Goal: Answer question/provide support: Share knowledge or assist other users

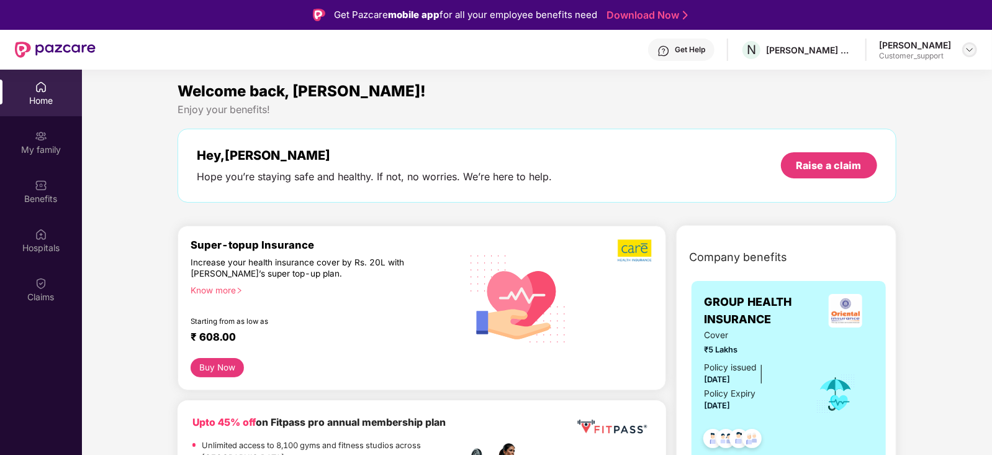
click at [973, 51] on img at bounding box center [970, 50] width 10 height 10
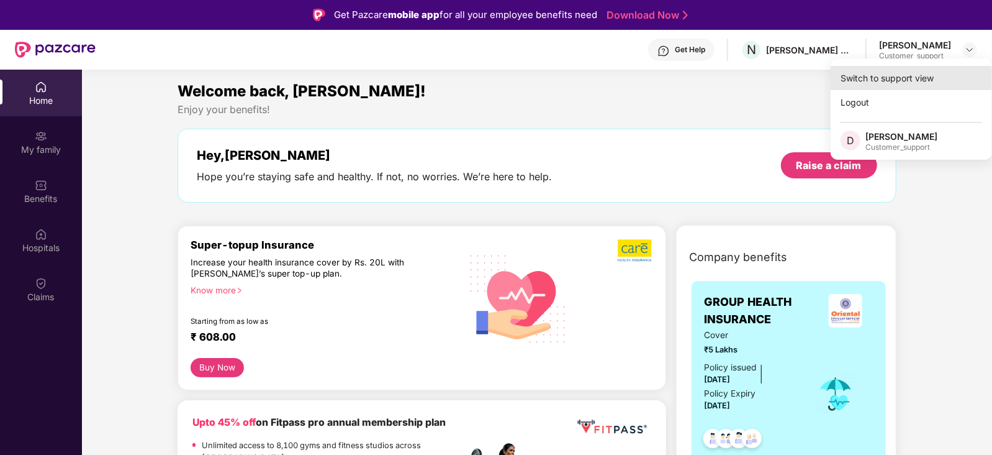
click at [907, 76] on div "Switch to support view" at bounding box center [911, 78] width 161 height 24
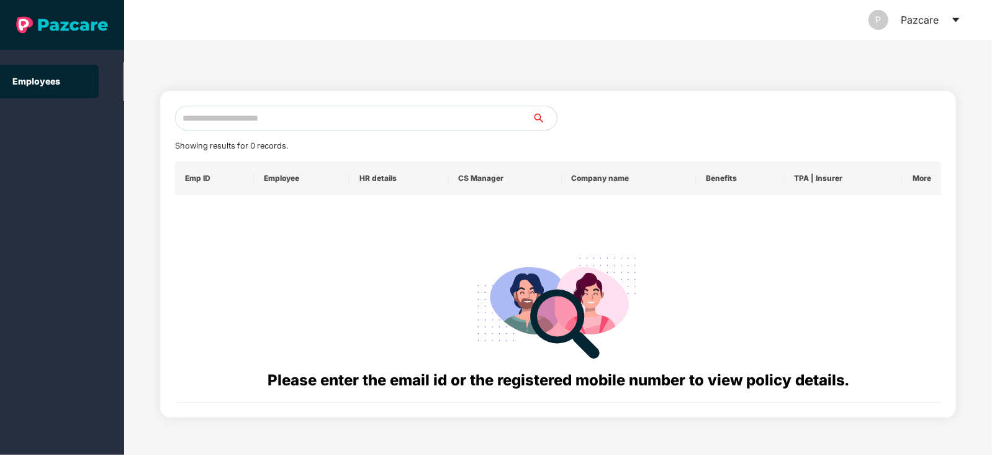
click at [436, 124] on input "text" at bounding box center [353, 118] width 357 height 25
paste input "**********"
type input "**********"
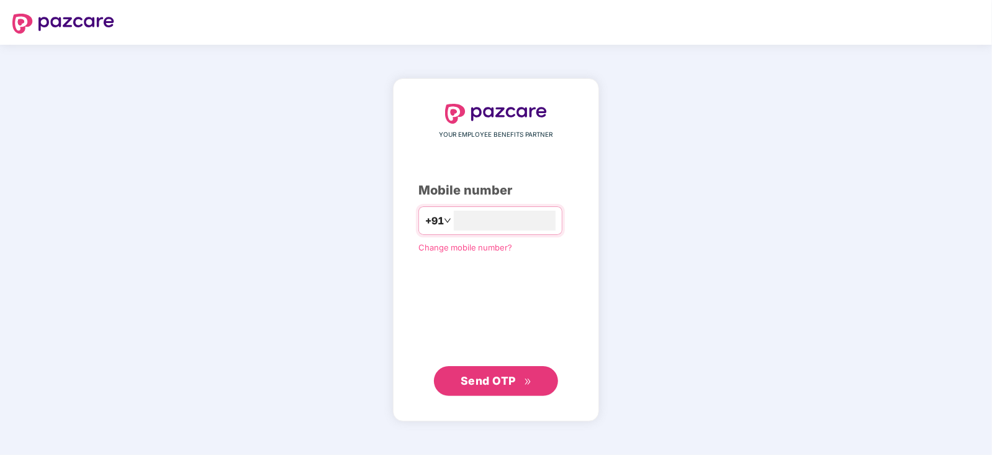
type input "**********"
click at [469, 384] on span "Send OTP" at bounding box center [488, 379] width 55 height 13
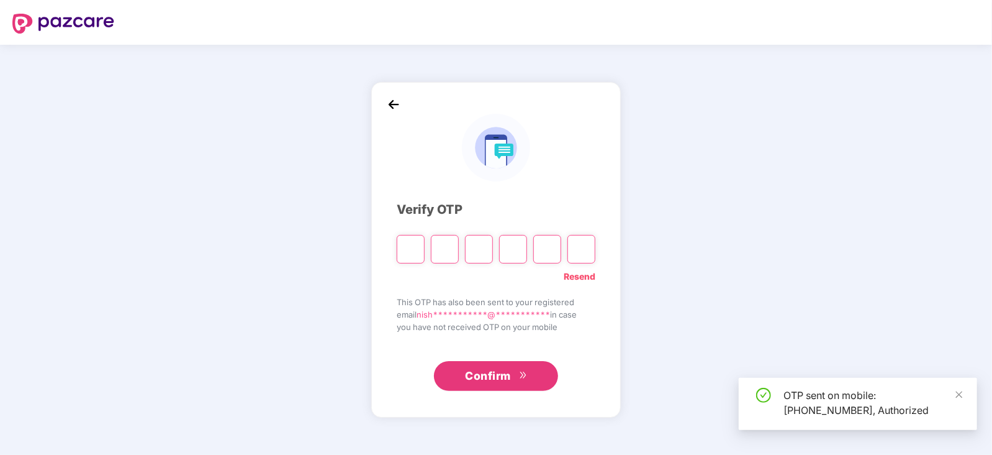
type input "*"
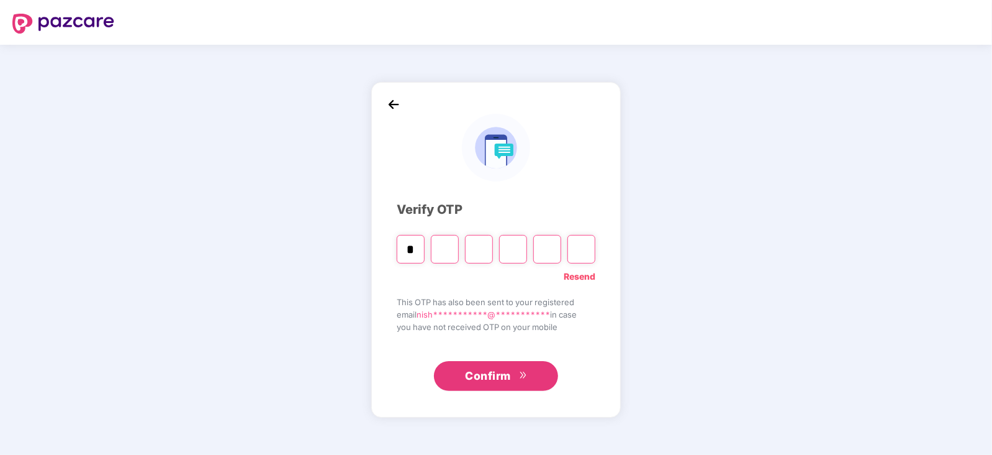
type input "*"
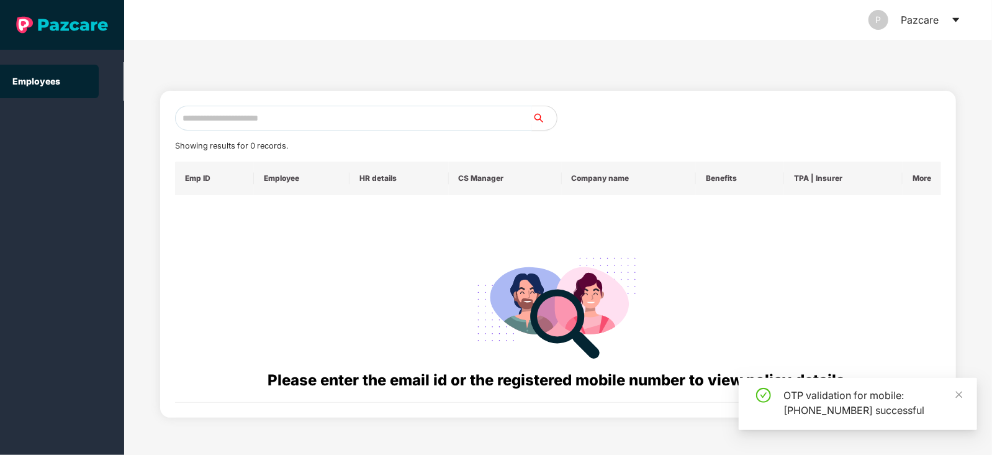
click at [365, 118] on input "text" at bounding box center [353, 118] width 357 height 25
paste input "**********"
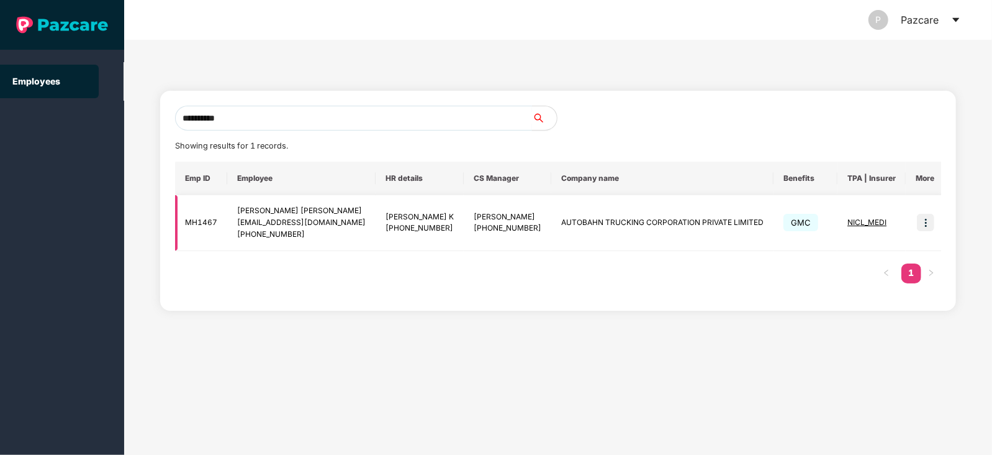
type input "**********"
click at [919, 224] on img at bounding box center [925, 222] width 17 height 17
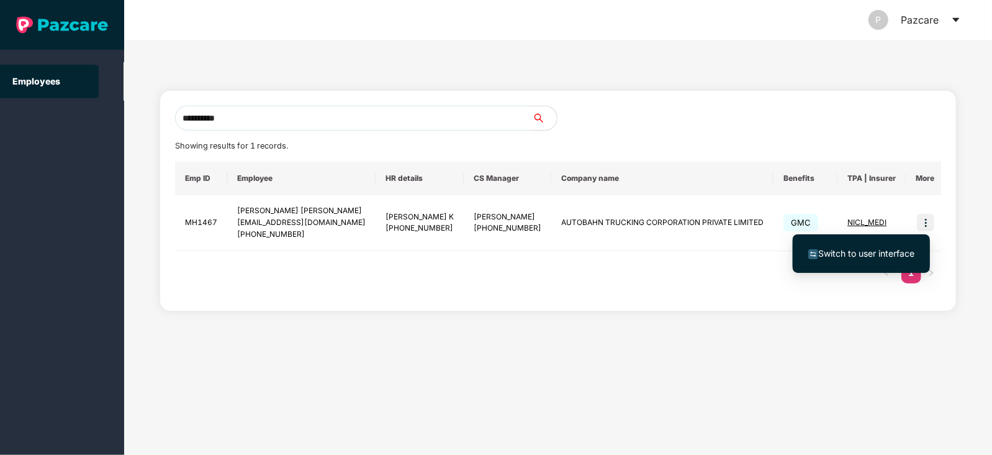
click at [855, 248] on span "Switch to user interface" at bounding box center [866, 253] width 96 height 11
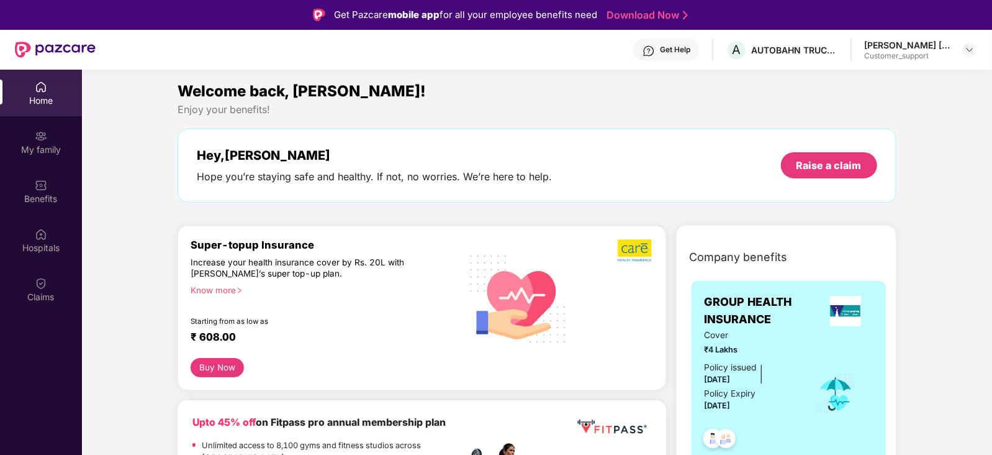
click at [240, 284] on div "Know more" at bounding box center [322, 288] width 262 height 9
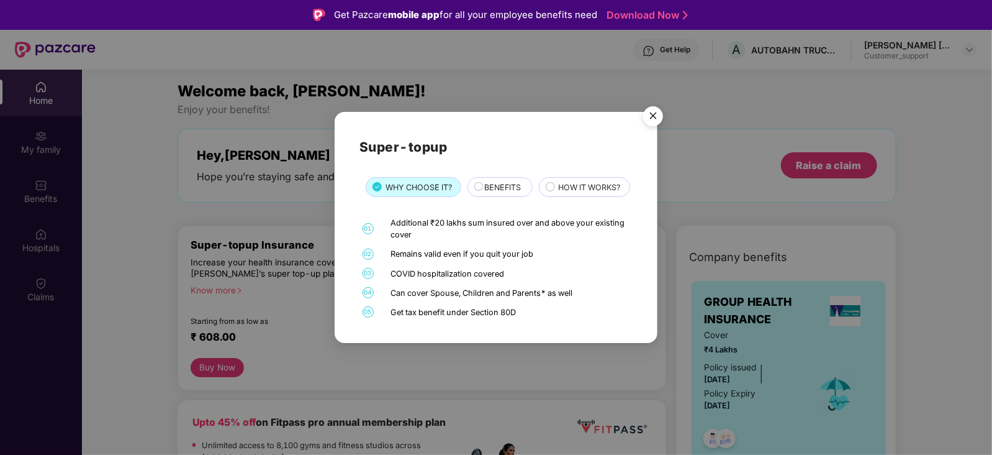
click at [654, 101] on img "Close" at bounding box center [653, 118] width 35 height 35
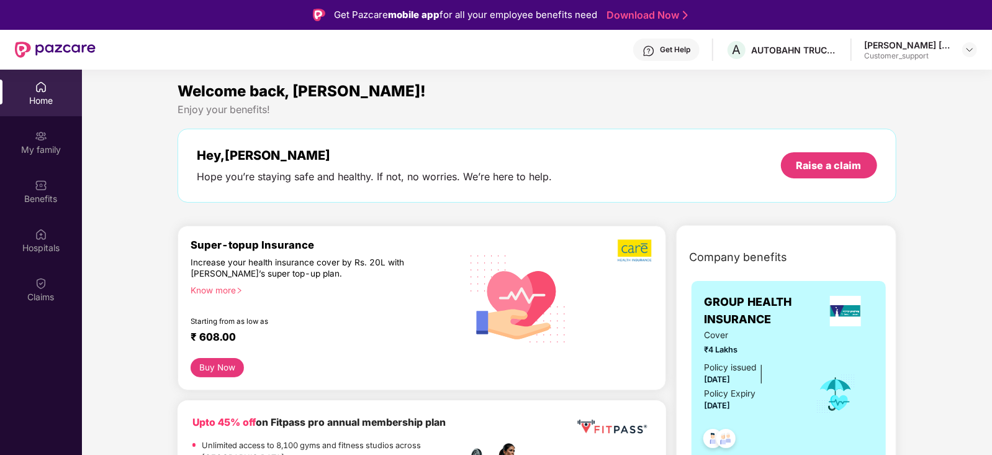
click at [227, 287] on div "Know more" at bounding box center [322, 288] width 262 height 9
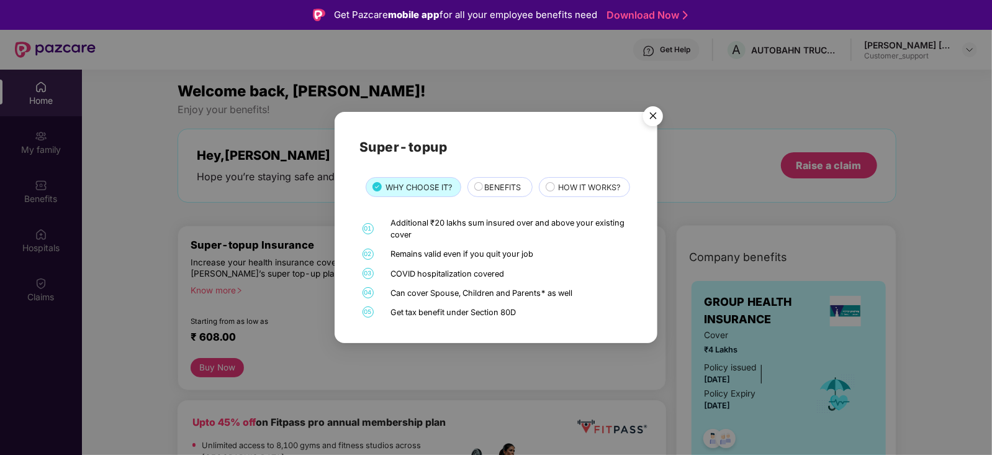
click at [648, 103] on img "Close" at bounding box center [653, 118] width 35 height 35
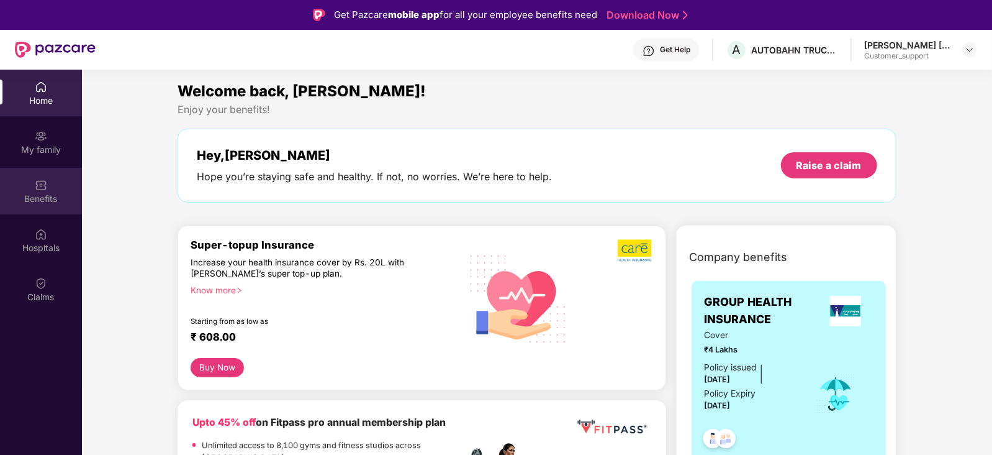
click at [59, 193] on div "Benefits" at bounding box center [41, 198] width 82 height 12
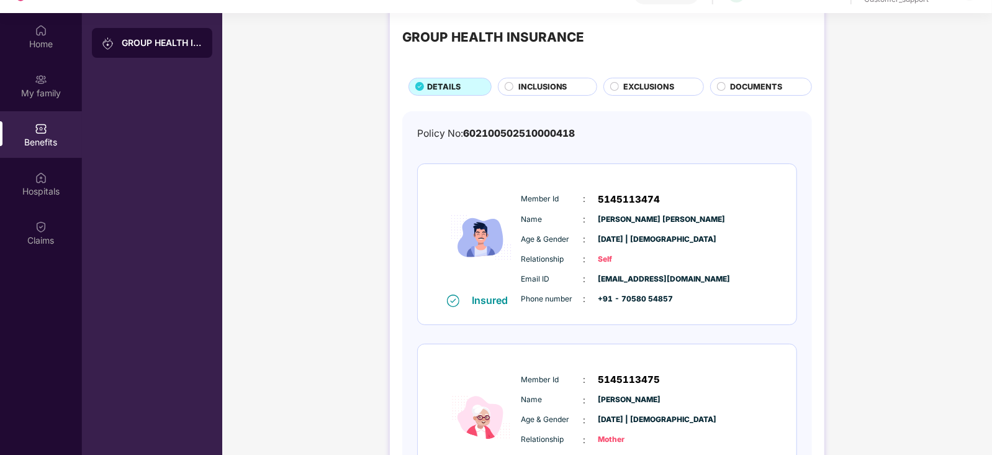
scroll to position [25, 0]
click at [541, 86] on span "INCLUSIONS" at bounding box center [542, 87] width 49 height 12
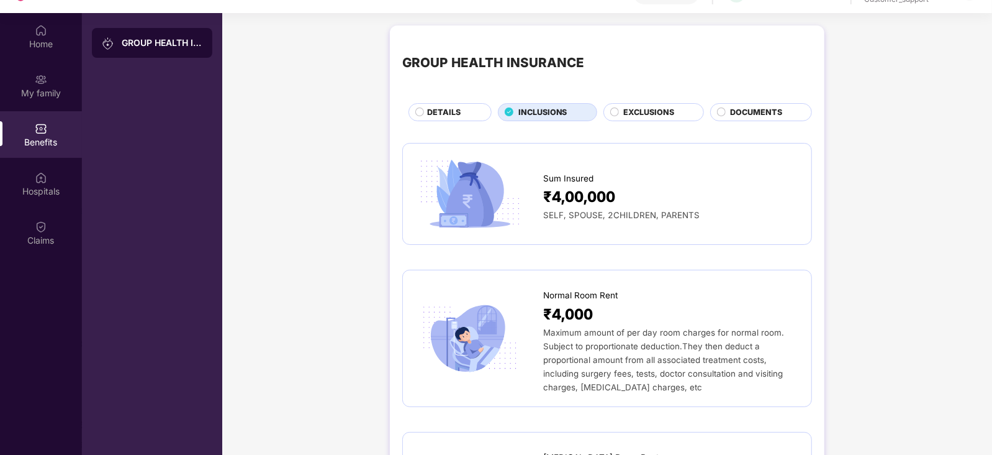
scroll to position [0, 0]
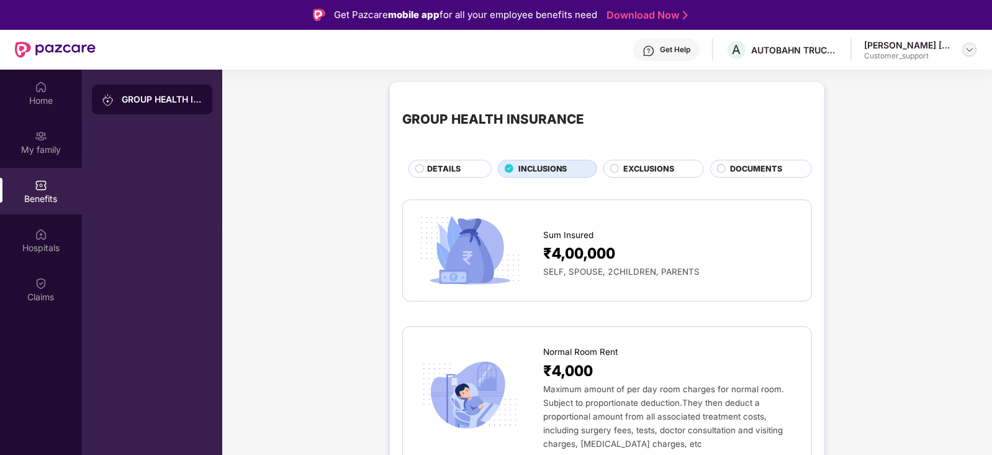
click at [966, 46] on img at bounding box center [970, 50] width 10 height 10
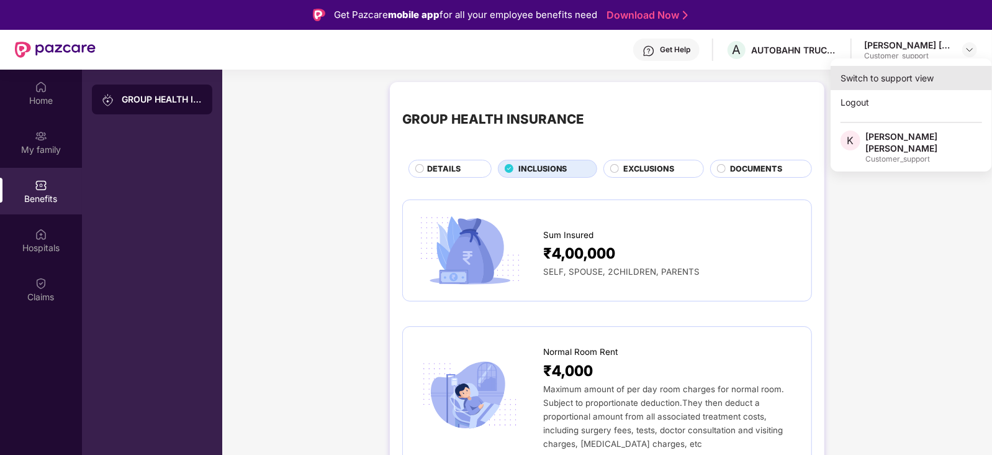
click at [930, 75] on div "Switch to support view" at bounding box center [911, 78] width 161 height 24
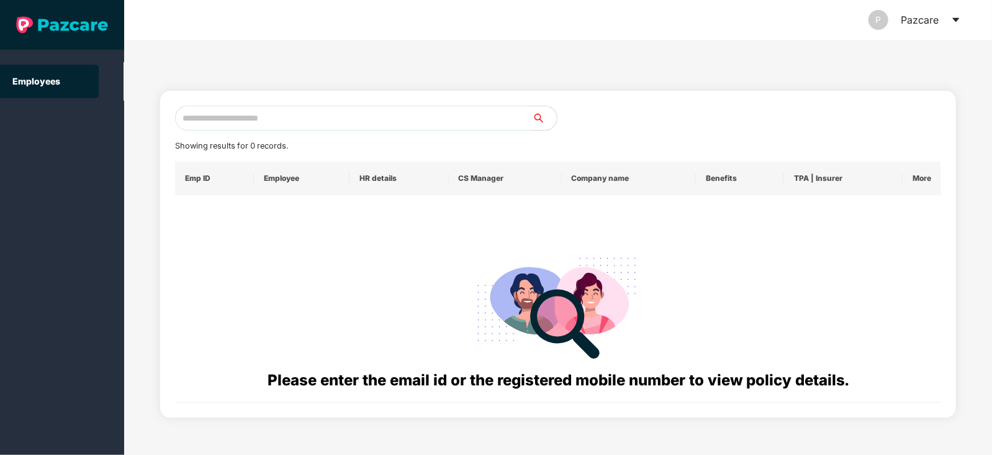
click at [301, 124] on input "text" at bounding box center [353, 118] width 357 height 25
paste input "**********"
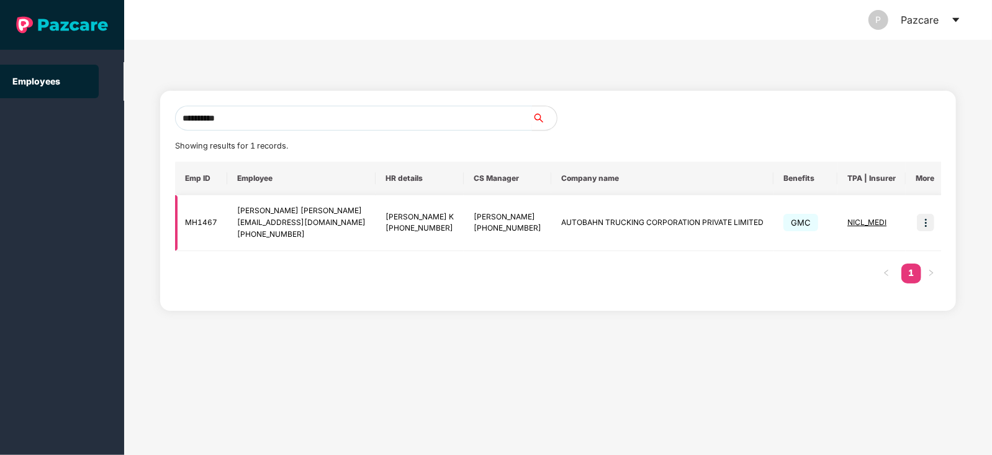
type input "**********"
click at [864, 223] on span "NICL_MEDI" at bounding box center [867, 221] width 39 height 9
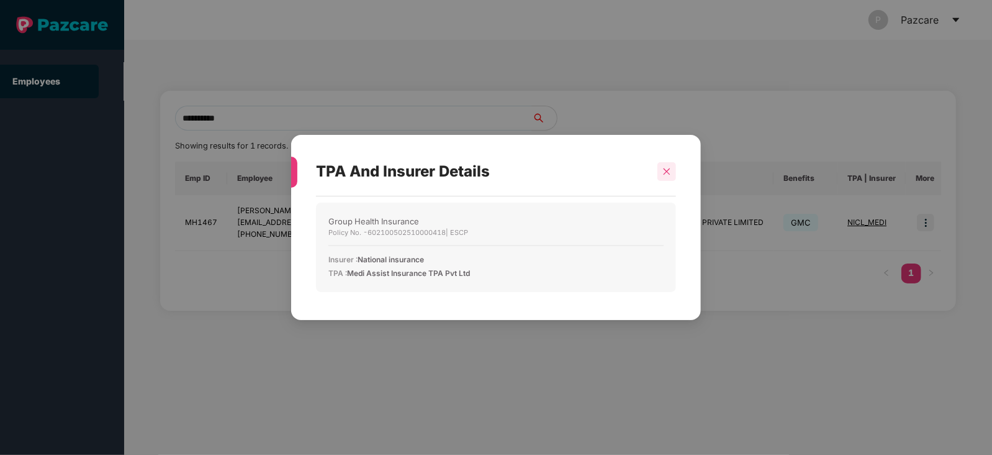
click at [666, 176] on div at bounding box center [667, 171] width 19 height 19
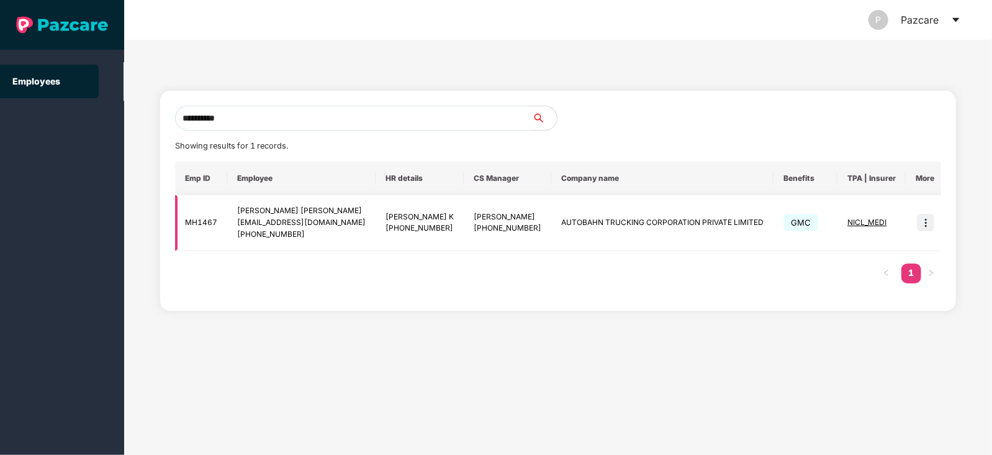
click at [920, 222] on img at bounding box center [925, 222] width 17 height 17
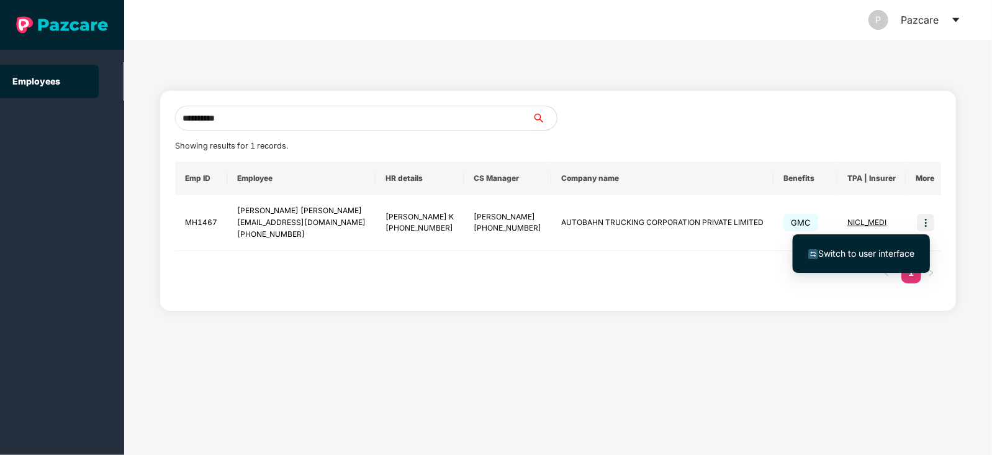
click at [860, 250] on span "Switch to user interface" at bounding box center [866, 253] width 96 height 11
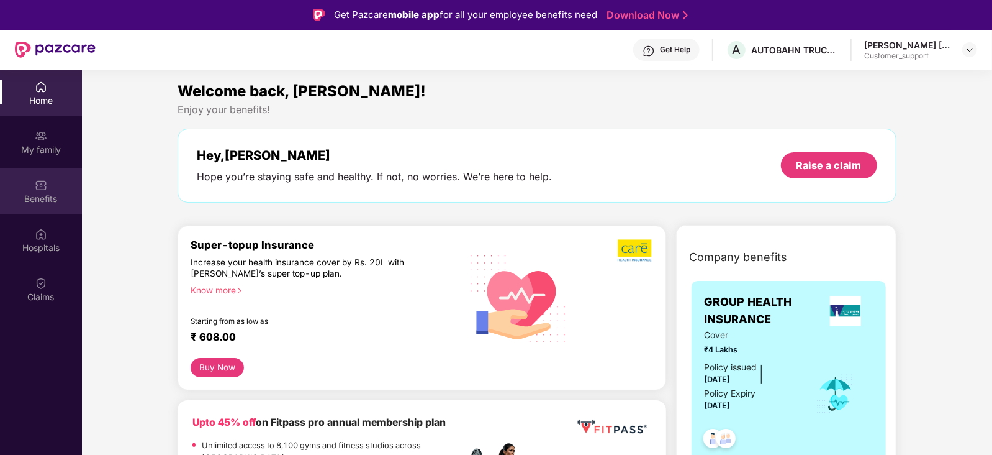
click at [48, 184] on div "Benefits" at bounding box center [41, 191] width 82 height 47
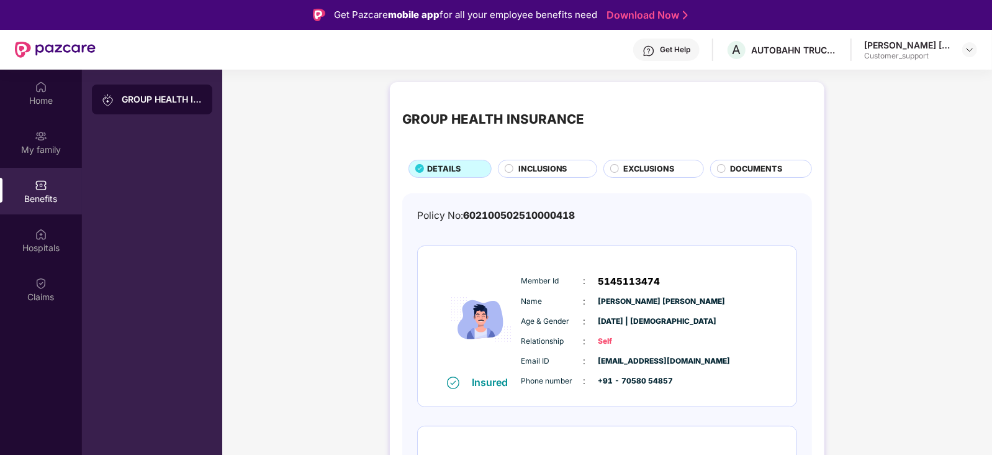
click at [545, 174] on span "INCLUSIONS" at bounding box center [542, 169] width 49 height 12
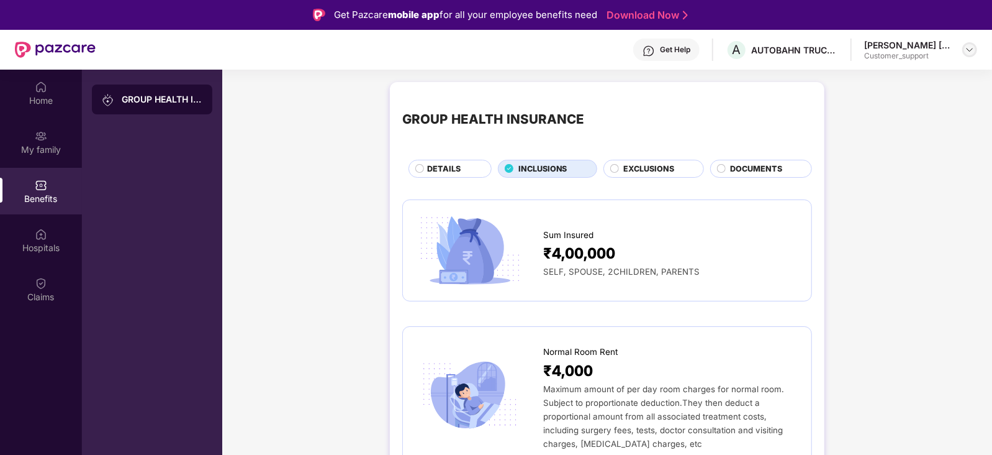
click at [970, 53] on img at bounding box center [970, 50] width 10 height 10
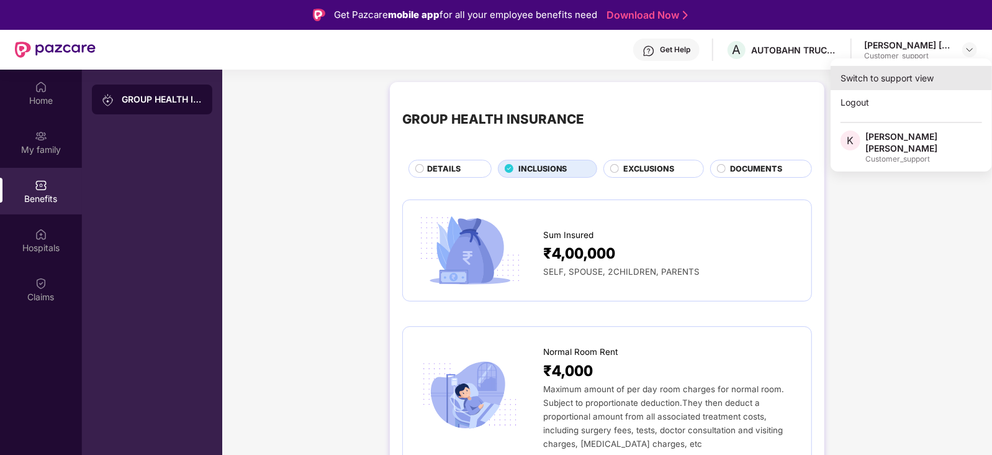
click at [938, 75] on div "Switch to support view" at bounding box center [911, 78] width 161 height 24
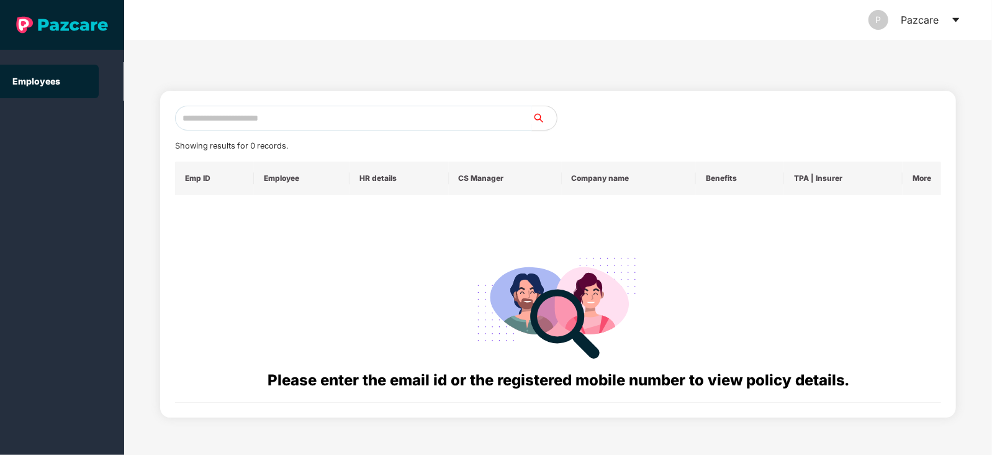
click at [460, 115] on input "text" at bounding box center [353, 118] width 357 height 25
paste input "**********"
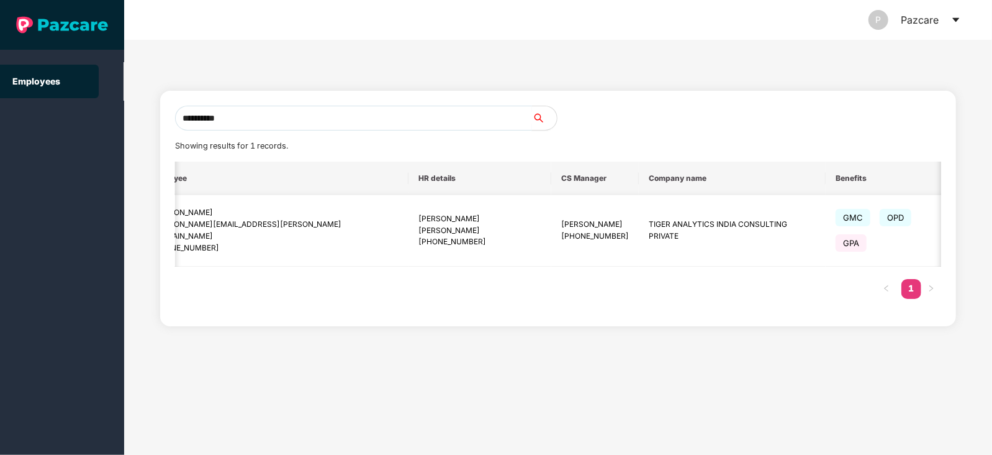
scroll to position [0, 97]
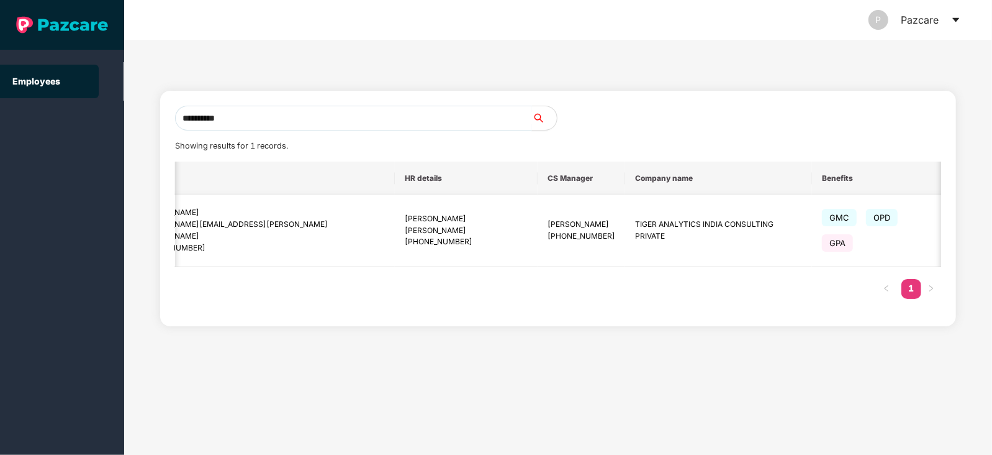
type input "**********"
click at [966, 225] on span "BAJAJ_MEDI" at bounding box center [988, 223] width 45 height 9
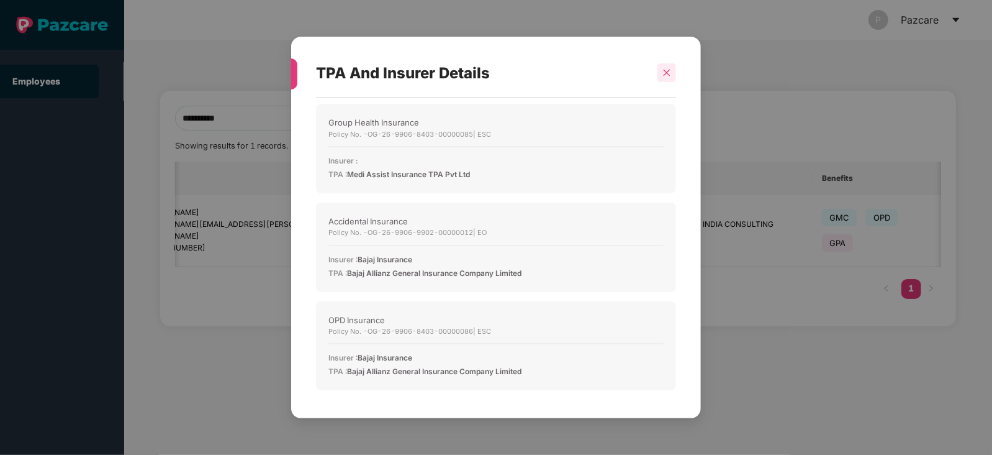
click at [667, 75] on icon "close" at bounding box center [667, 72] width 9 height 9
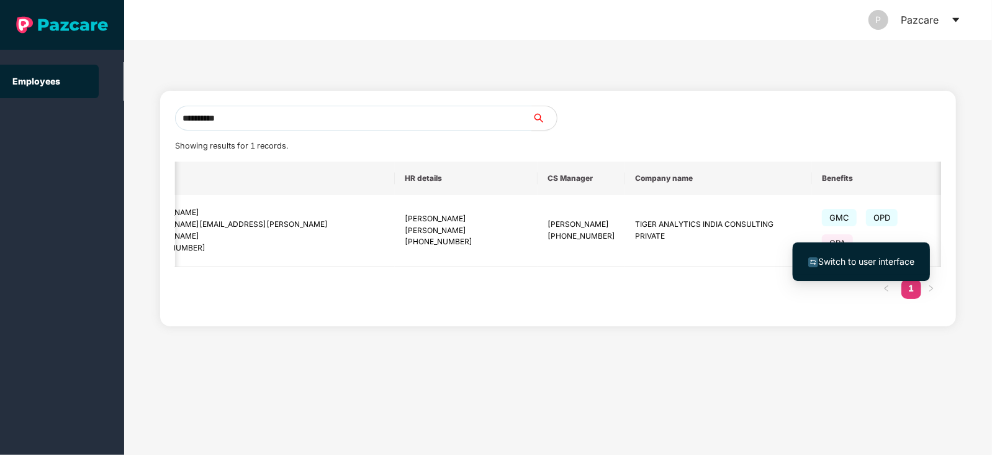
click at [866, 253] on li "Switch to user interface" at bounding box center [861, 261] width 137 height 26
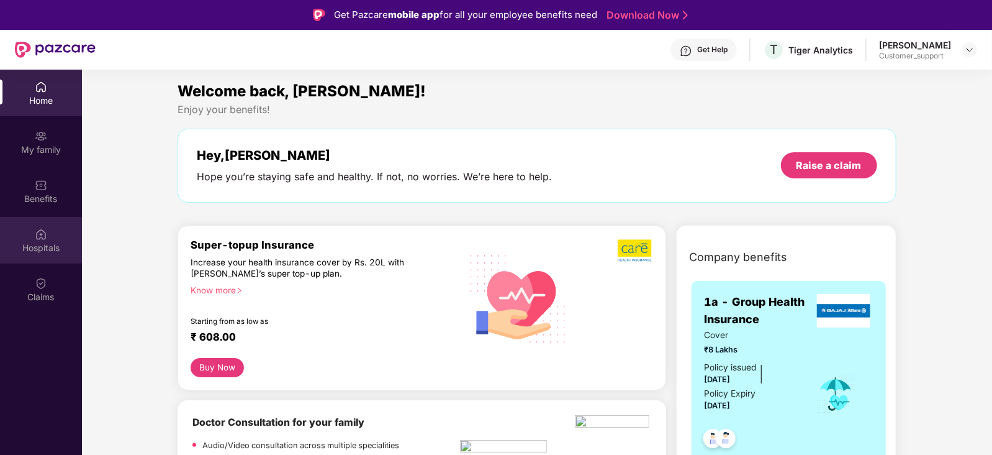
click at [39, 240] on img at bounding box center [41, 234] width 12 height 12
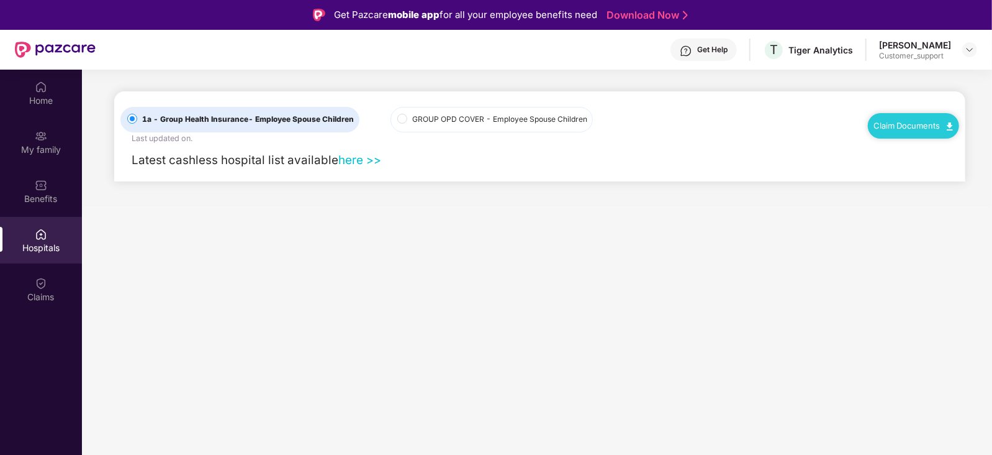
click at [362, 161] on link "here >>" at bounding box center [359, 160] width 43 height 14
click at [354, 160] on link "here >>" at bounding box center [359, 160] width 43 height 14
click at [43, 191] on div "Benefits" at bounding box center [41, 191] width 82 height 47
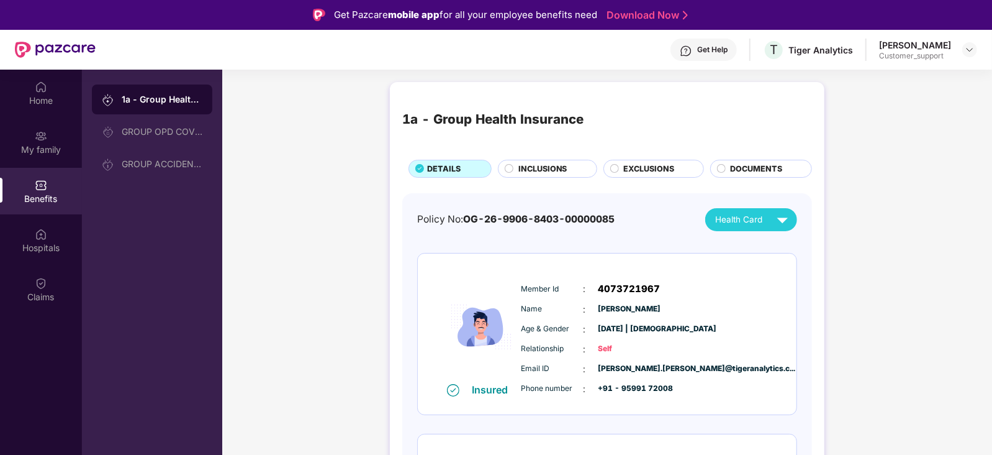
click at [546, 163] on span "INCLUSIONS" at bounding box center [542, 169] width 49 height 12
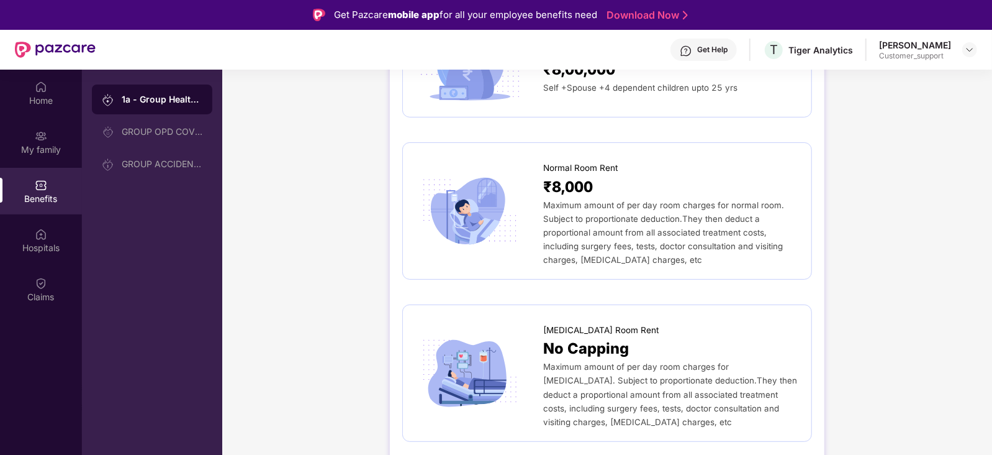
scroll to position [0, 0]
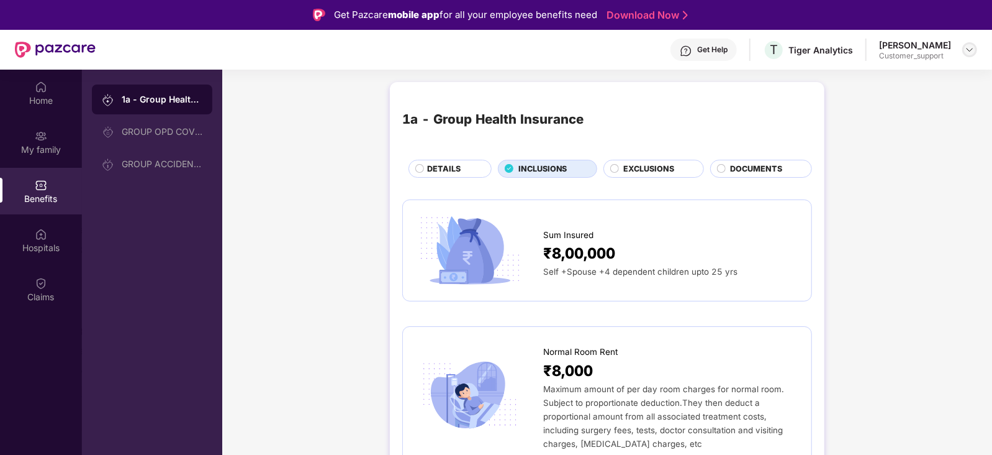
click at [967, 47] on img at bounding box center [970, 50] width 10 height 10
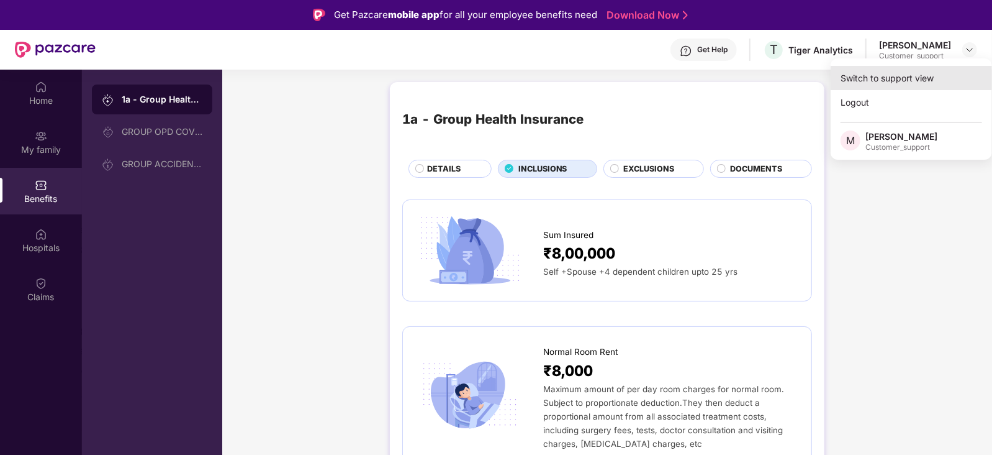
click at [916, 79] on div "Switch to support view" at bounding box center [911, 78] width 161 height 24
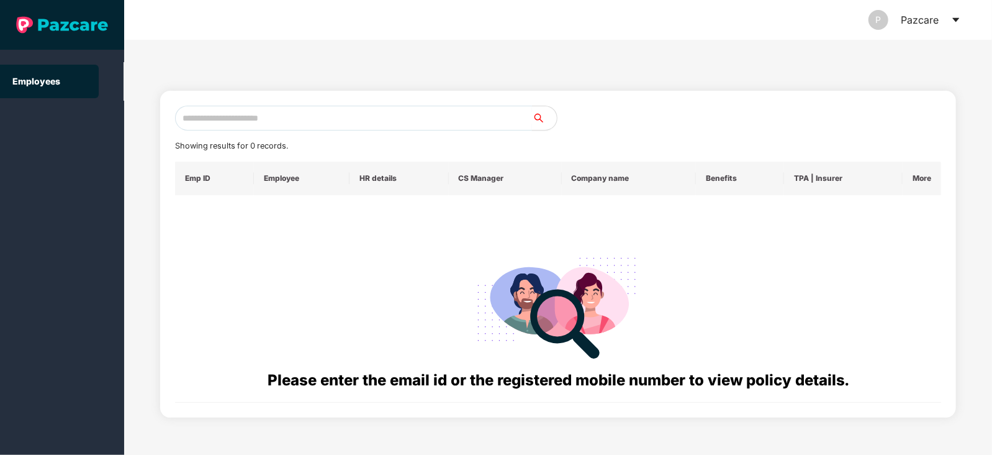
click at [396, 119] on input "text" at bounding box center [353, 118] width 357 height 25
paste input "**********"
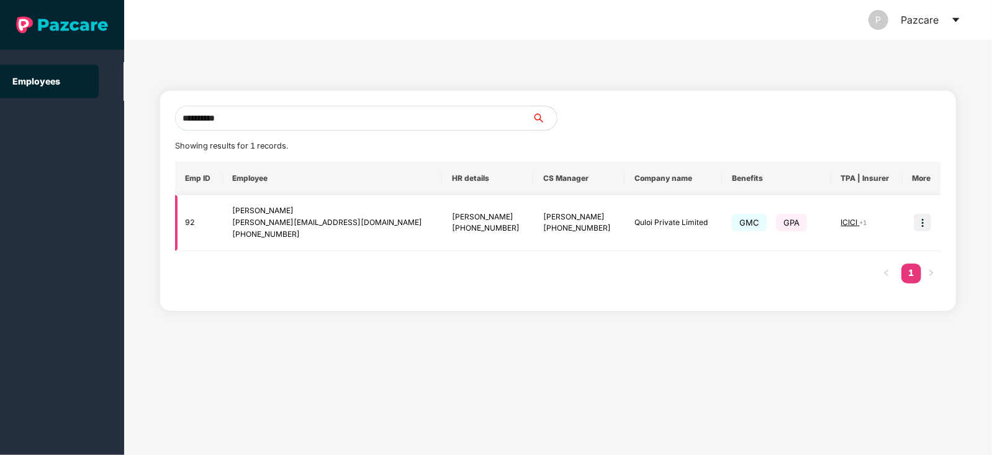
type input "**********"
click at [924, 221] on img at bounding box center [922, 222] width 17 height 17
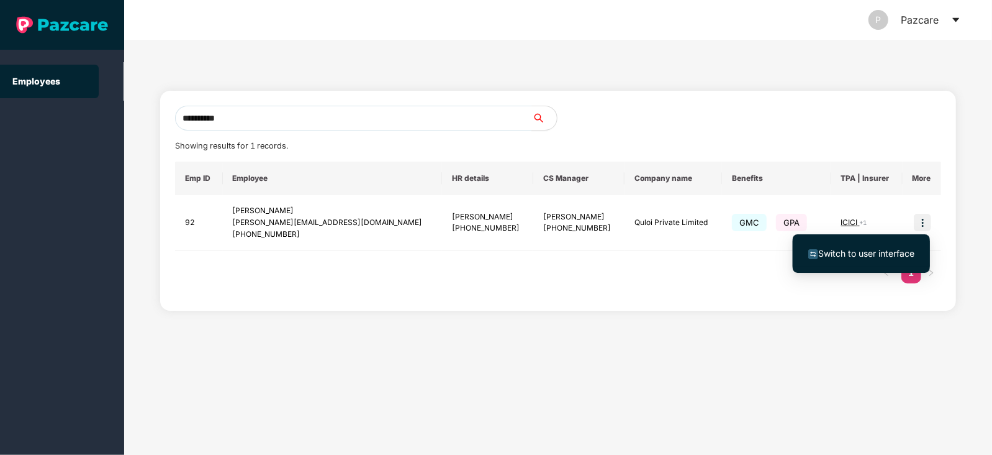
click at [867, 253] on span "Switch to user interface" at bounding box center [866, 253] width 96 height 11
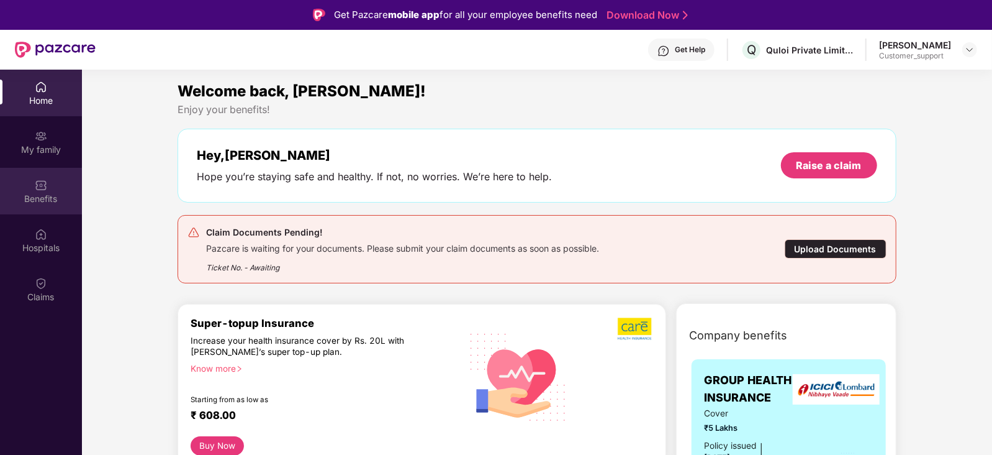
click at [35, 192] on div "Benefits" at bounding box center [41, 198] width 82 height 12
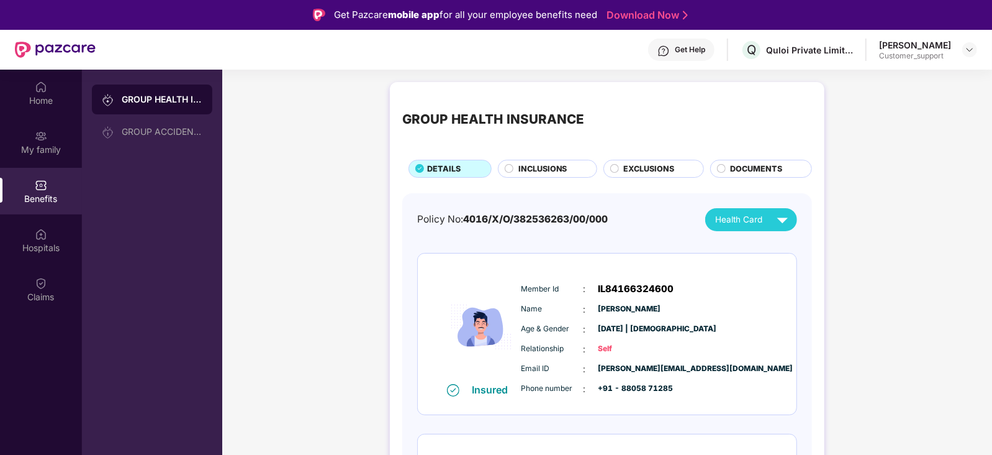
click at [725, 173] on div "DOCUMENTS" at bounding box center [765, 170] width 81 height 14
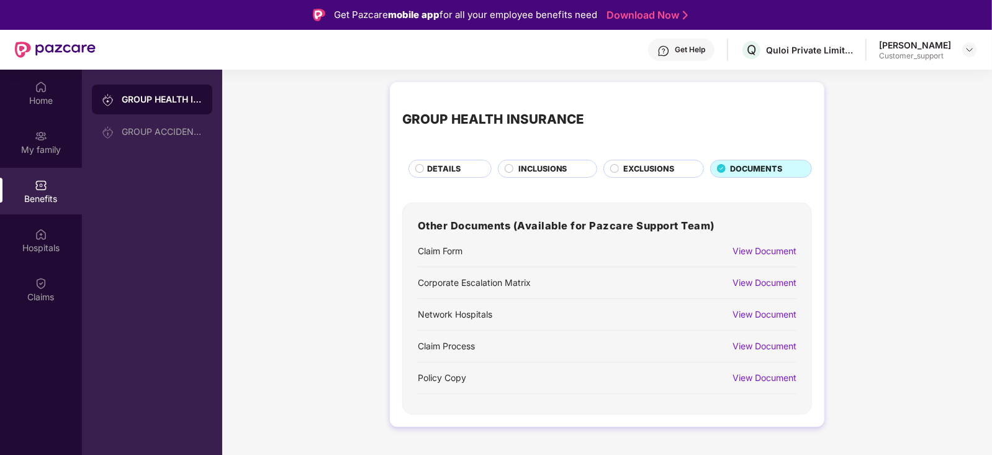
click at [779, 253] on div "View Document" at bounding box center [765, 251] width 64 height 14
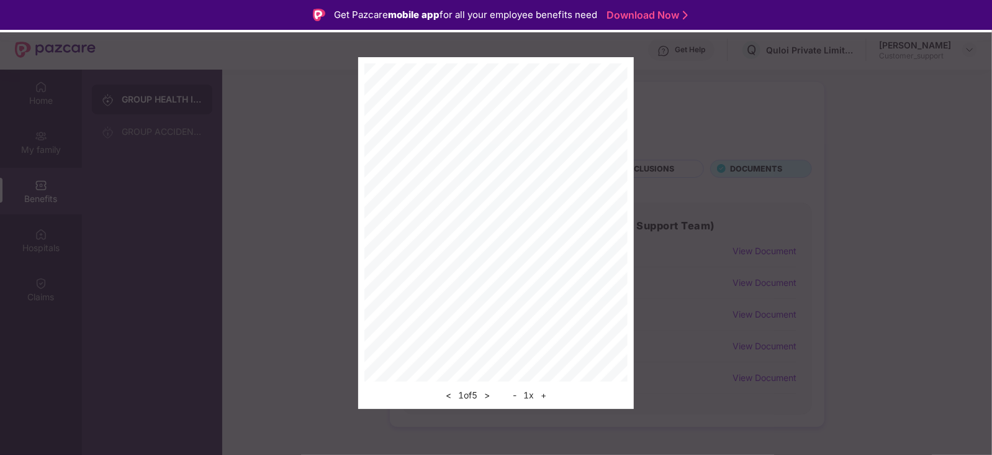
click at [491, 396] on button ">" at bounding box center [487, 394] width 13 height 15
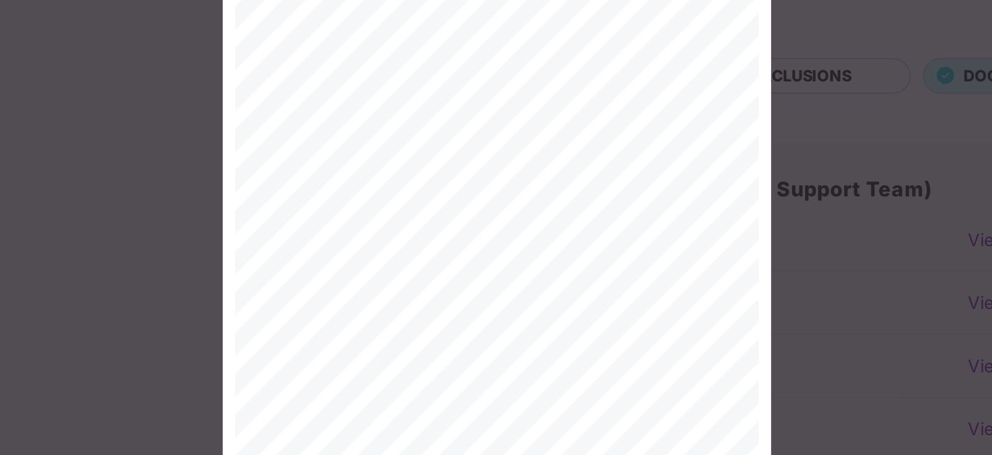
scroll to position [54, 0]
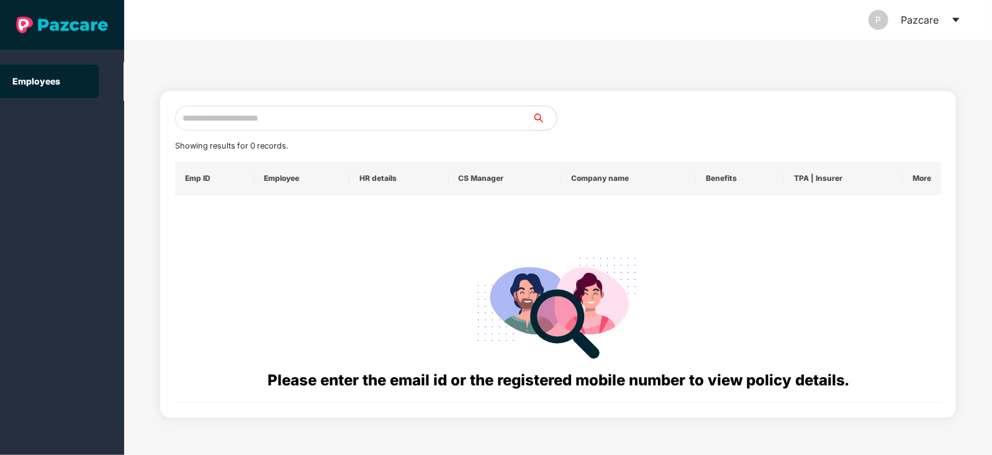
click at [231, 112] on input "text" at bounding box center [353, 118] width 357 height 25
paste input "**********"
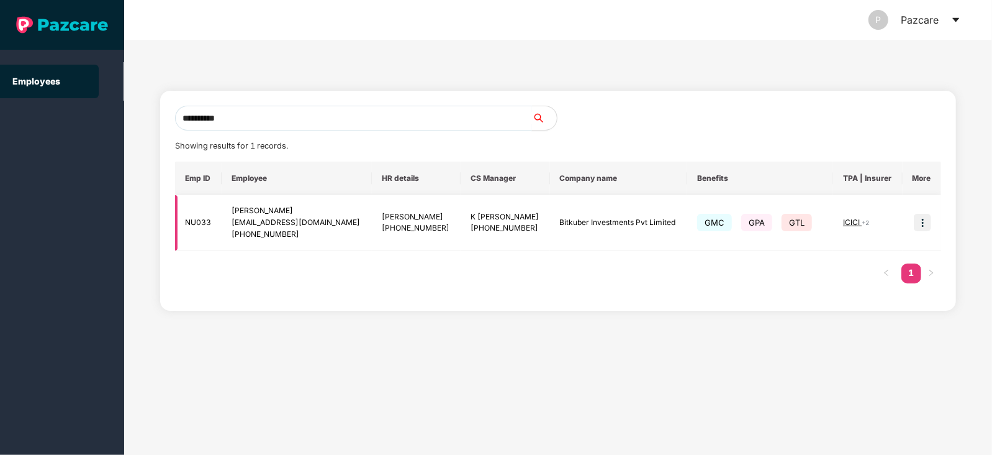
type input "**********"
click at [922, 223] on img at bounding box center [922, 222] width 17 height 17
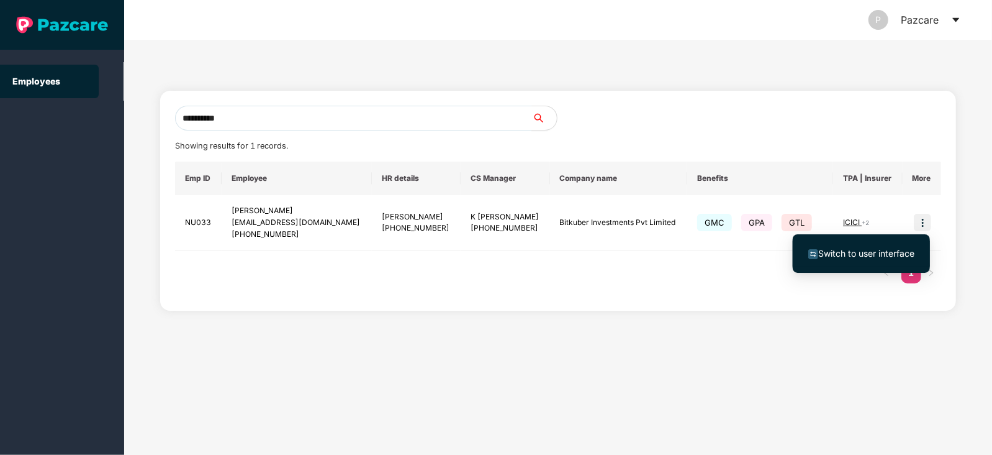
click at [867, 254] on span "Switch to user interface" at bounding box center [866, 253] width 96 height 11
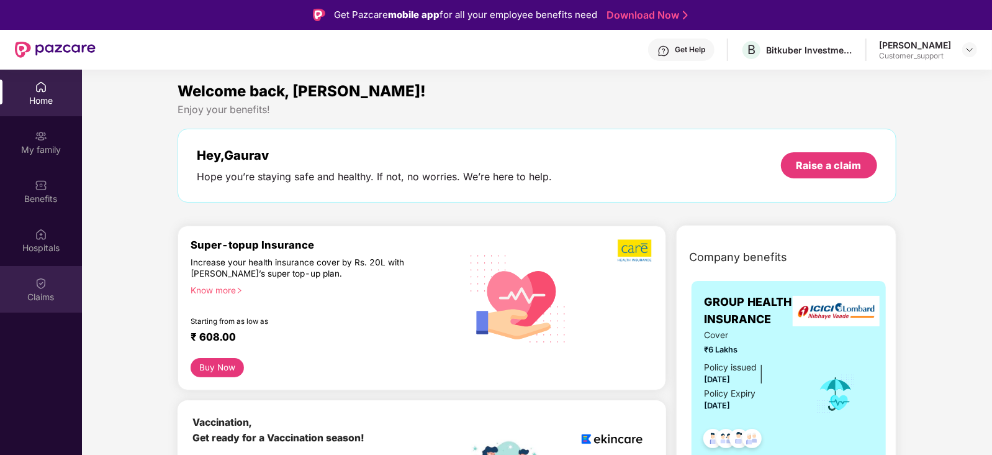
click at [43, 298] on div "Claims" at bounding box center [41, 297] width 82 height 12
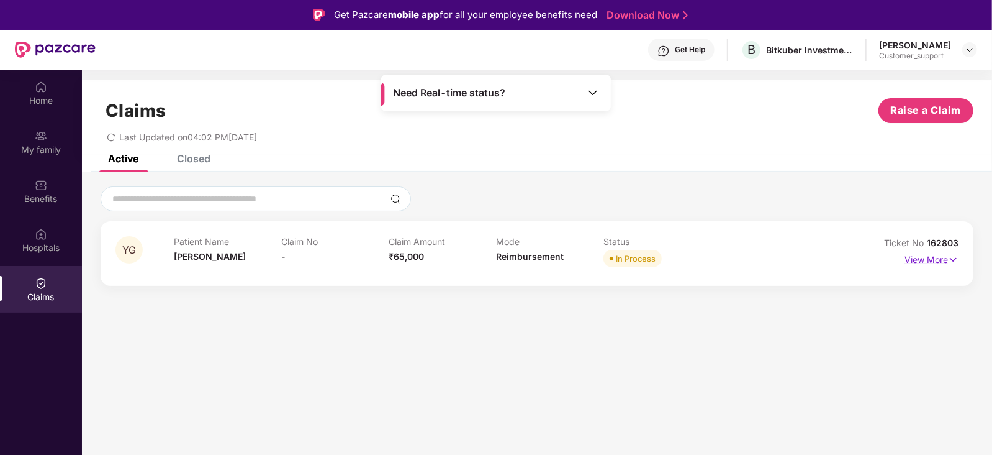
click at [921, 261] on p "View More" at bounding box center [932, 258] width 54 height 17
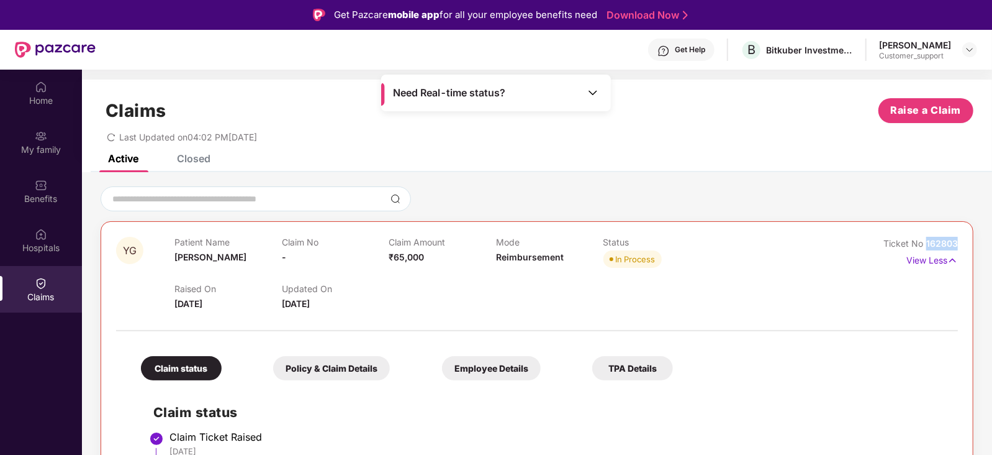
drag, startPoint x: 958, startPoint y: 241, endPoint x: 925, endPoint y: 245, distance: 33.2
click at [925, 245] on div "YG Patient Name Yatika Garg Claim No - Claim Amount ₹65,000 Mode Reimbursement …" at bounding box center [537, 459] width 873 height 476
copy span "162803"
click at [972, 47] on img at bounding box center [970, 50] width 10 height 10
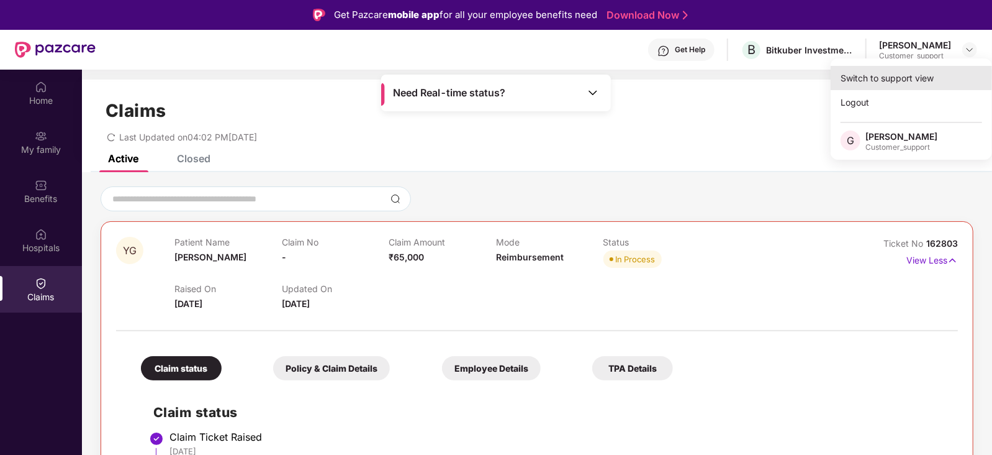
click at [919, 75] on div "Switch to support view" at bounding box center [911, 78] width 161 height 24
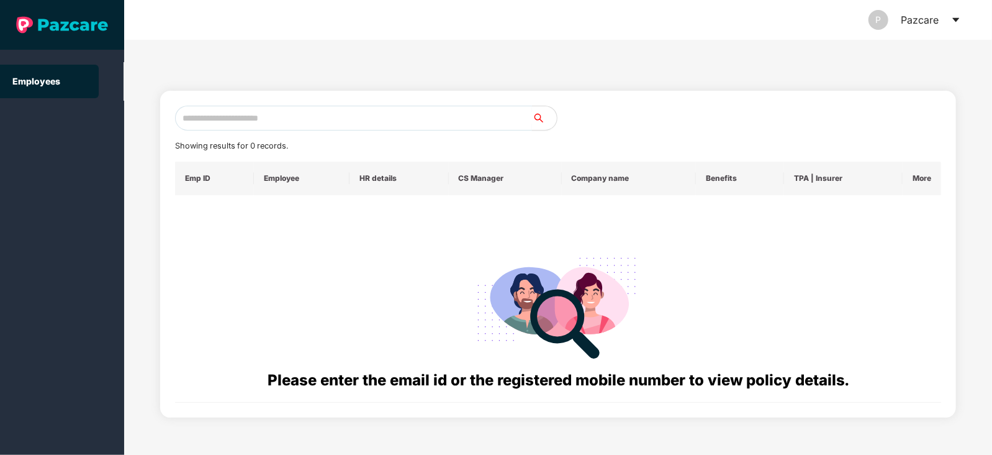
click at [450, 116] on input "text" at bounding box center [353, 118] width 357 height 25
paste input "**********"
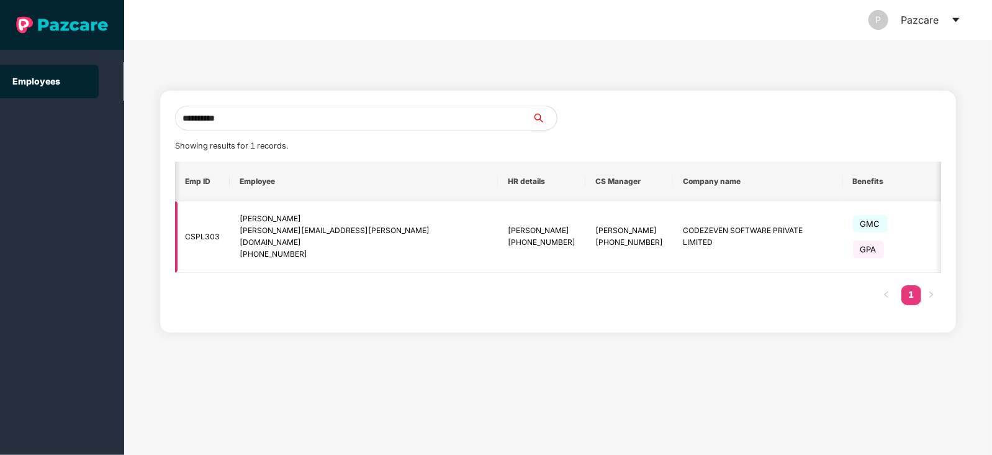
scroll to position [0, 16]
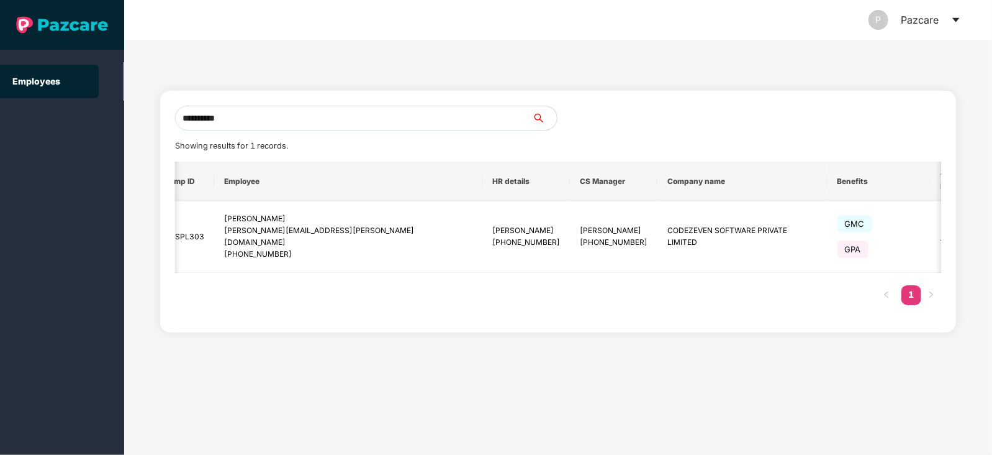
type input "**********"
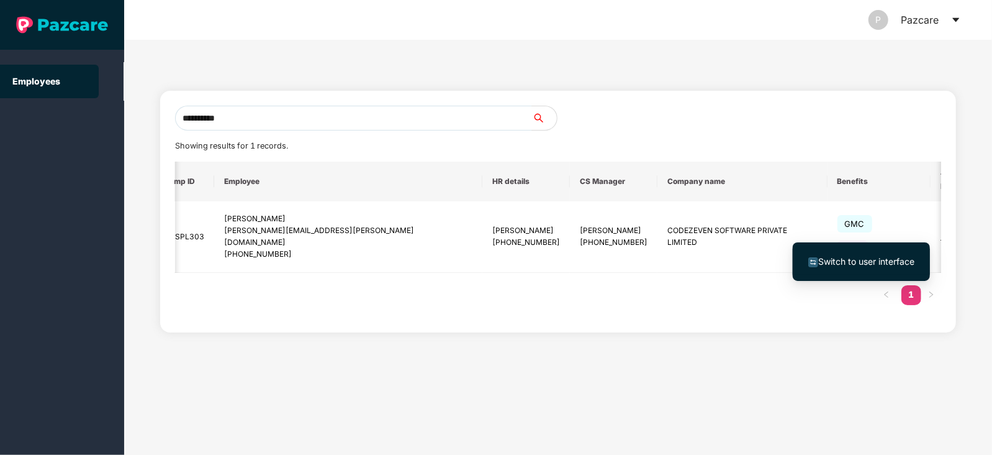
click at [856, 265] on span "Switch to user interface" at bounding box center [866, 261] width 96 height 11
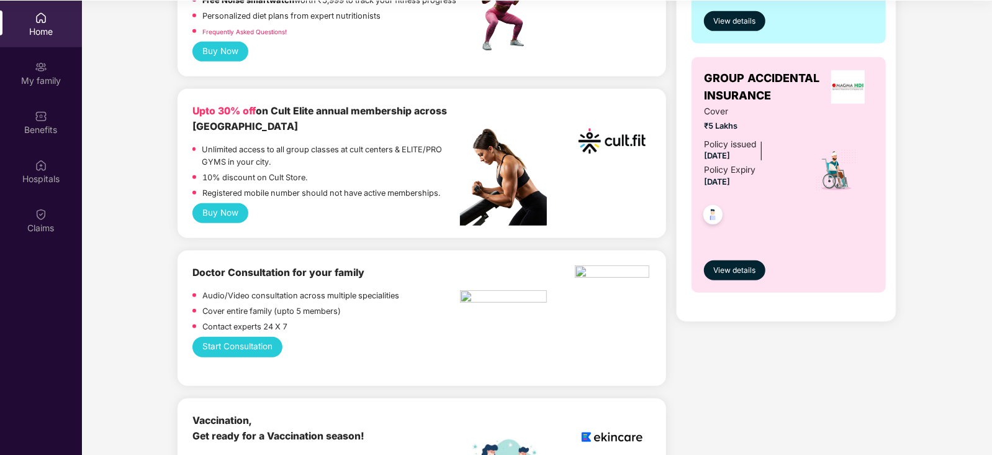
scroll to position [400, 0]
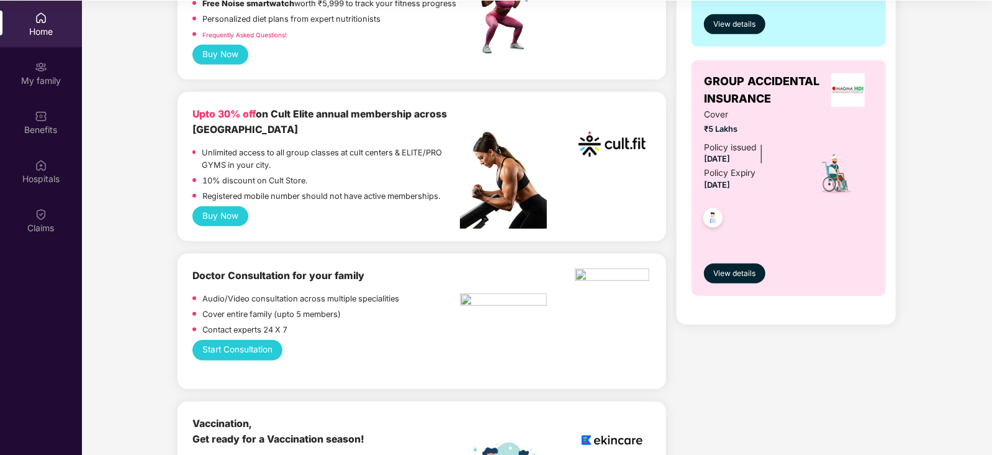
click at [245, 340] on button "Start Consultation" at bounding box center [236, 350] width 89 height 20
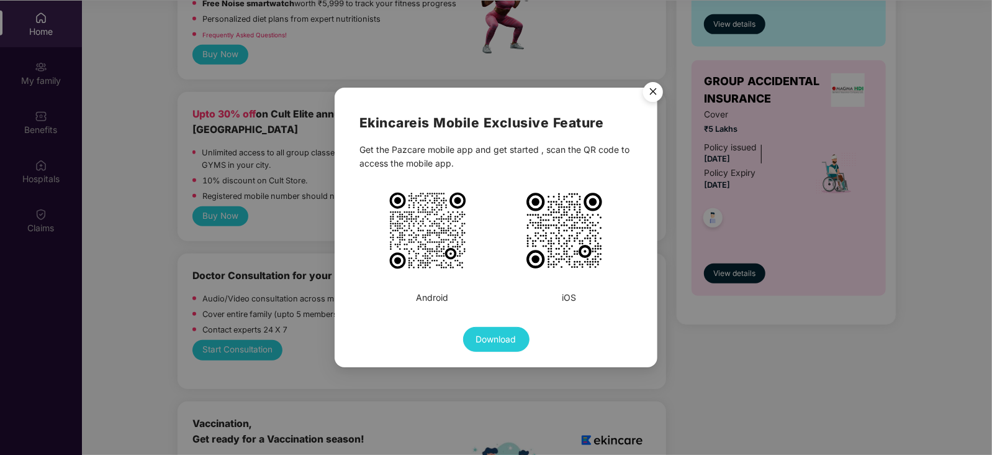
click at [652, 91] on img "Close" at bounding box center [653, 93] width 35 height 35
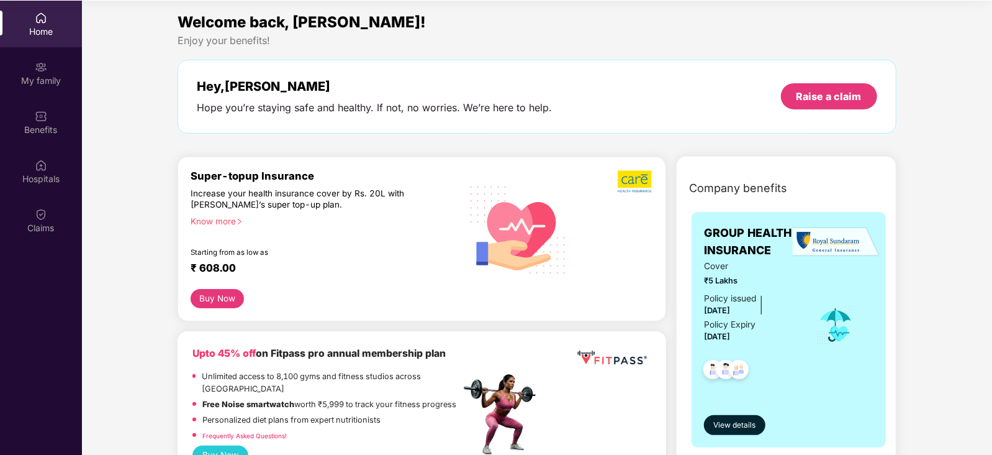
scroll to position [0, 0]
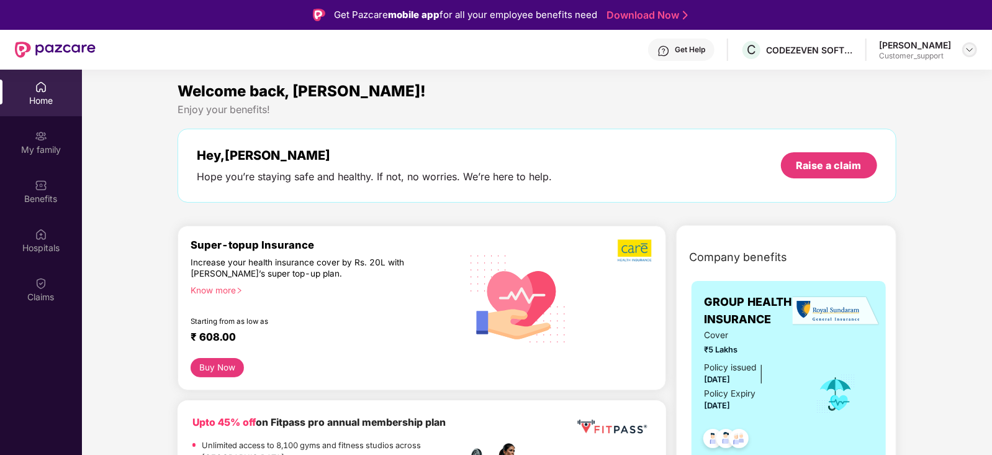
click at [970, 45] on img at bounding box center [970, 50] width 10 height 10
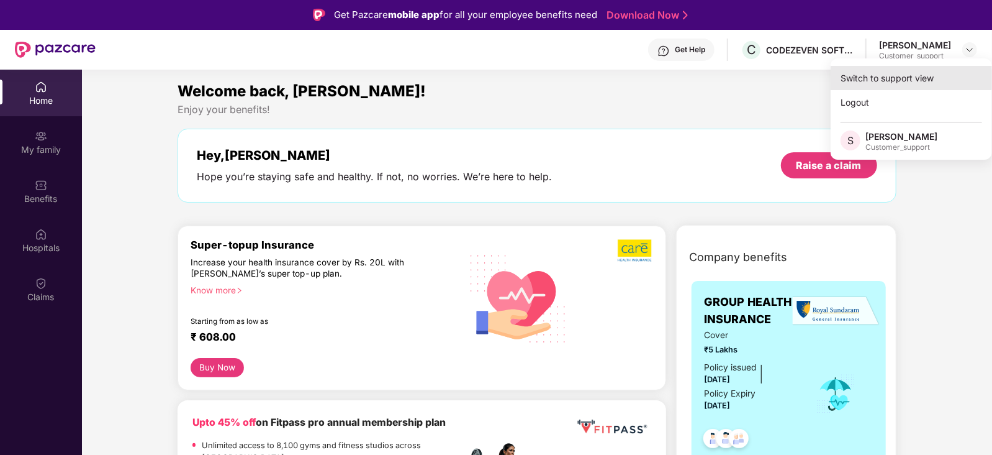
click at [899, 73] on div "Switch to support view" at bounding box center [911, 78] width 161 height 24
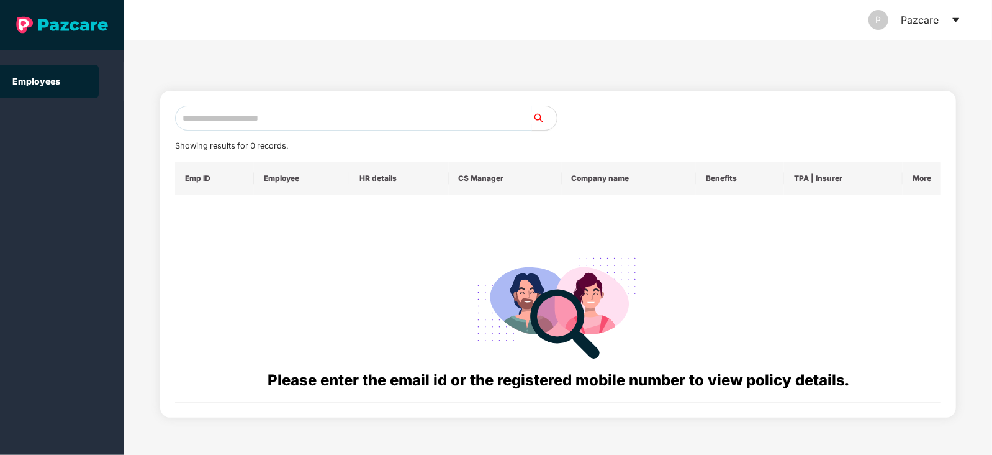
click at [387, 115] on input "text" at bounding box center [353, 118] width 357 height 25
paste input "**********"
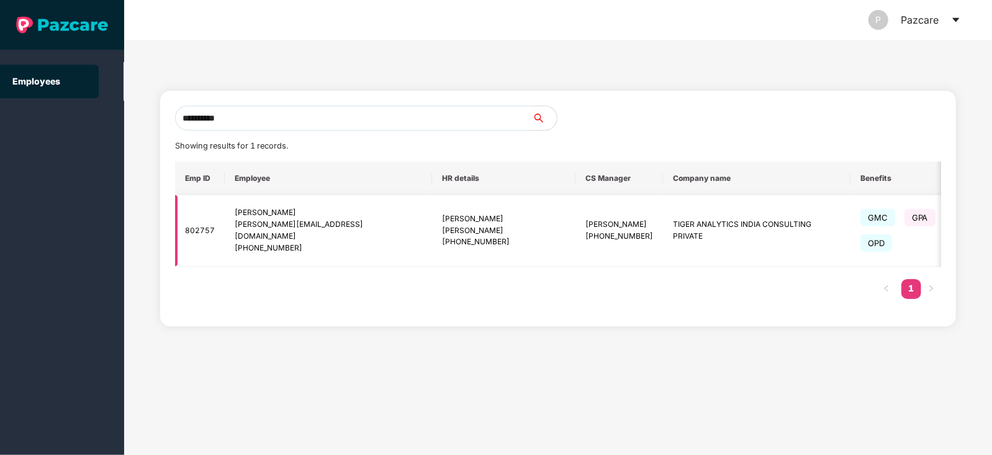
scroll to position [0, 85]
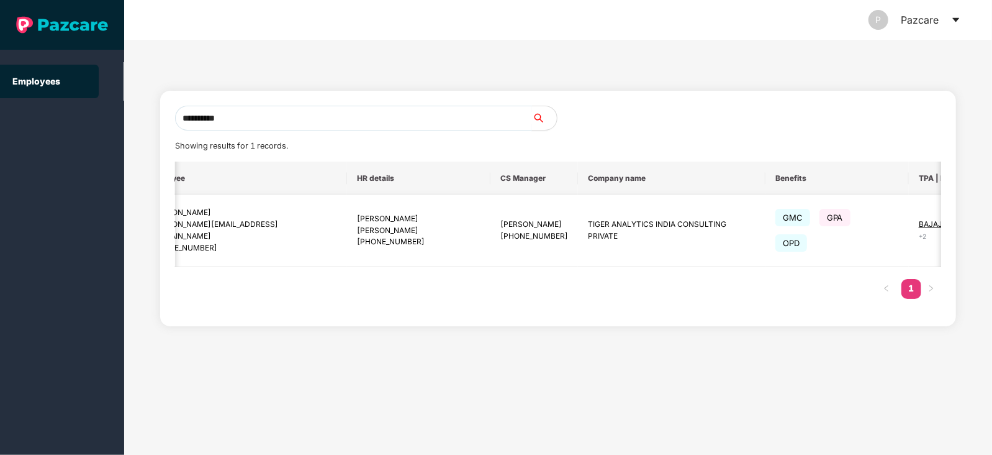
type input "**********"
click at [992, 228] on img at bounding box center [1010, 230] width 17 height 17
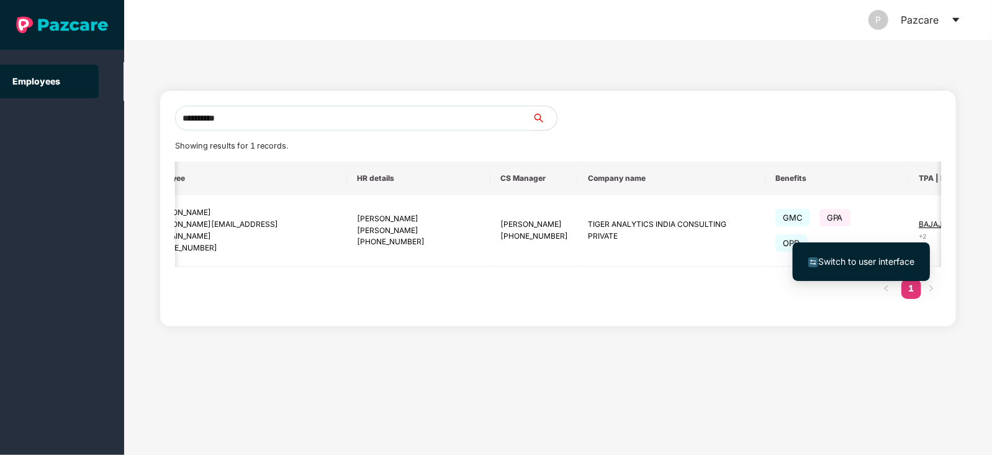
click at [877, 255] on span "Switch to user interface" at bounding box center [861, 262] width 106 height 14
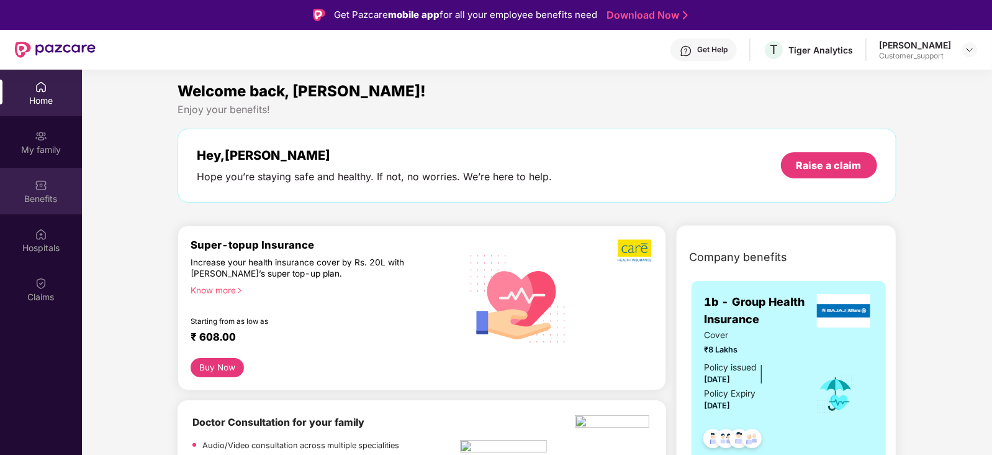
click at [47, 189] on img at bounding box center [41, 185] width 12 height 12
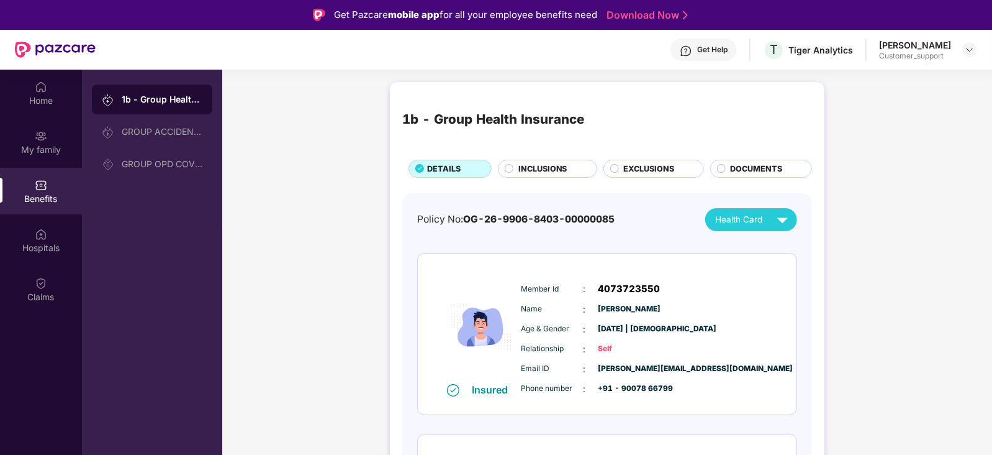
drag, startPoint x: 199, startPoint y: 191, endPoint x: 675, endPoint y: 261, distance: 481.4
click at [675, 261] on div "Insured Member Id : 4073723550 Name : Suvajit Sen Age & Gender : 11 Aug 1990 | …" at bounding box center [607, 333] width 379 height 161
click at [974, 50] on img at bounding box center [970, 50] width 10 height 10
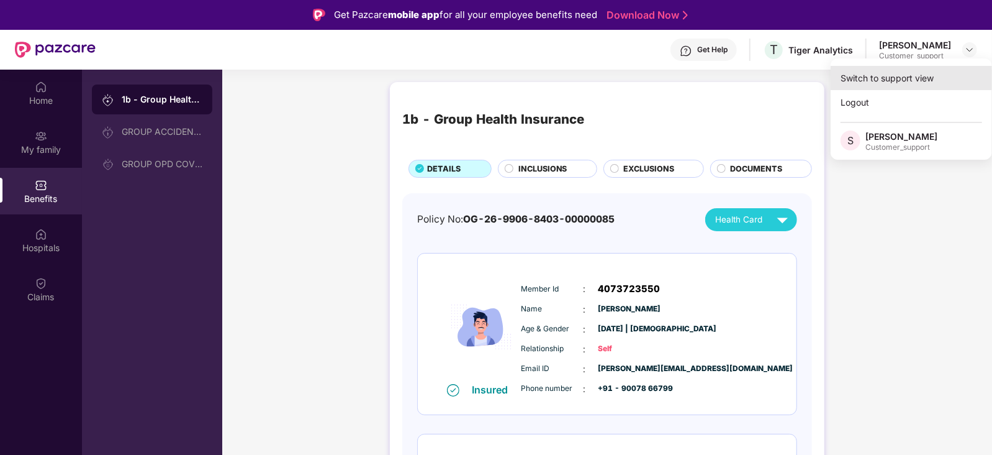
click at [934, 72] on div "Switch to support view" at bounding box center [911, 78] width 161 height 24
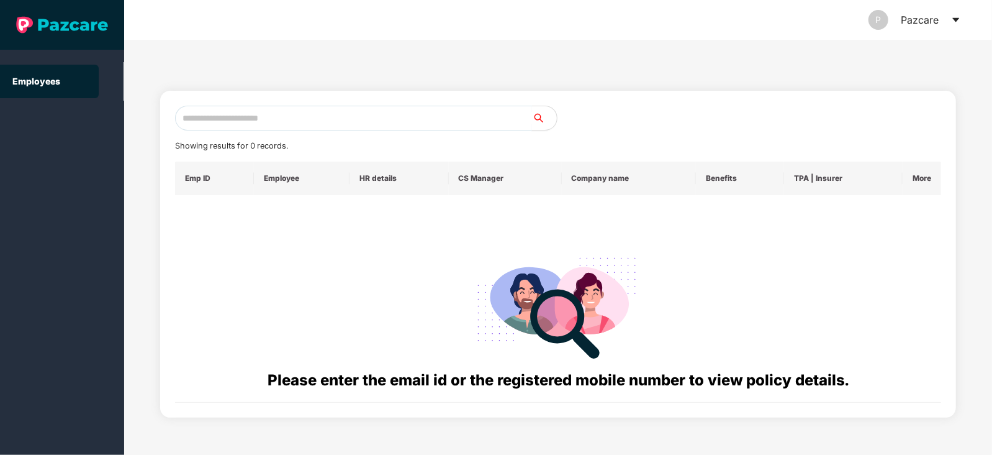
click at [438, 112] on input "text" at bounding box center [353, 118] width 357 height 25
paste input "**********"
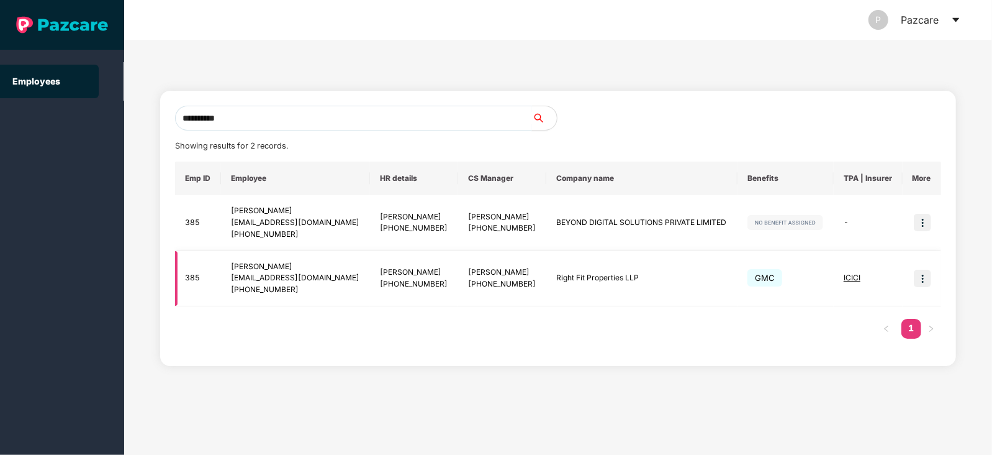
type input "**********"
click at [926, 279] on img at bounding box center [922, 277] width 17 height 17
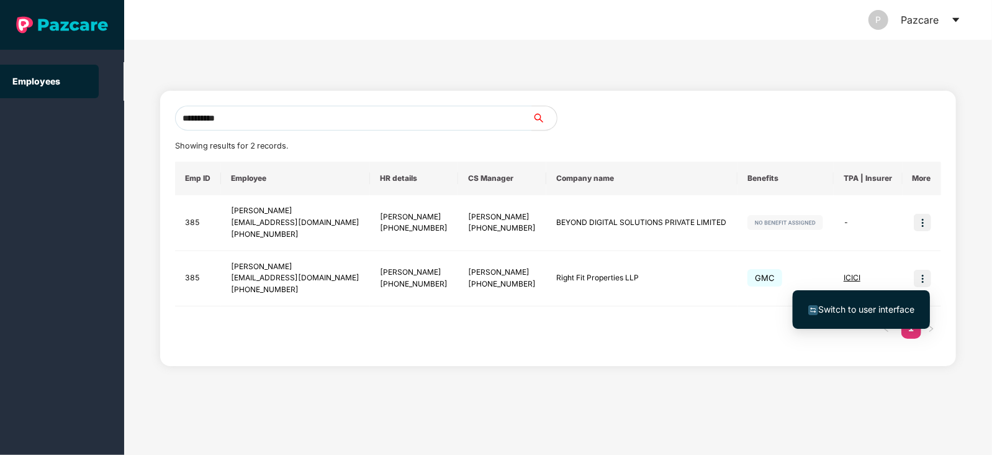
click at [874, 304] on span "Switch to user interface" at bounding box center [866, 309] width 96 height 11
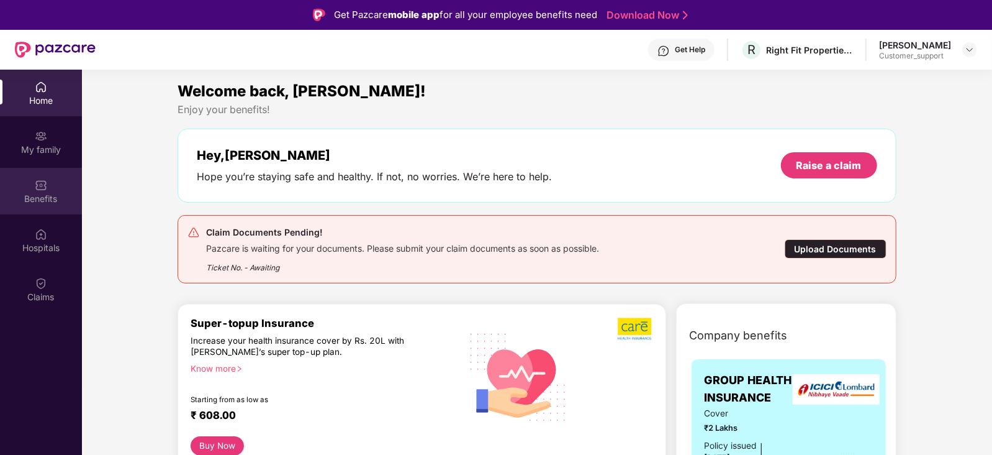
click at [50, 202] on div "Benefits" at bounding box center [41, 198] width 82 height 12
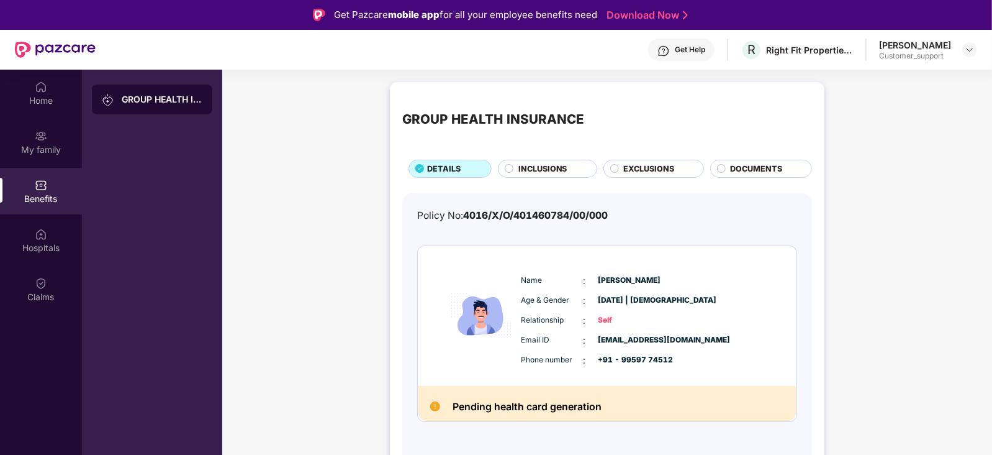
click at [528, 163] on span "INCLUSIONS" at bounding box center [542, 169] width 49 height 12
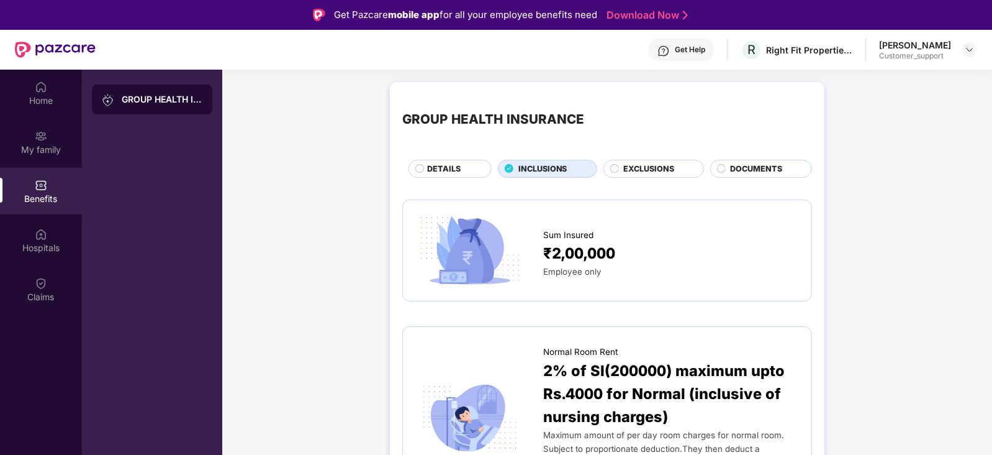
click at [740, 165] on span "DOCUMENTS" at bounding box center [757, 169] width 52 height 12
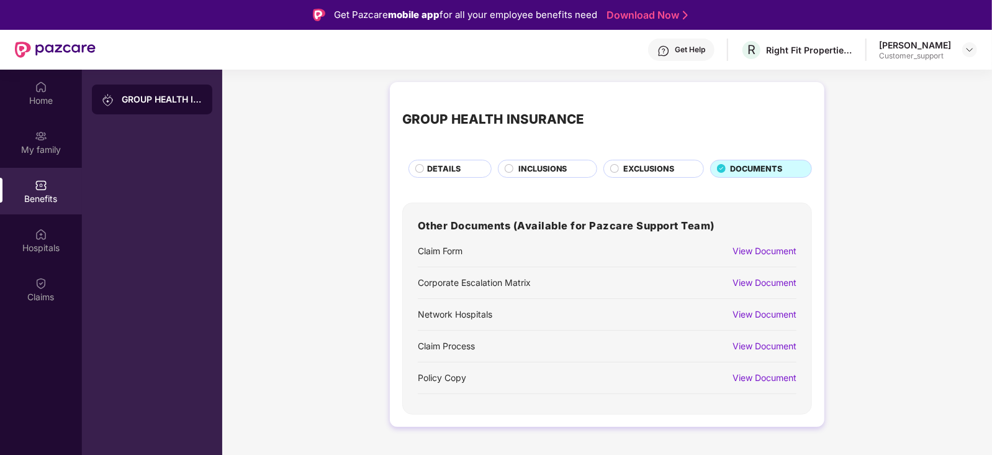
click at [764, 248] on div "View Document" at bounding box center [765, 251] width 64 height 14
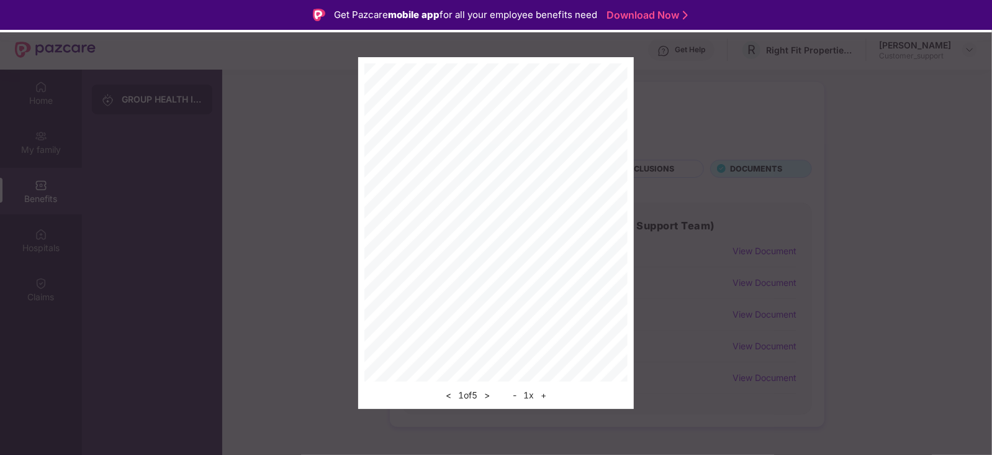
click at [491, 396] on button ">" at bounding box center [487, 394] width 13 height 15
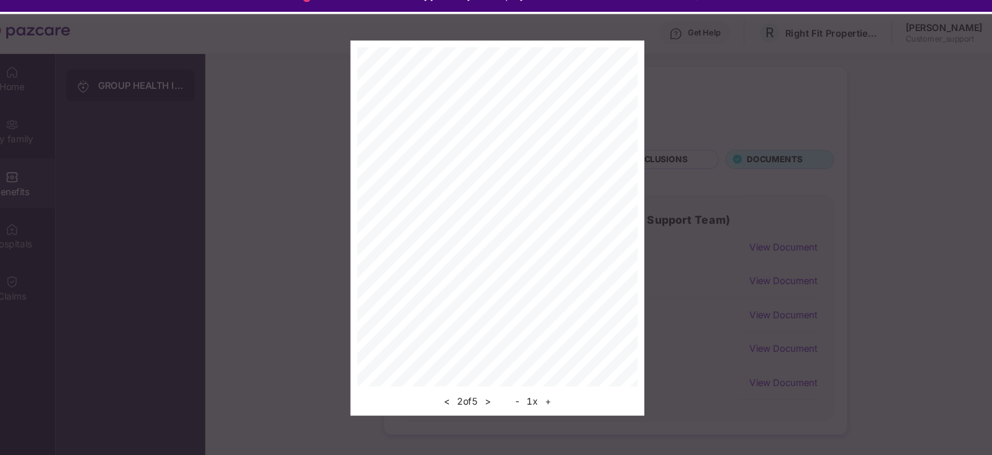
click at [491, 396] on button ">" at bounding box center [487, 394] width 13 height 15
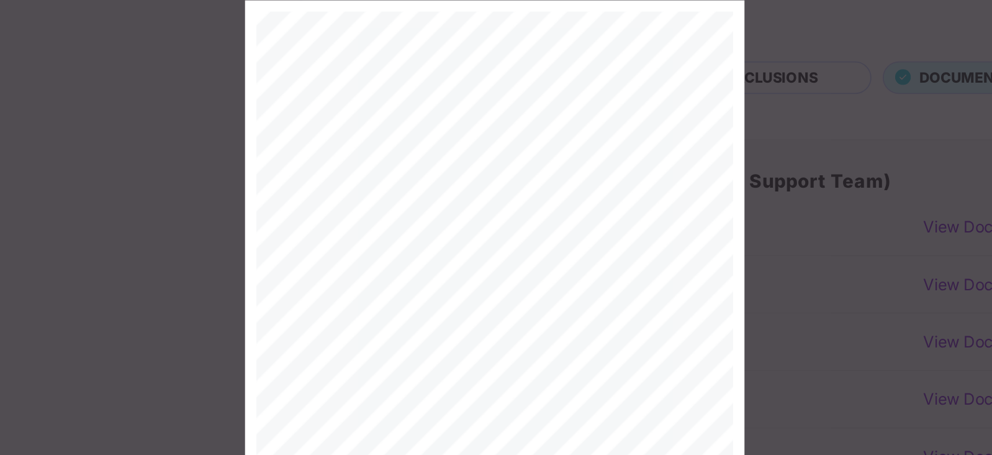
scroll to position [69, 0]
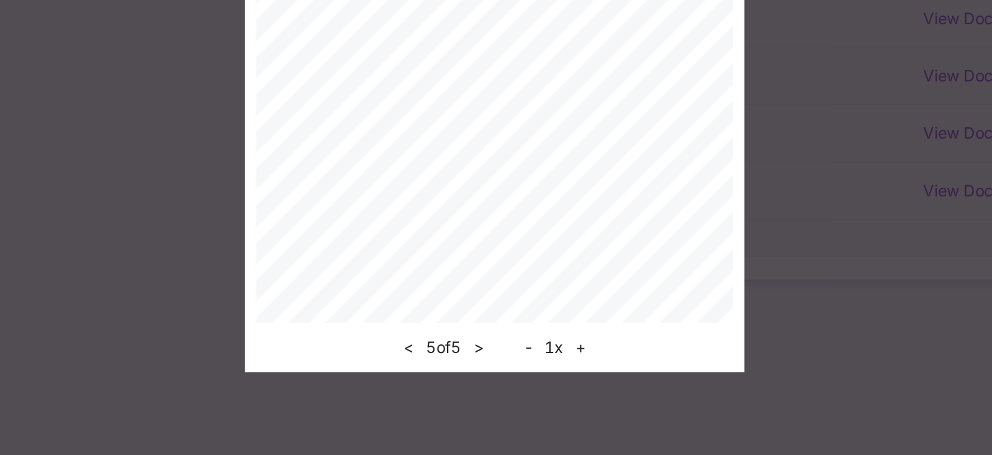
click at [447, 394] on button "<" at bounding box center [448, 394] width 13 height 15
click at [489, 395] on button ">" at bounding box center [487, 394] width 13 height 15
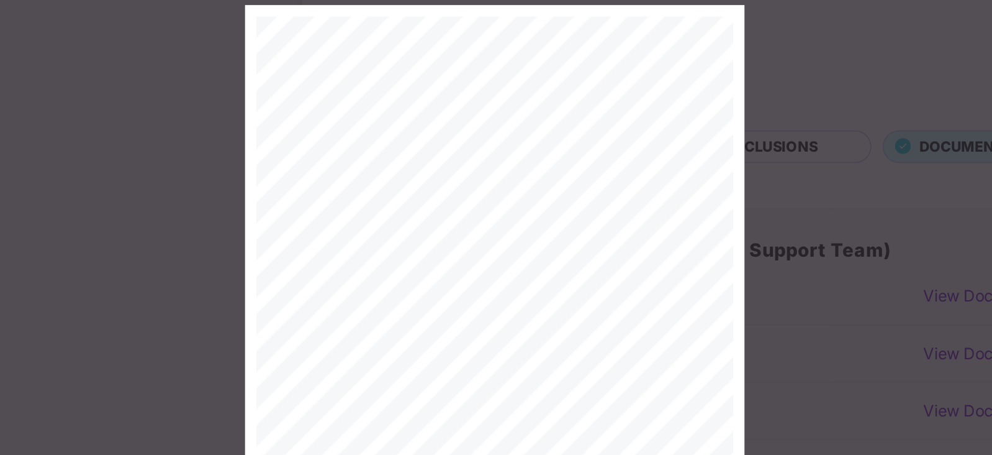
scroll to position [34, 0]
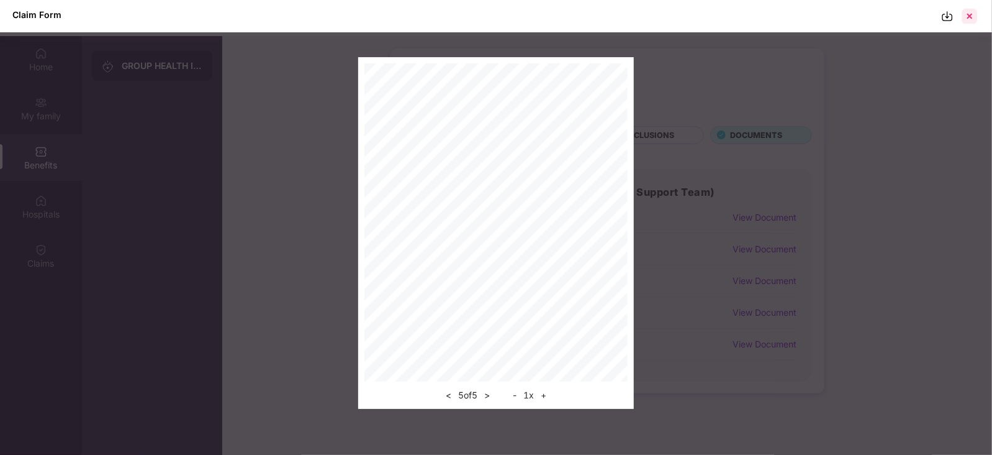
click at [973, 18] on div at bounding box center [970, 16] width 20 height 20
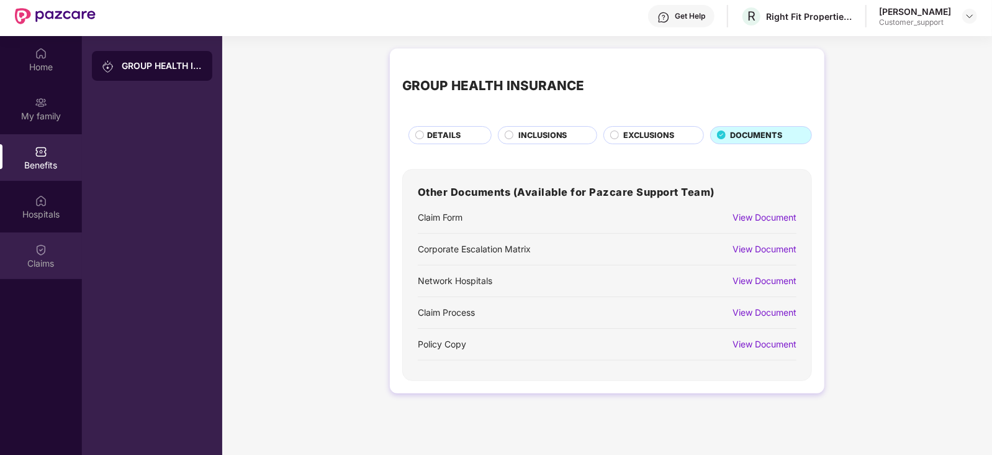
click at [37, 250] on img at bounding box center [41, 249] width 12 height 12
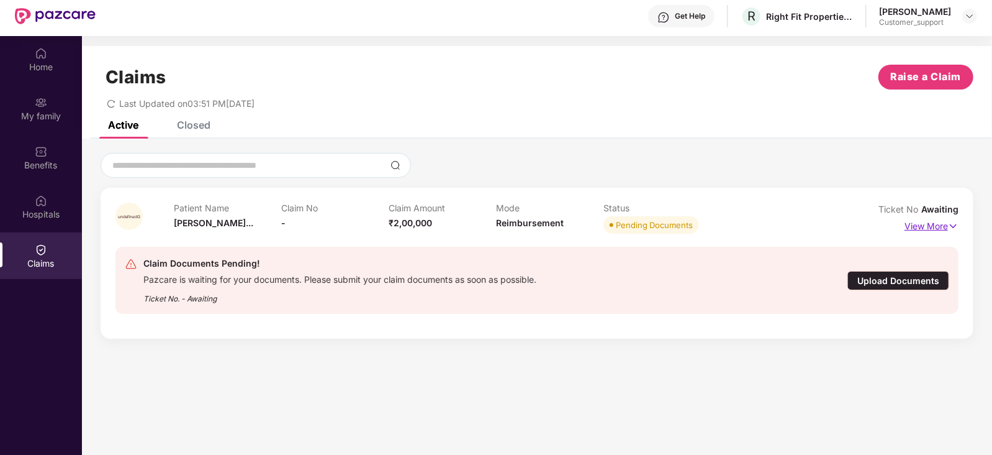
click at [946, 226] on p "View More" at bounding box center [932, 224] width 54 height 17
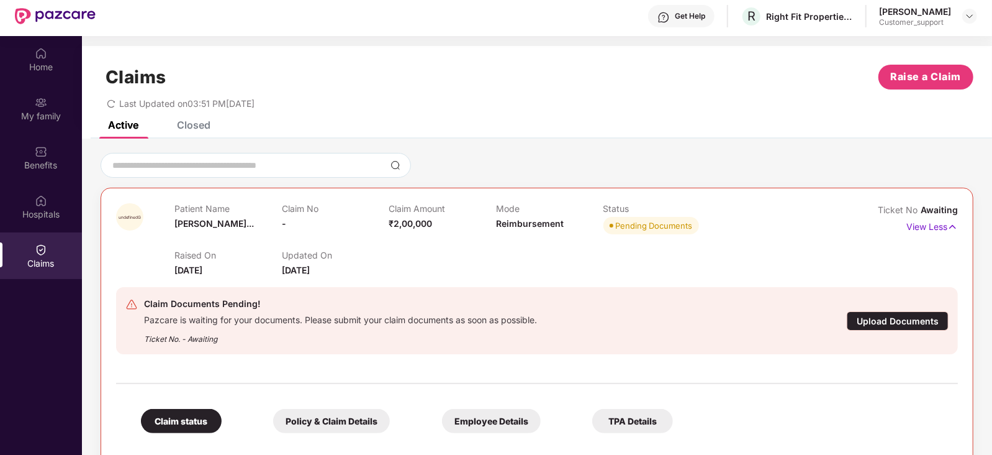
click at [201, 119] on div "Claims Raise a Claim Last Updated on 03:51 PM, 22 Aug 2025" at bounding box center [537, 83] width 910 height 75
click at [196, 121] on div "Closed" at bounding box center [194, 125] width 34 height 12
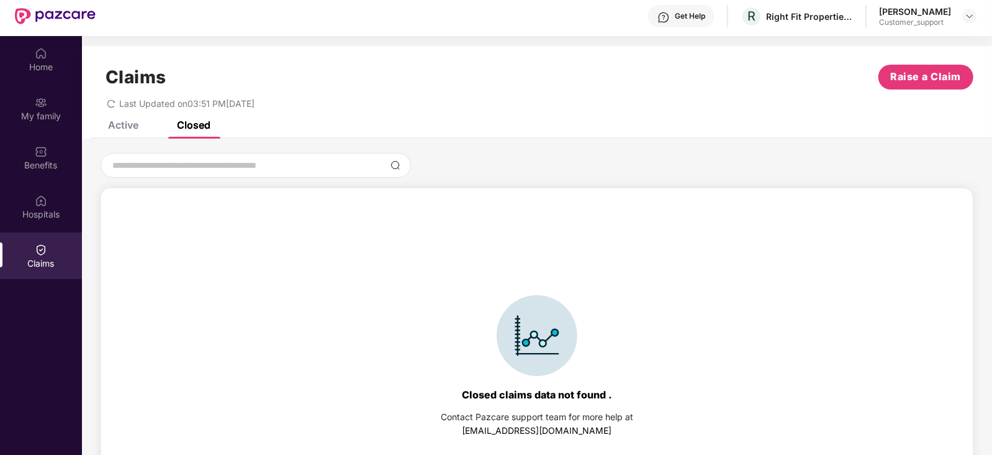
click at [130, 127] on div "Active" at bounding box center [123, 125] width 30 height 12
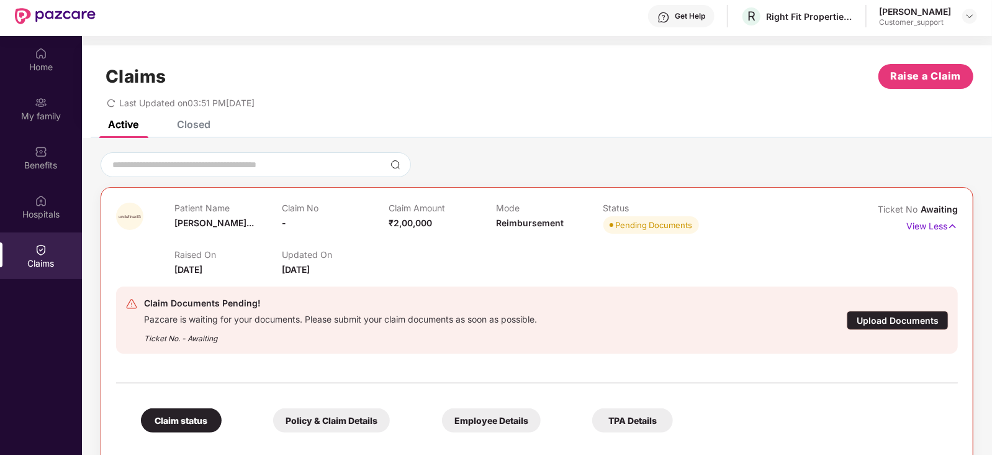
scroll to position [0, 0]
drag, startPoint x: 390, startPoint y: 209, endPoint x: 432, endPoint y: 226, distance: 45.4
click at [432, 226] on div "Claim Amount ₹2,00,000" at bounding box center [442, 220] width 107 height 34
drag, startPoint x: 497, startPoint y: 207, endPoint x: 566, endPoint y: 219, distance: 70.6
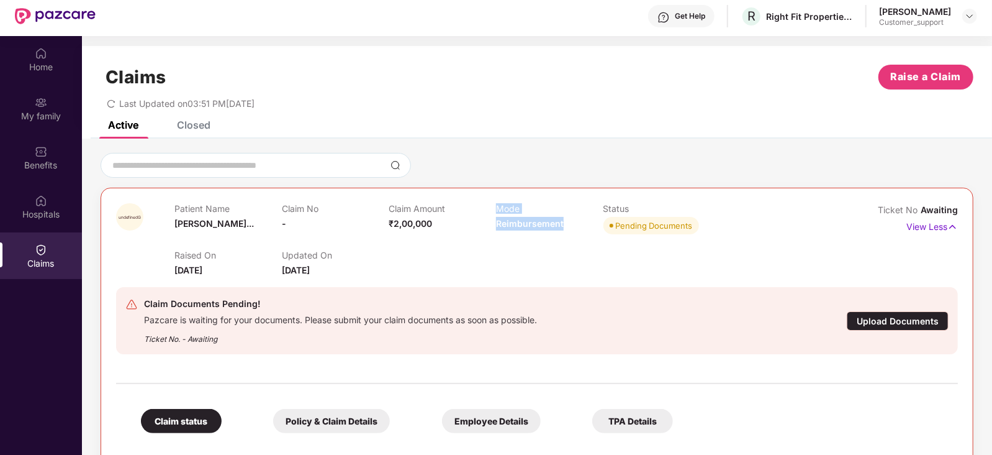
click at [566, 219] on div "Mode Reimbursement" at bounding box center [549, 220] width 107 height 34
drag, startPoint x: 494, startPoint y: 204, endPoint x: 568, endPoint y: 231, distance: 79.1
click at [568, 231] on div "Patient Name Gurram Mahes... Claim No - Claim Amount ₹2,00,000 Mode Reimburseme…" at bounding box center [495, 220] width 643 height 34
click at [568, 231] on div "Mode Reimbursement" at bounding box center [549, 220] width 107 height 34
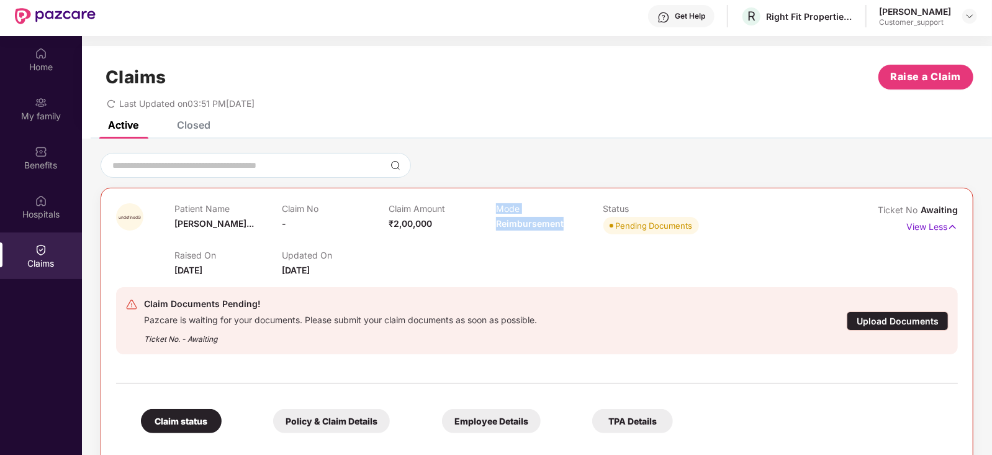
drag, startPoint x: 563, startPoint y: 220, endPoint x: 489, endPoint y: 216, distance: 74.6
click at [489, 216] on div "Patient Name Gurram Mahes... Claim No - Claim Amount ₹2,00,000 Mode Reimburseme…" at bounding box center [495, 220] width 643 height 34
click at [489, 216] on div "Claim Amount ₹2,00,000" at bounding box center [442, 220] width 107 height 34
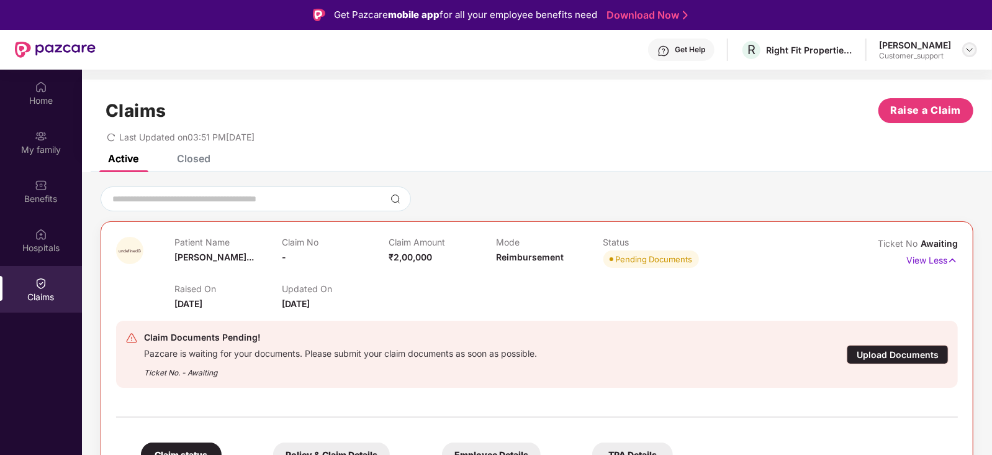
click at [970, 50] on img at bounding box center [970, 50] width 10 height 10
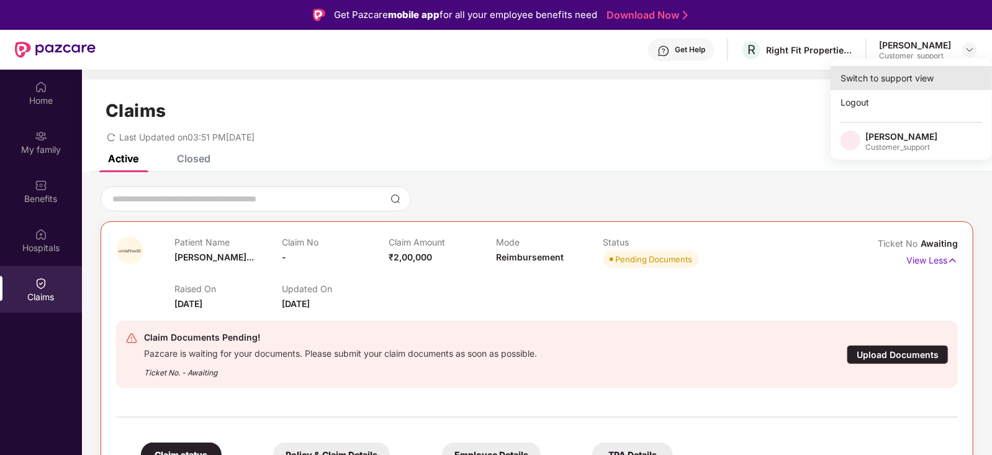
click at [929, 75] on div "Switch to support view" at bounding box center [911, 78] width 161 height 24
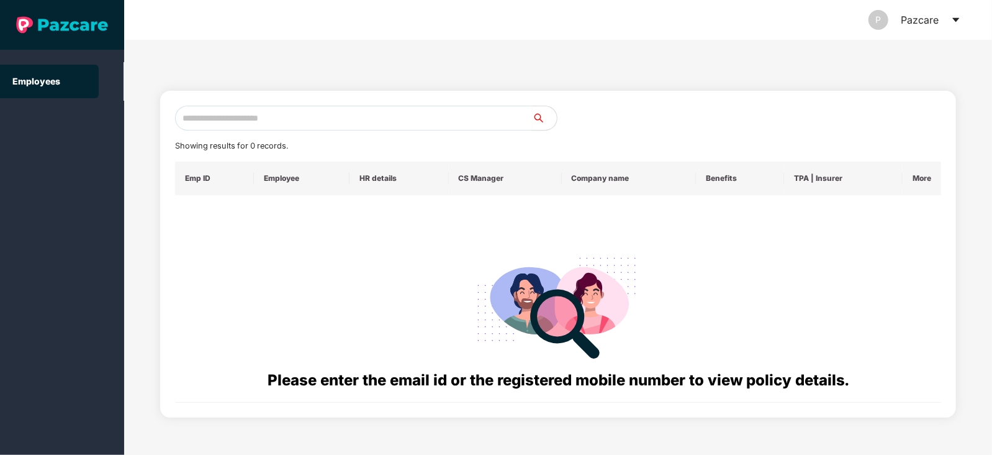
click at [487, 115] on input "text" at bounding box center [353, 118] width 357 height 25
paste input "**********"
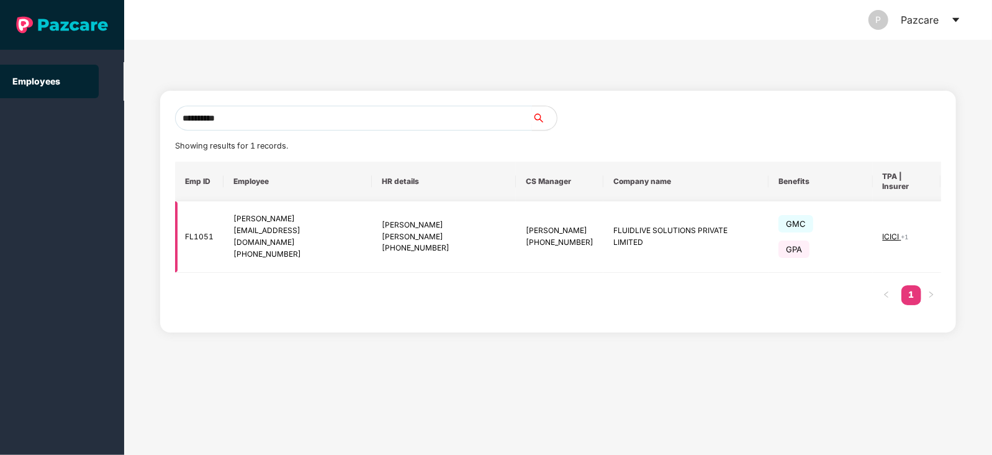
type input "**********"
click at [954, 228] on img at bounding box center [962, 236] width 17 height 17
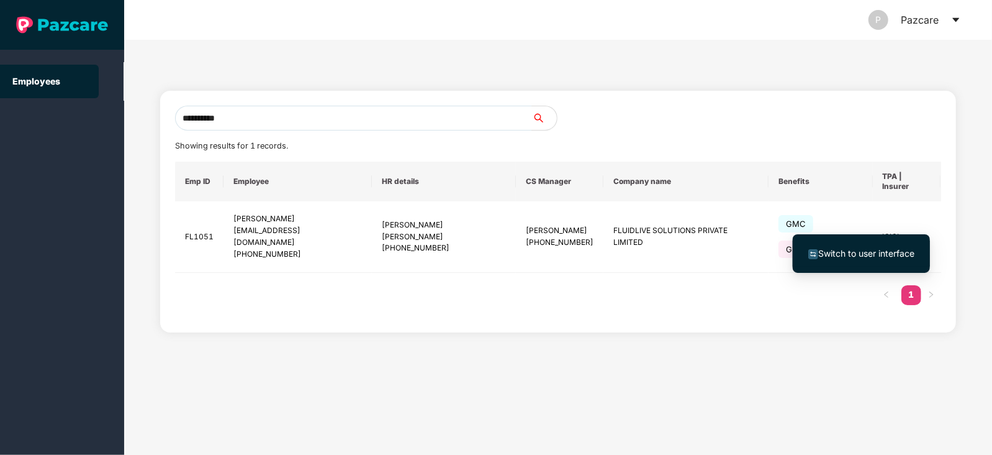
click at [867, 252] on span "Switch to user interface" at bounding box center [866, 253] width 96 height 11
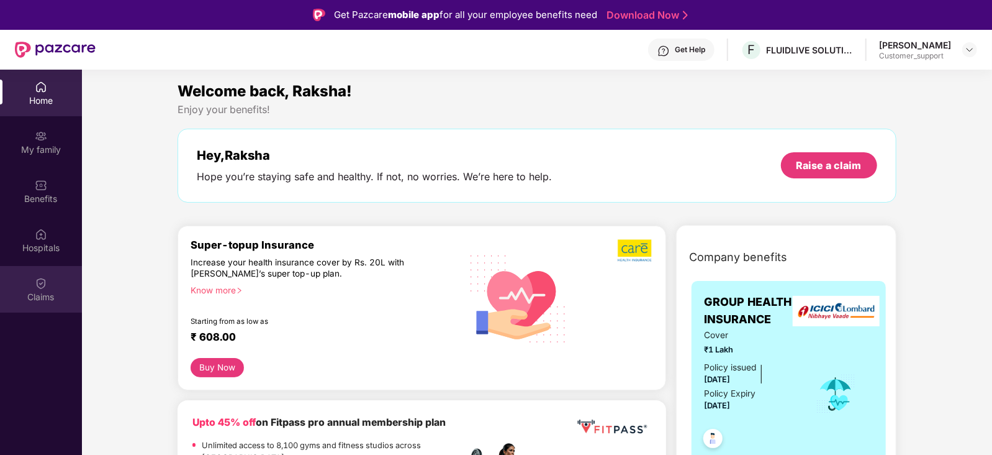
click at [46, 291] on div "Claims" at bounding box center [41, 297] width 82 height 12
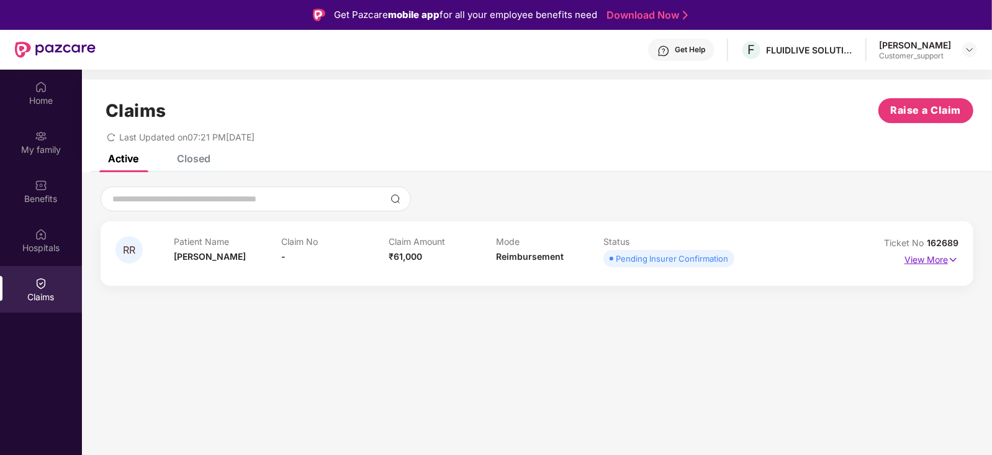
click at [931, 260] on p "View More" at bounding box center [932, 258] width 54 height 17
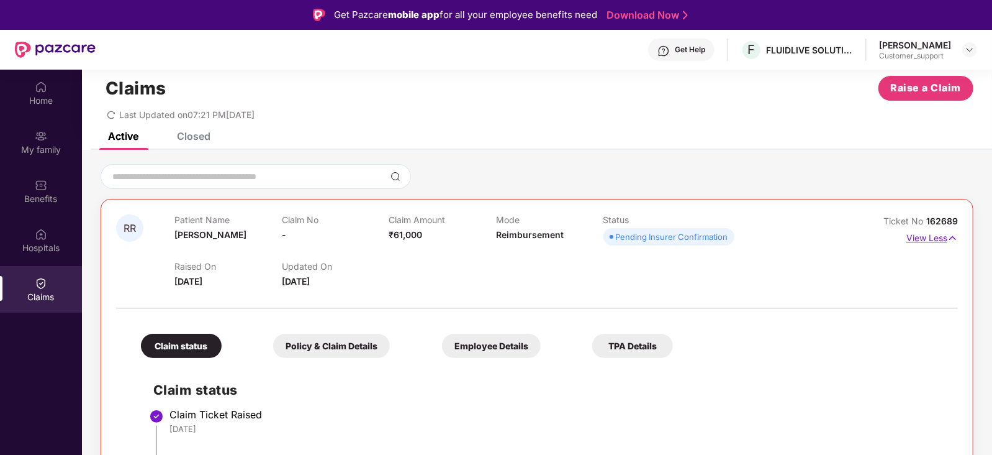
scroll to position [23, 0]
drag, startPoint x: 960, startPoint y: 219, endPoint x: 926, endPoint y: 221, distance: 34.2
click at [926, 221] on div "RR Patient Name Raksha Rajput Claim No - Claim Amount ₹61,000 Mode Reimbursemen…" at bounding box center [537, 413] width 873 height 430
copy span "162689"
click at [48, 142] on div "My family" at bounding box center [41, 142] width 82 height 47
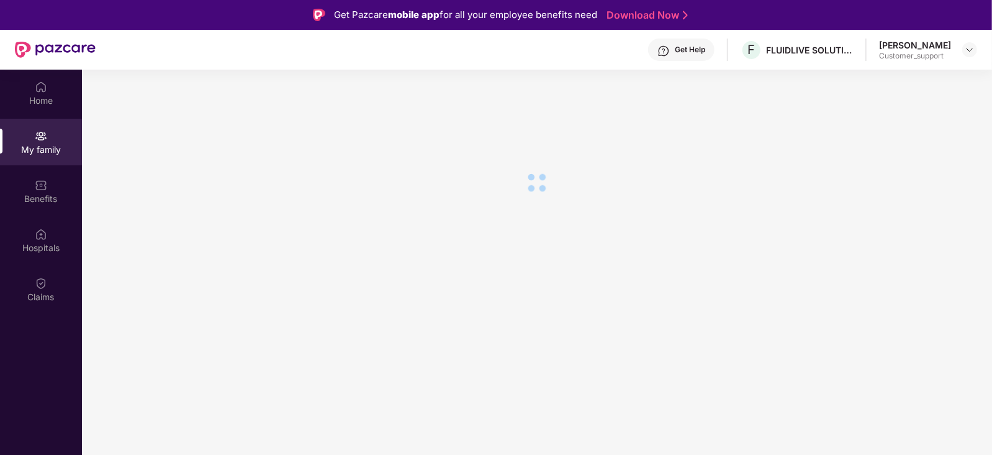
scroll to position [0, 0]
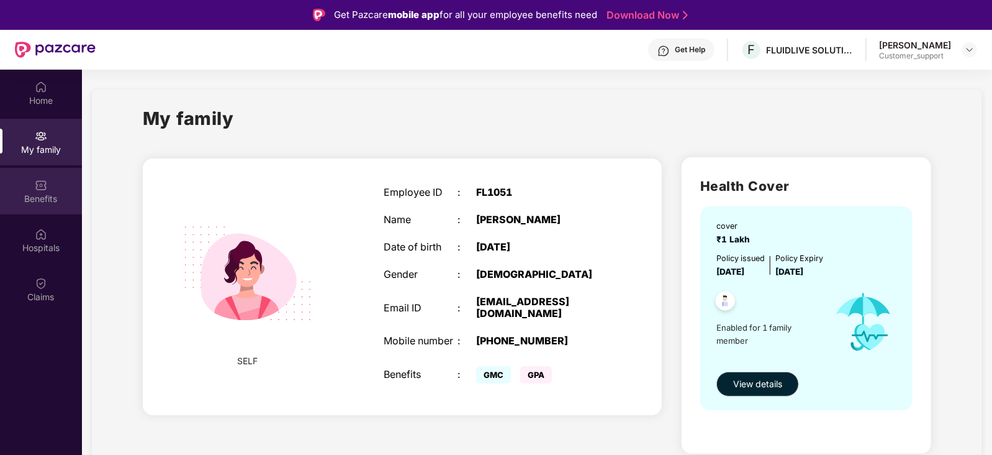
click at [45, 188] on img at bounding box center [41, 185] width 12 height 12
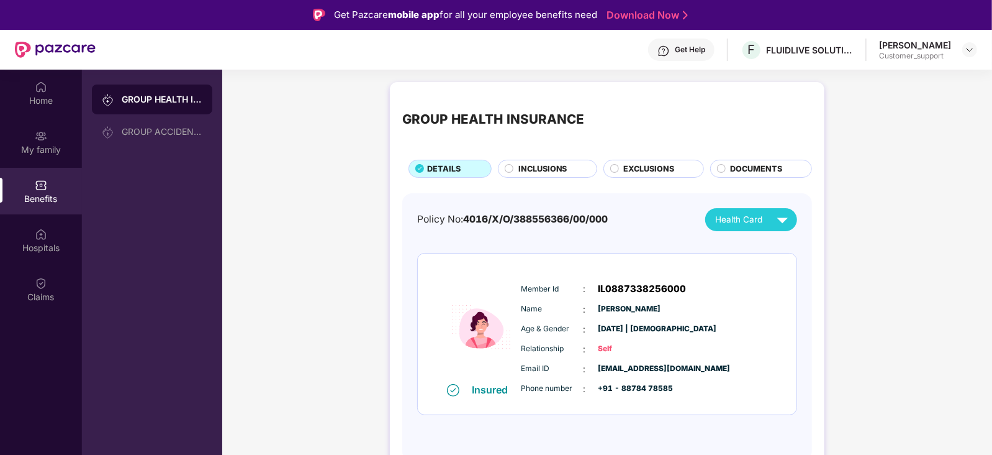
scroll to position [69, 0]
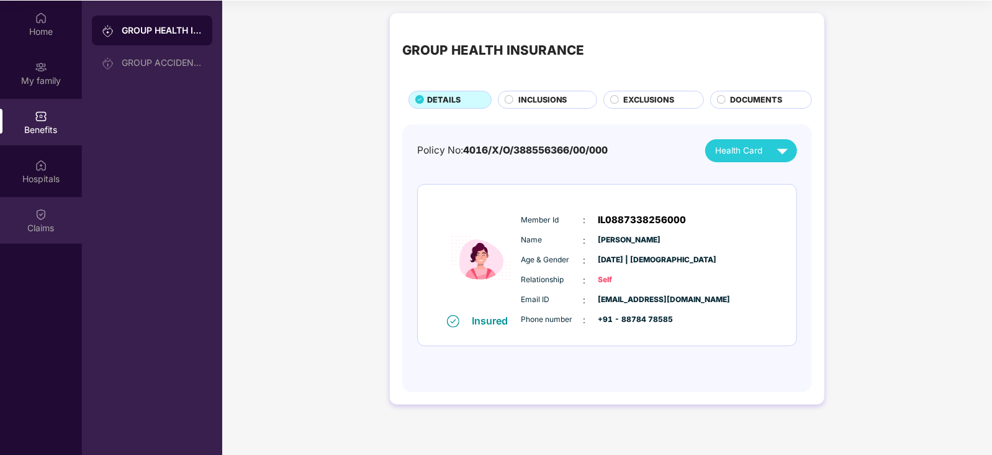
click at [43, 215] on img at bounding box center [41, 214] width 12 height 12
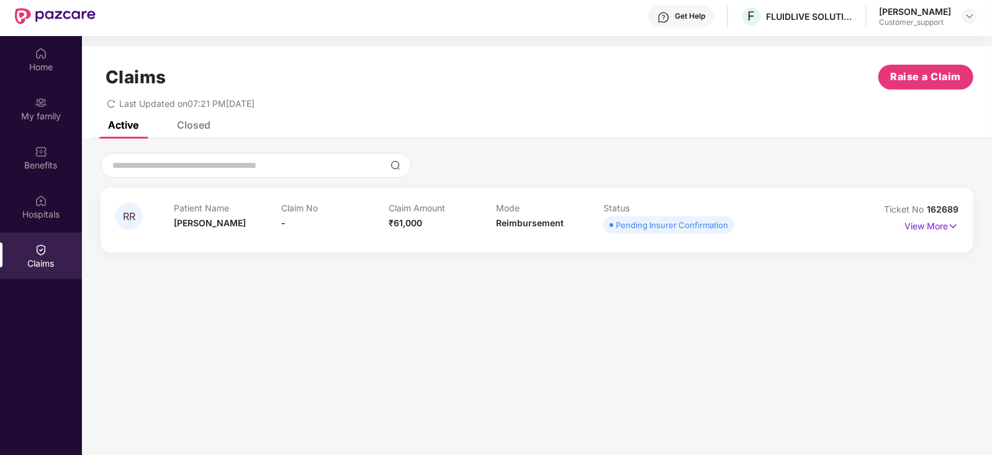
scroll to position [0, 0]
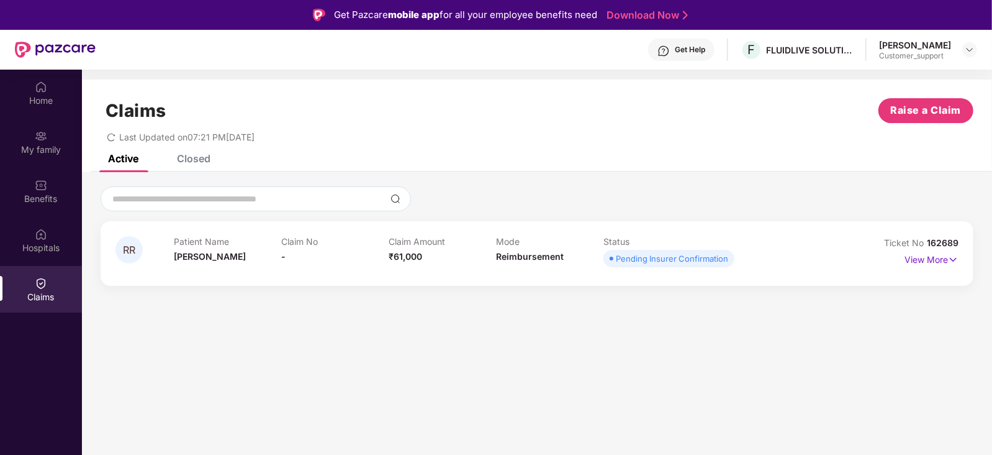
click at [692, 48] on div "Get Help" at bounding box center [690, 50] width 30 height 10
click at [553, 191] on div at bounding box center [537, 198] width 873 height 25
click at [690, 51] on div "Get Help" at bounding box center [690, 50] width 30 height 10
click at [972, 47] on img at bounding box center [970, 50] width 10 height 10
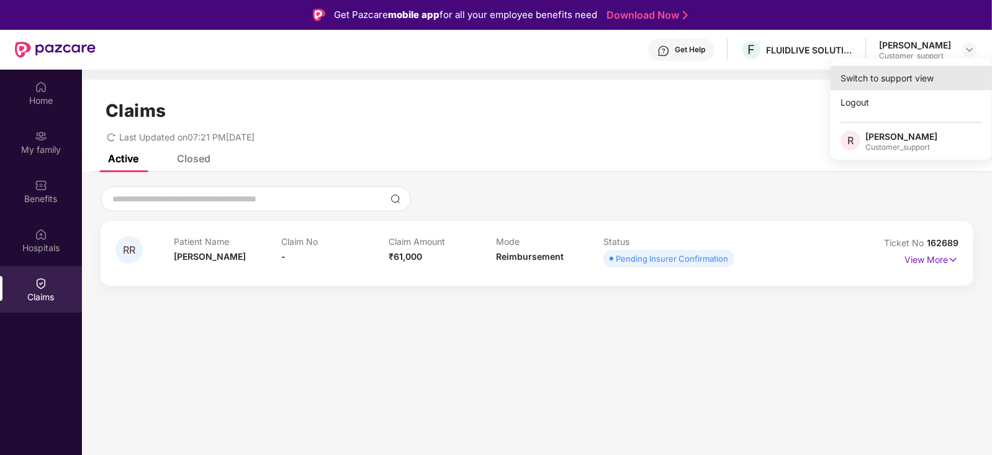
click at [930, 70] on div "Switch to support view" at bounding box center [911, 78] width 161 height 24
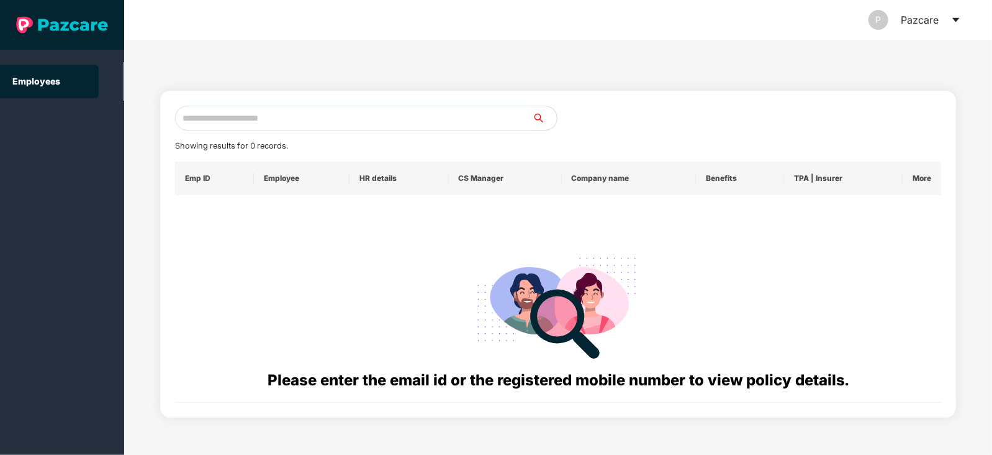
click at [452, 120] on input "text" at bounding box center [353, 118] width 357 height 25
paste input "**********"
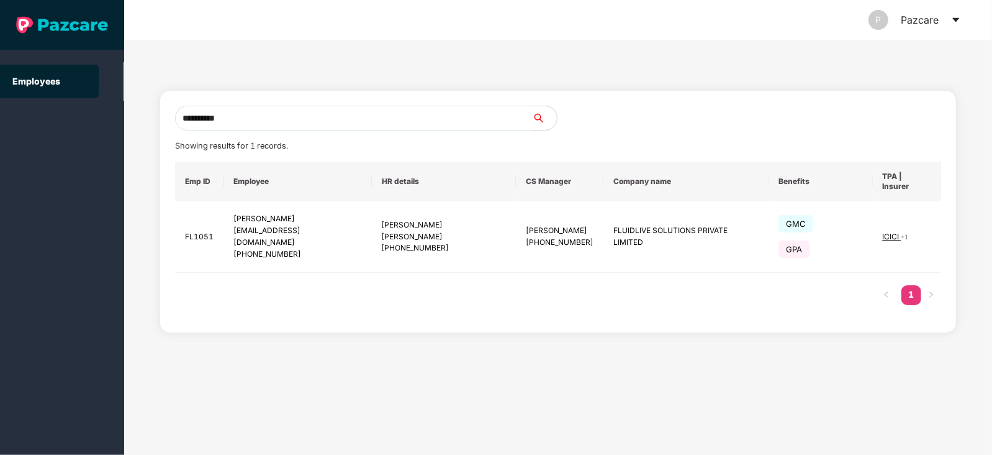
type input "**********"
click at [295, 121] on input "**********" at bounding box center [353, 118] width 357 height 25
paste input "**********"
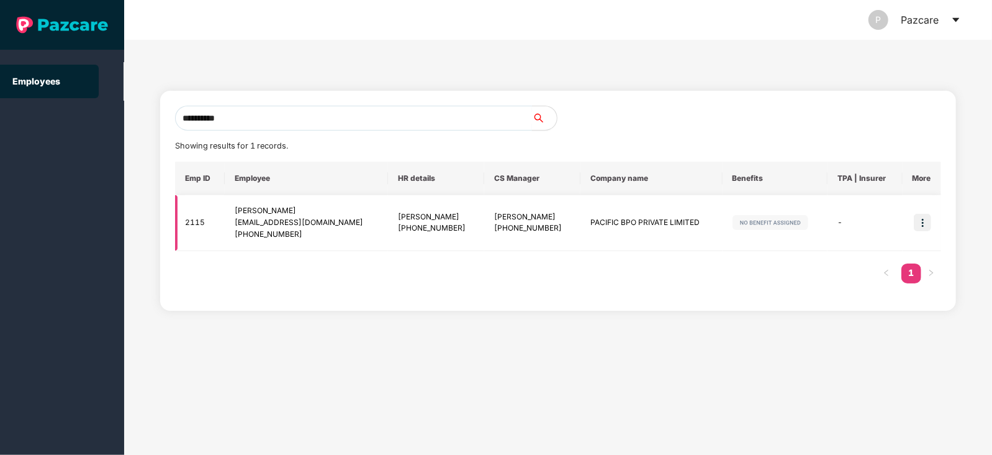
type input "**********"
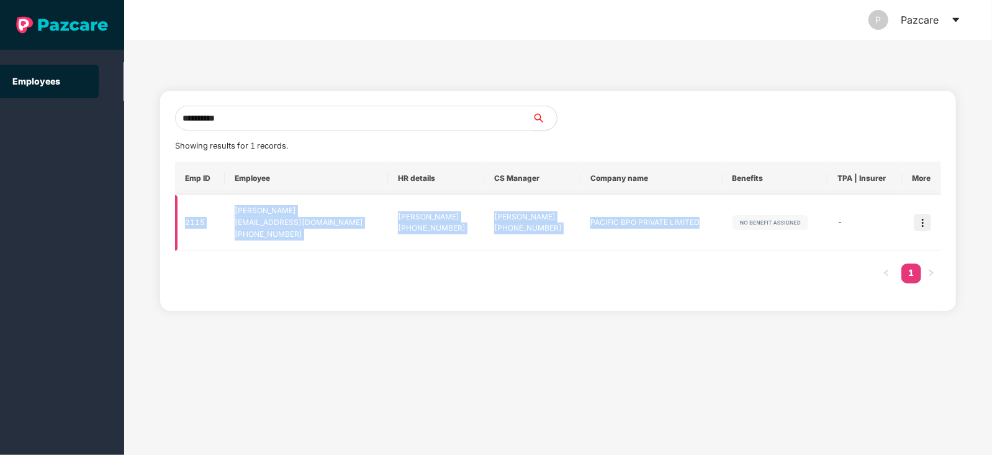
drag, startPoint x: 184, startPoint y: 224, endPoint x: 713, endPoint y: 234, distance: 529.7
click at [713, 234] on tr "2115 Dinesh Kumar Sharma dinesh.sharma@pacificbpo.com +919837918595 Nupur +9195…" at bounding box center [558, 223] width 766 height 56
click at [654, 245] on td "PACIFIC BPO PRIVATE LIMITED" at bounding box center [652, 223] width 142 height 56
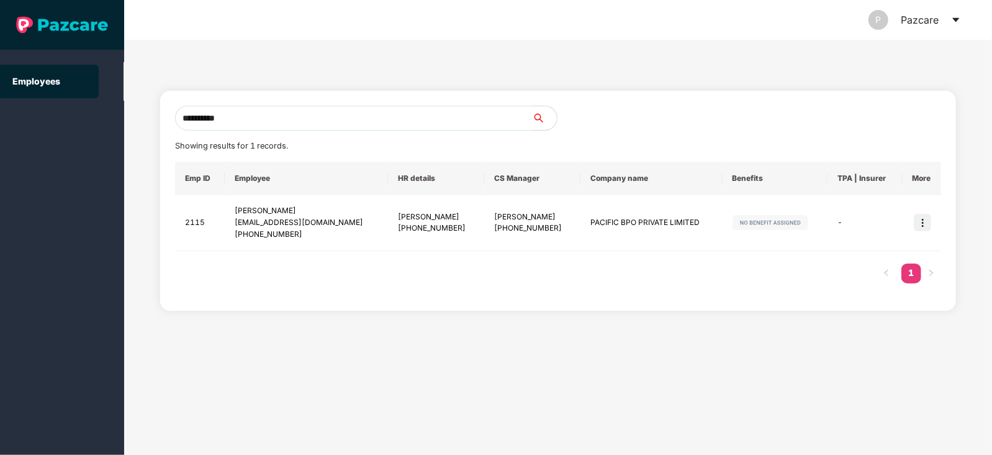
drag, startPoint x: 305, startPoint y: 116, endPoint x: 176, endPoint y: 132, distance: 130.8
click at [176, 132] on div "**********" at bounding box center [558, 201] width 766 height 190
paste input "**********"
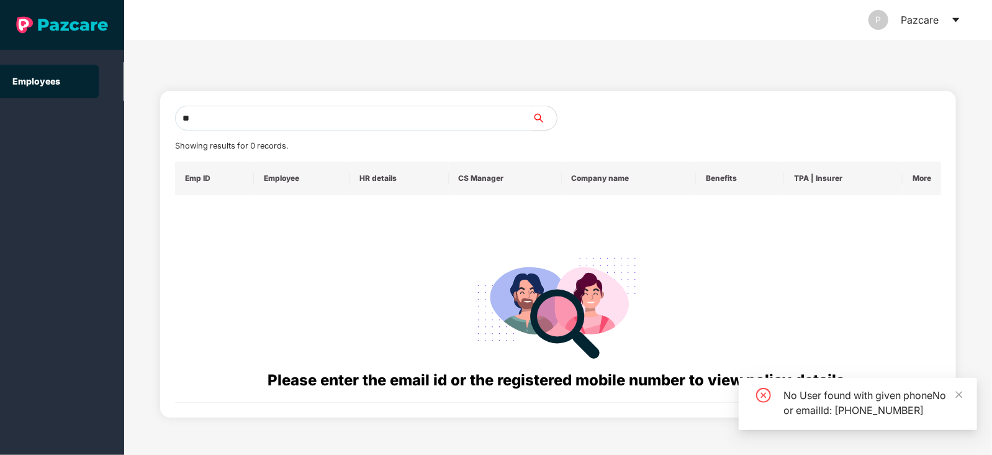
type input "*"
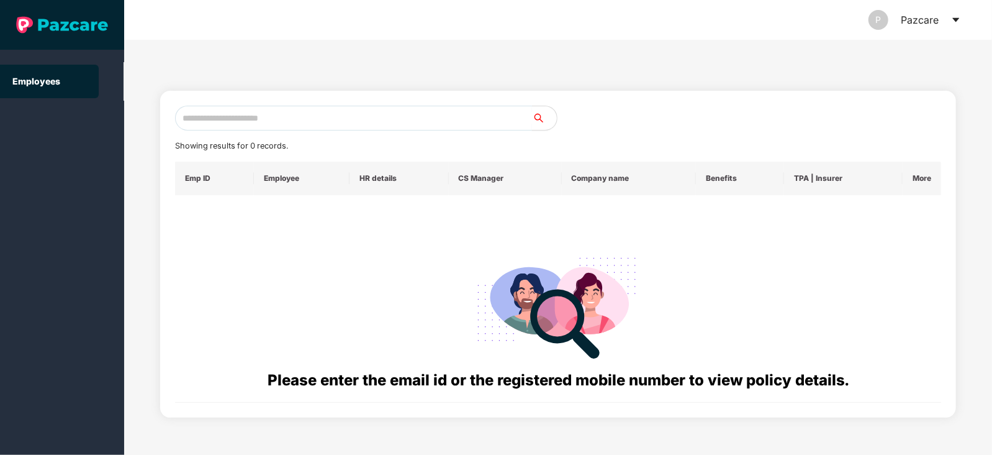
click at [263, 115] on input "text" at bounding box center [353, 118] width 357 height 25
paste input "**********"
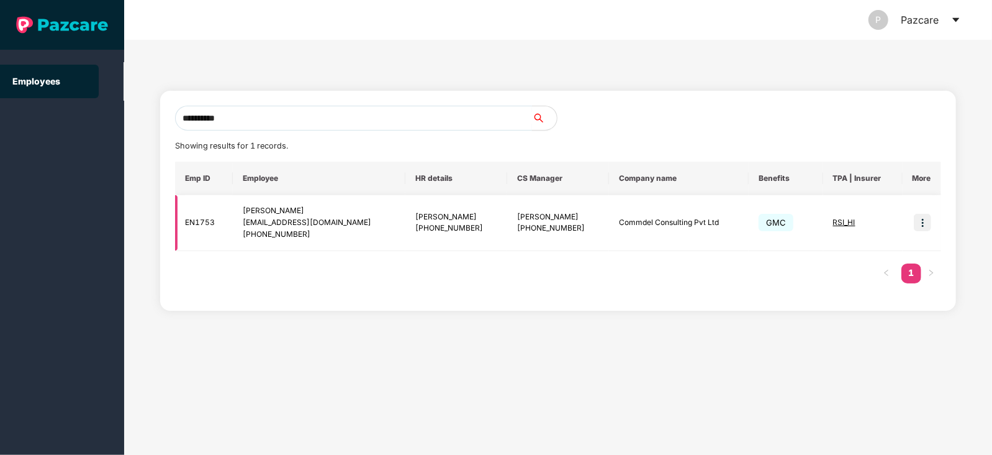
type input "**********"
click at [924, 227] on img at bounding box center [922, 222] width 17 height 17
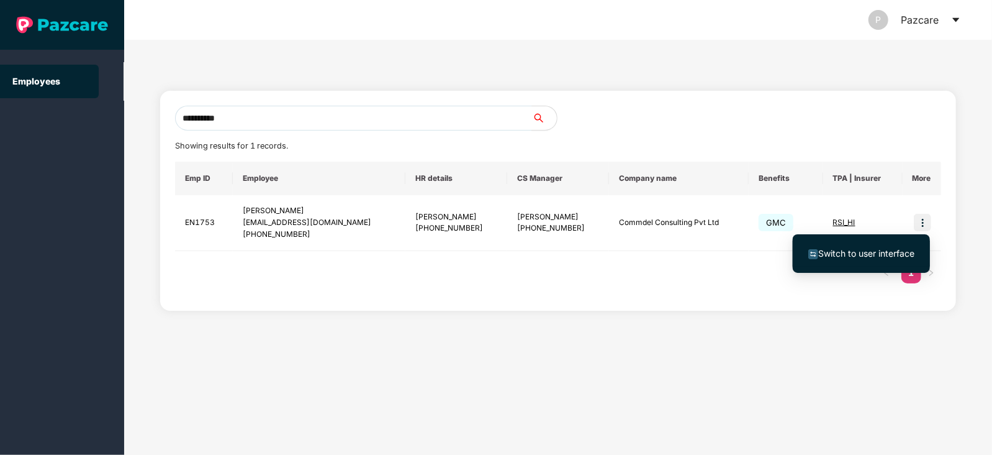
click at [867, 247] on span "Switch to user interface" at bounding box center [861, 254] width 106 height 14
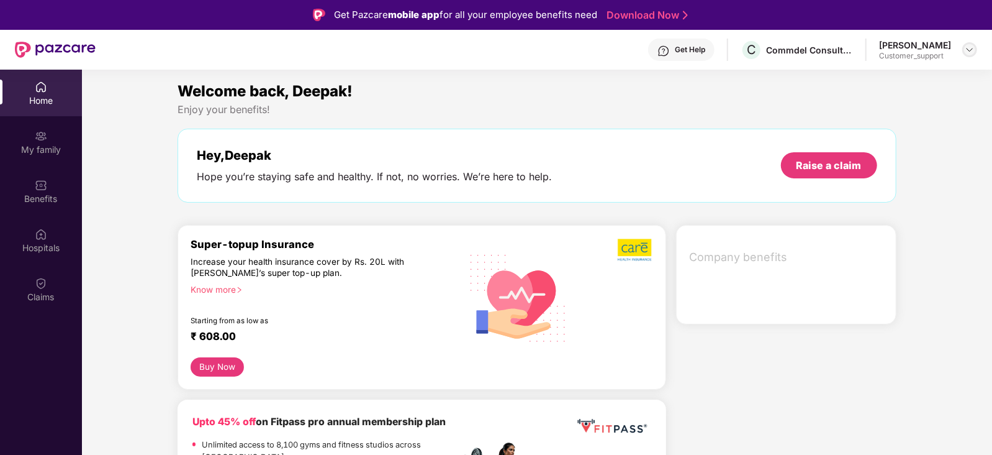
click at [974, 48] on img at bounding box center [970, 50] width 10 height 10
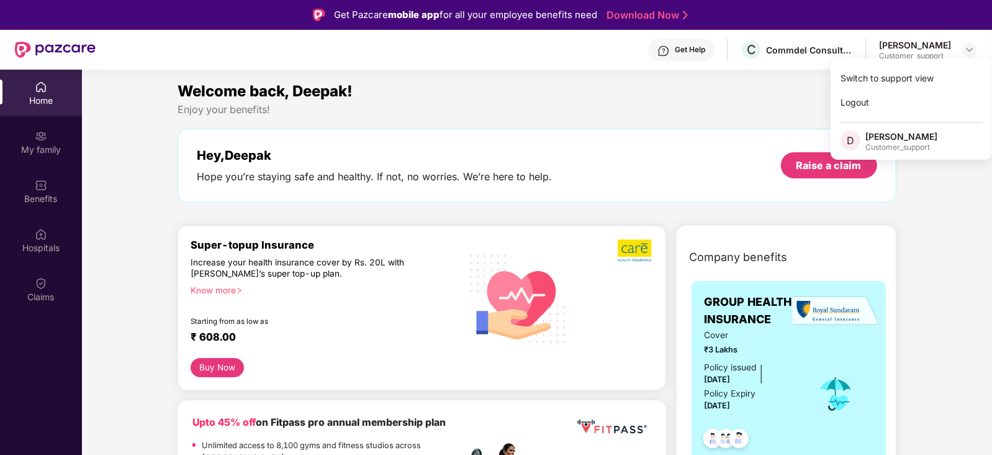
click at [906, 83] on div "Switch to support view" at bounding box center [911, 78] width 161 height 24
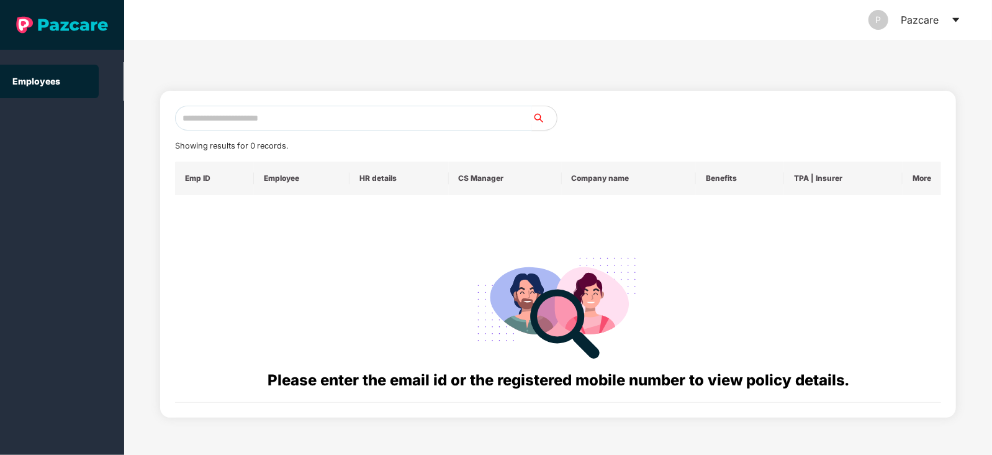
click at [364, 118] on input "text" at bounding box center [353, 118] width 357 height 25
paste input "**********"
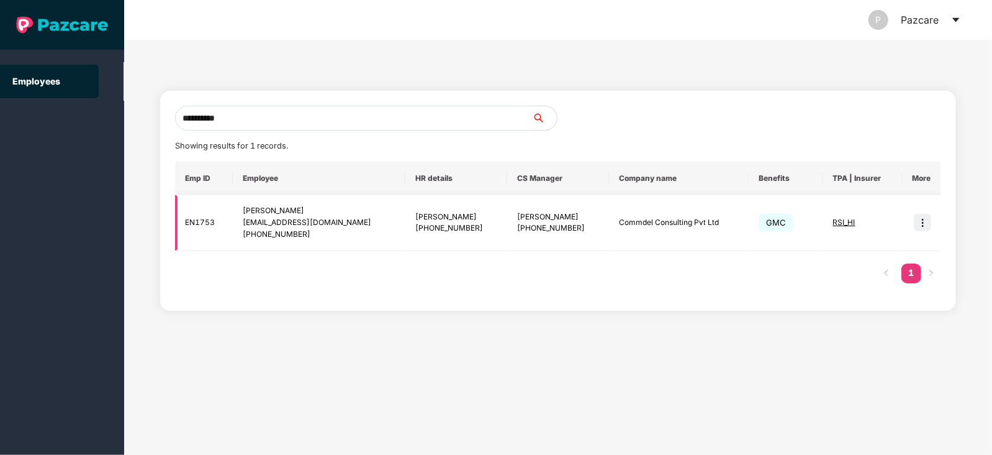
type input "**********"
click at [841, 222] on span "RSI_HI" at bounding box center [844, 221] width 22 height 9
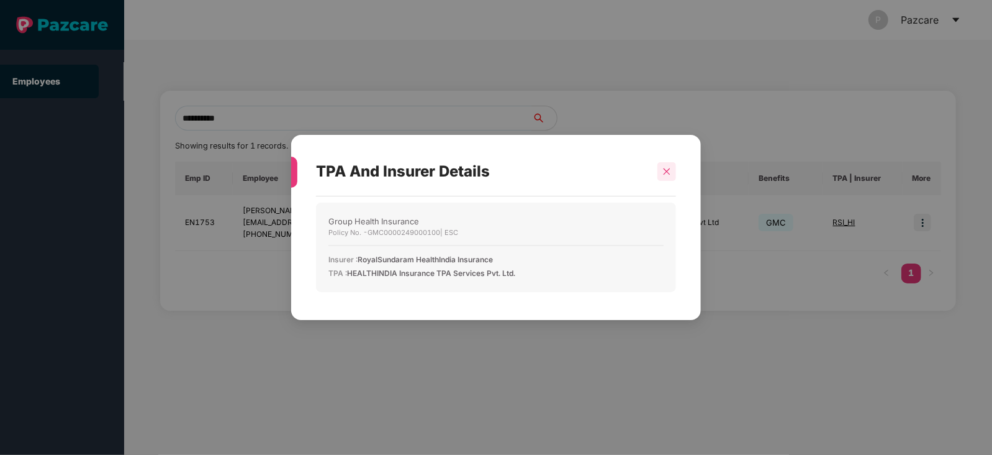
click at [672, 169] on div at bounding box center [667, 171] width 19 height 19
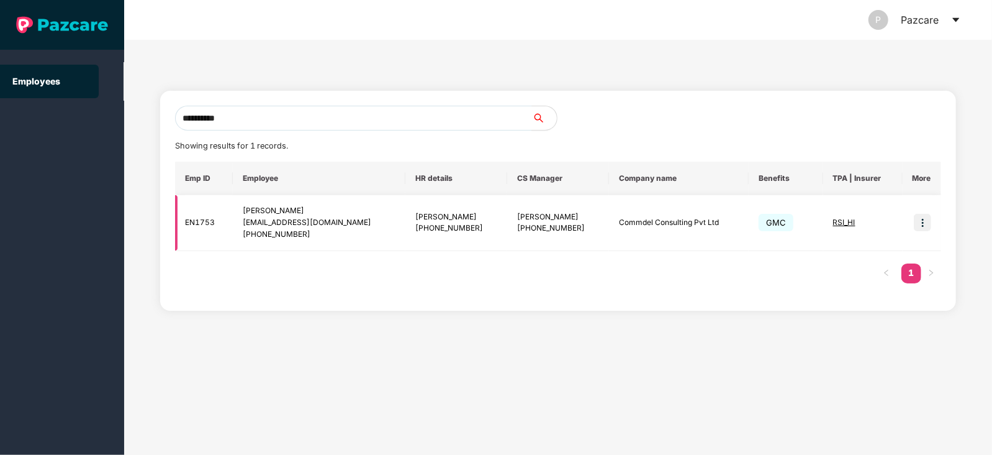
click at [925, 224] on img at bounding box center [922, 222] width 17 height 17
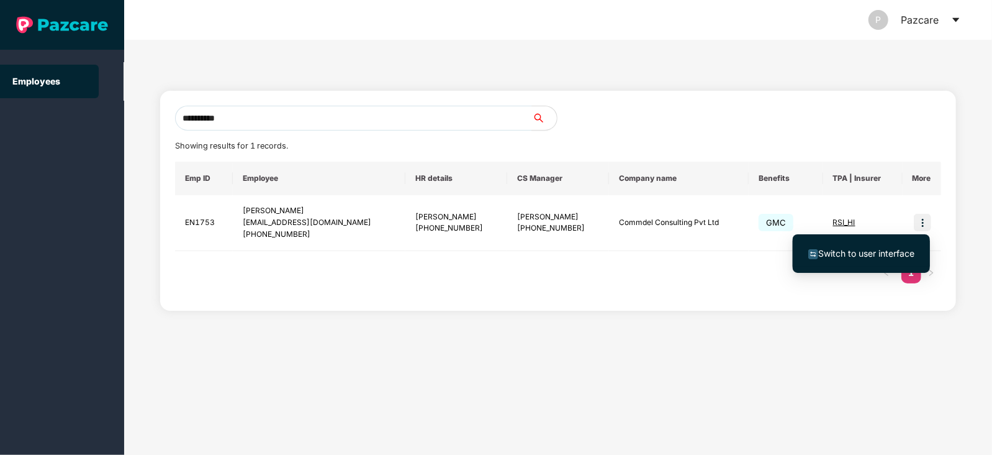
click at [857, 254] on span "Switch to user interface" at bounding box center [866, 253] width 96 height 11
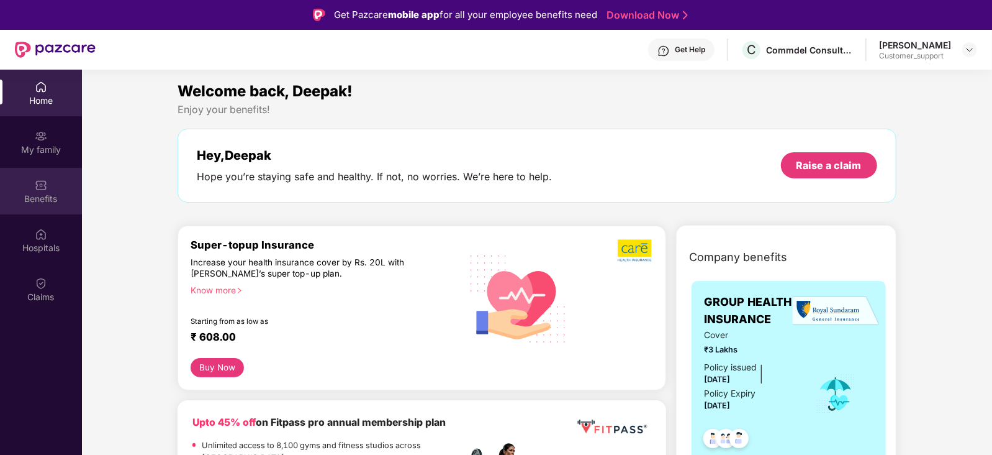
click at [40, 195] on div "Benefits" at bounding box center [41, 198] width 82 height 12
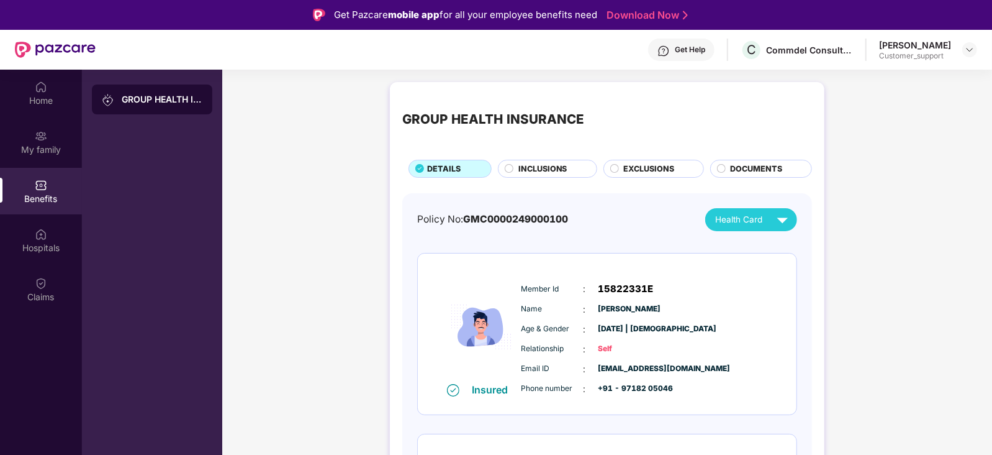
click at [539, 170] on span "INCLUSIONS" at bounding box center [542, 169] width 49 height 12
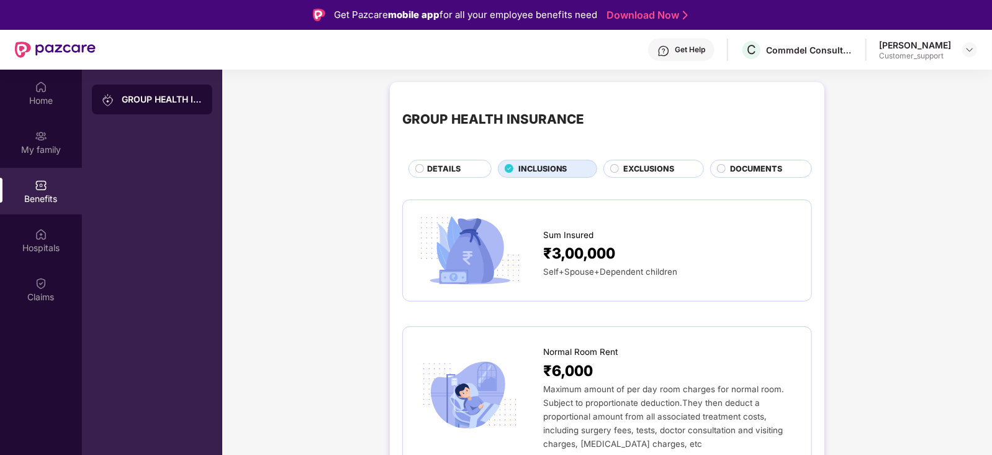
click at [458, 166] on span "DETAILS" at bounding box center [444, 169] width 34 height 12
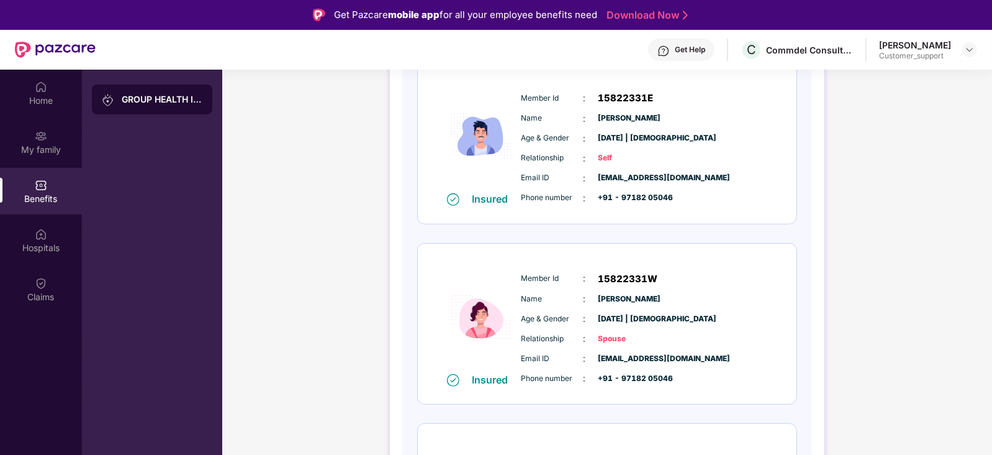
scroll to position [225, 0]
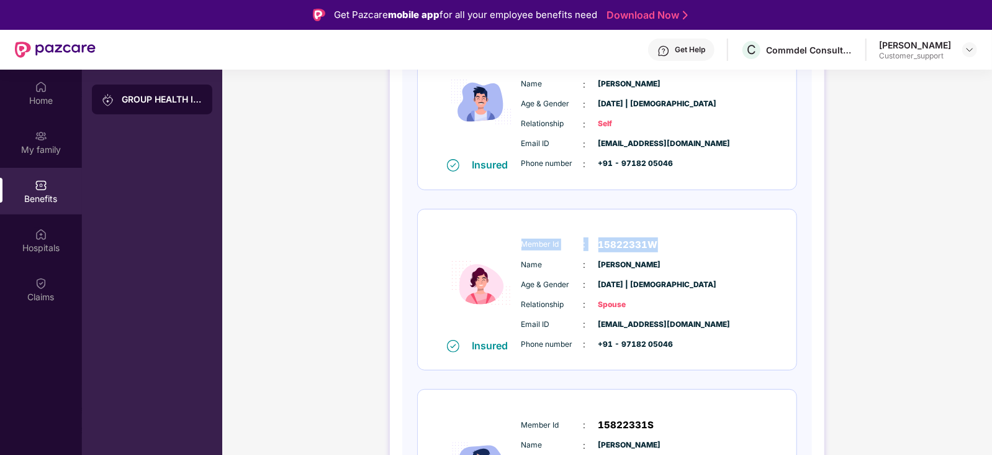
drag, startPoint x: 520, startPoint y: 245, endPoint x: 664, endPoint y: 241, distance: 144.1
click at [664, 241] on div "Member Id : 15822331W" at bounding box center [645, 244] width 247 height 15
copy div "Member Id : 15822331W"
click at [624, 345] on span "+91 - 97182 05046" at bounding box center [630, 344] width 62 height 12
drag, startPoint x: 520, startPoint y: 265, endPoint x: 691, endPoint y: 269, distance: 170.8
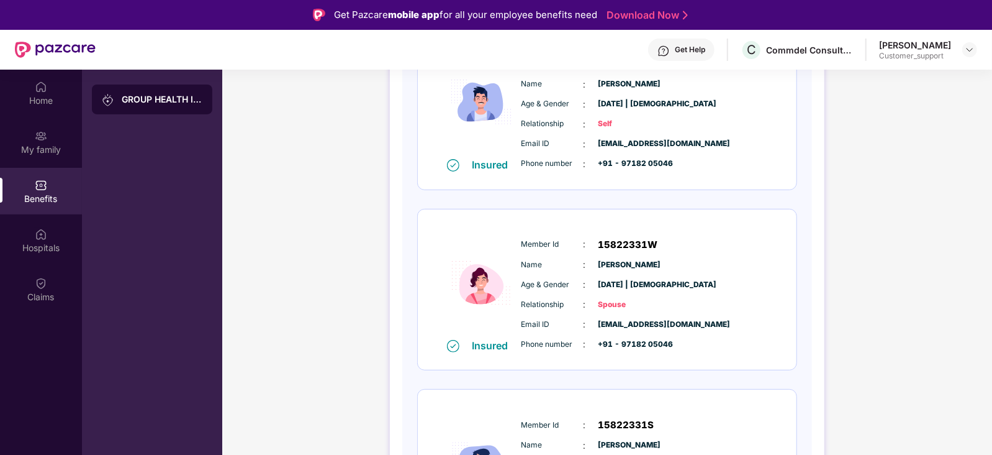
click at [691, 269] on div "Name : Priya Kumari Mishra" at bounding box center [645, 265] width 247 height 14
copy div "Name : Priya Kumari Mishra"
drag, startPoint x: 522, startPoint y: 325, endPoint x: 720, endPoint y: 328, distance: 198.1
click at [720, 328] on div "Email ID : deepak.shukla@commdel.net" at bounding box center [645, 324] width 247 height 14
copy div "Email ID : deepak.shukla@commdel.net"
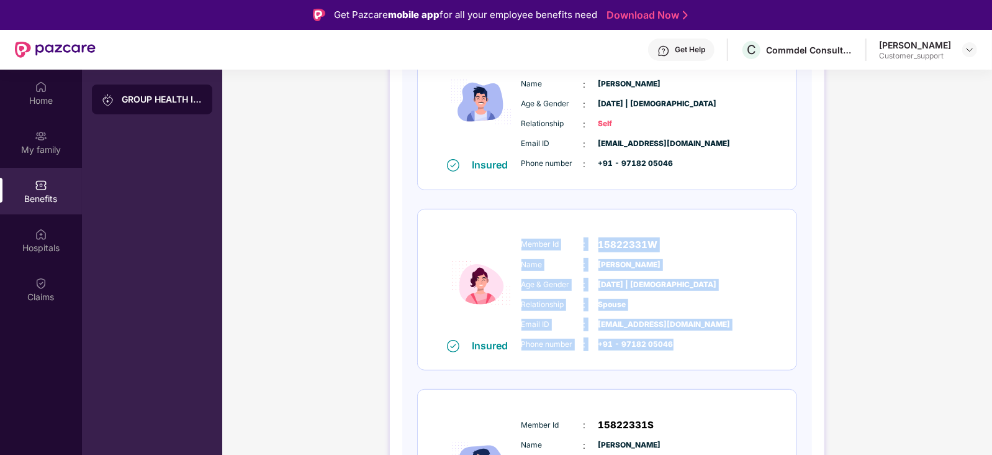
drag, startPoint x: 517, startPoint y: 343, endPoint x: 690, endPoint y: 342, distance: 173.2
click at [690, 342] on div "Insured Member Id : 15822331W Name : Priya Kumari Mishra Age & Gender : 01 Jan …" at bounding box center [607, 289] width 379 height 161
click at [690, 342] on div "Phone number : +91 - 97182 05046" at bounding box center [645, 344] width 247 height 14
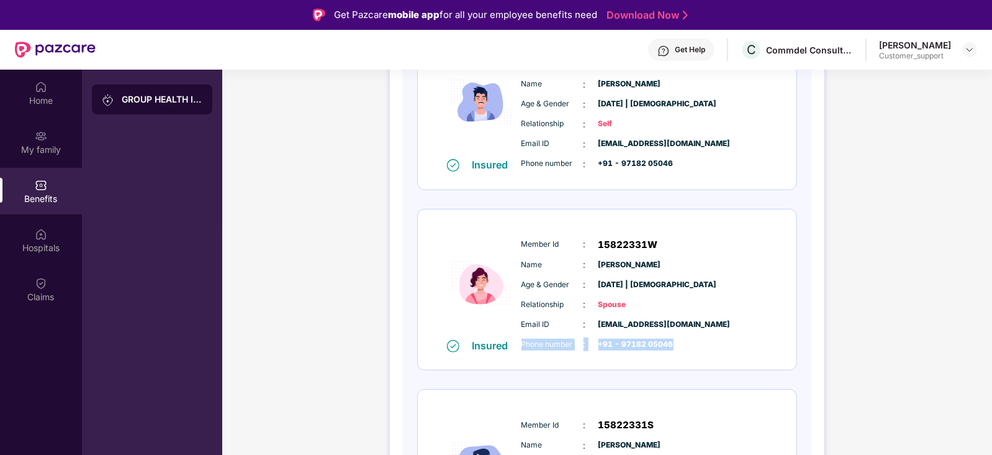
drag, startPoint x: 518, startPoint y: 343, endPoint x: 683, endPoint y: 347, distance: 164.6
click at [683, 347] on div "Email ID : deepak.shukla@commdel.net Phone number : +91 - 97182 05046" at bounding box center [644, 334] width 253 height 34
copy div "Phone number : +91 - 97182 05046"
click at [568, 300] on span "Relationship" at bounding box center [553, 305] width 62 height 12
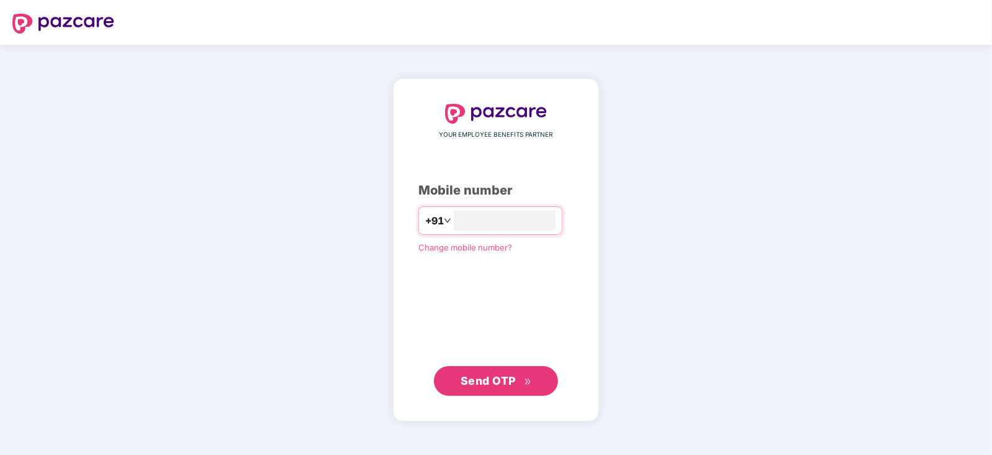
type input "**********"
click at [515, 382] on span "Send OTP" at bounding box center [488, 379] width 55 height 13
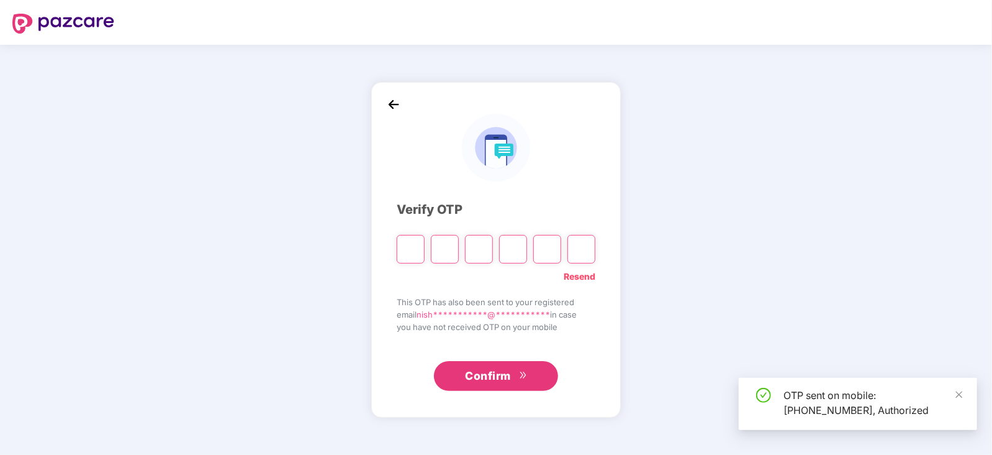
type input "*"
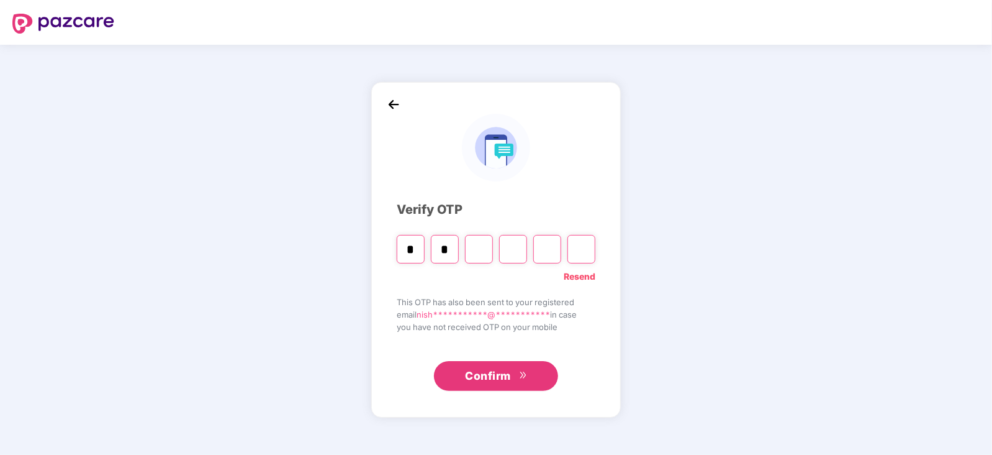
type input "*"
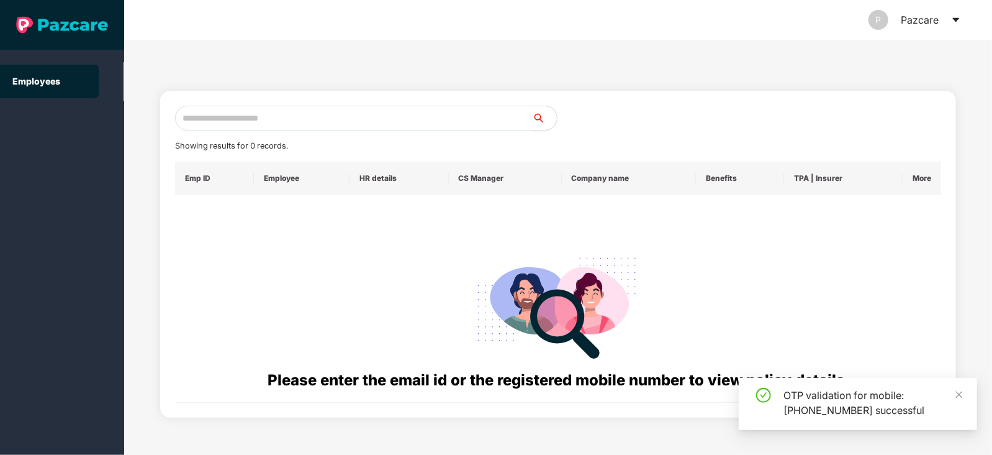
click at [295, 115] on input "text" at bounding box center [353, 118] width 357 height 25
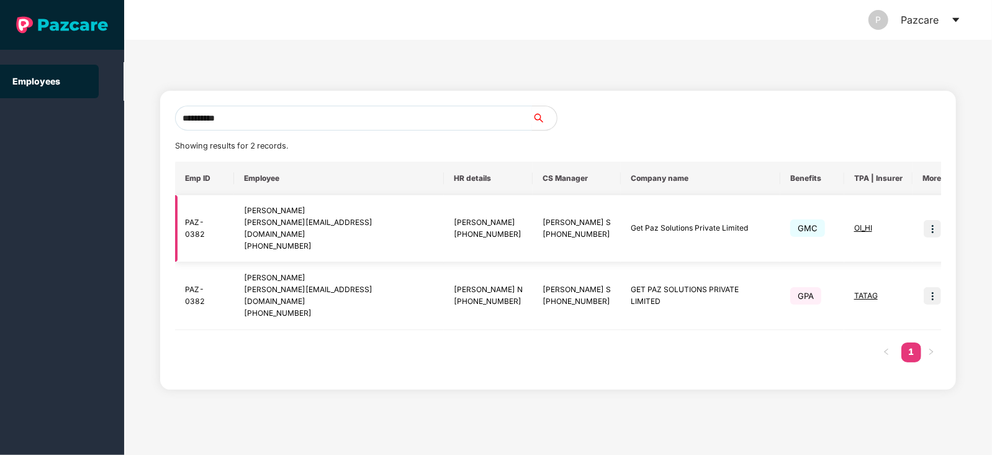
type input "**********"
click at [924, 220] on img at bounding box center [932, 228] width 17 height 17
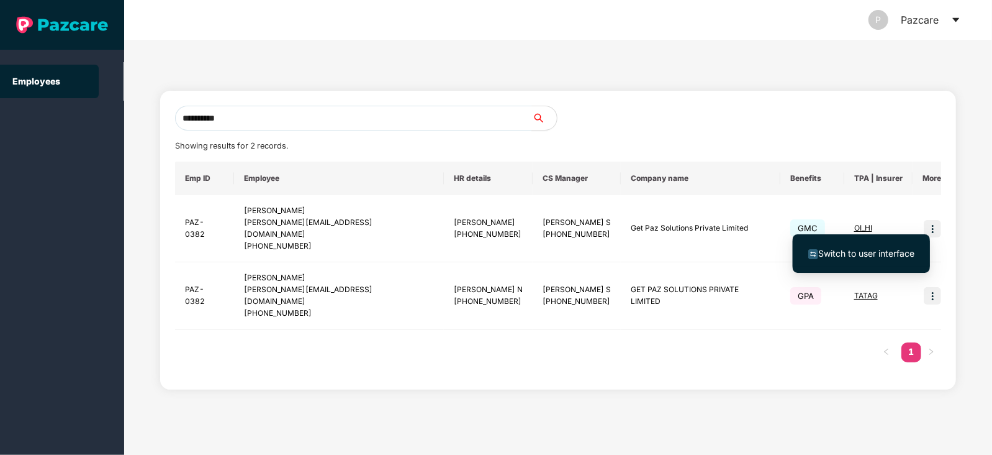
click at [882, 252] on span "Switch to user interface" at bounding box center [866, 253] width 96 height 11
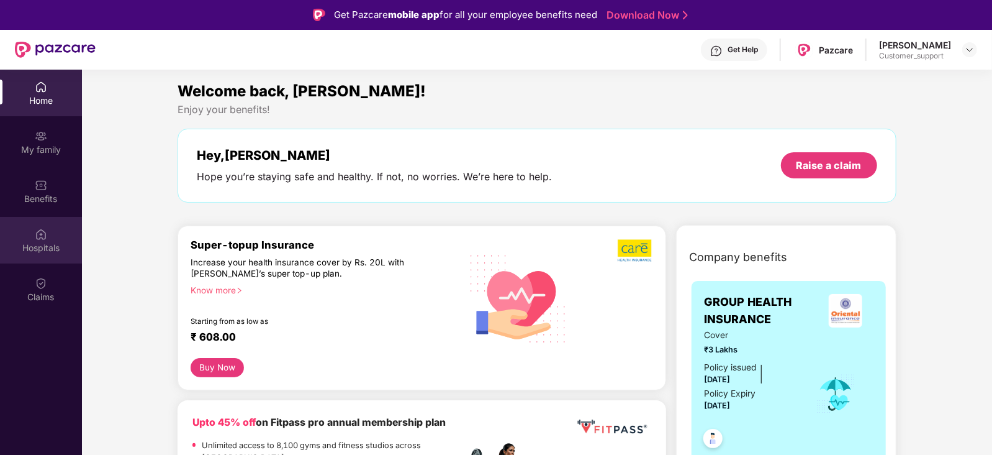
click at [43, 237] on img at bounding box center [41, 234] width 12 height 12
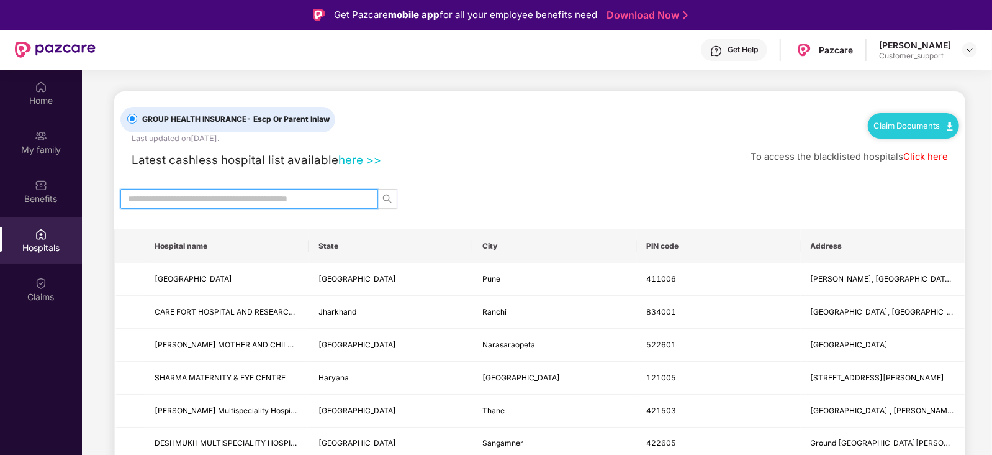
click at [238, 197] on input "text" at bounding box center [244, 199] width 233 height 14
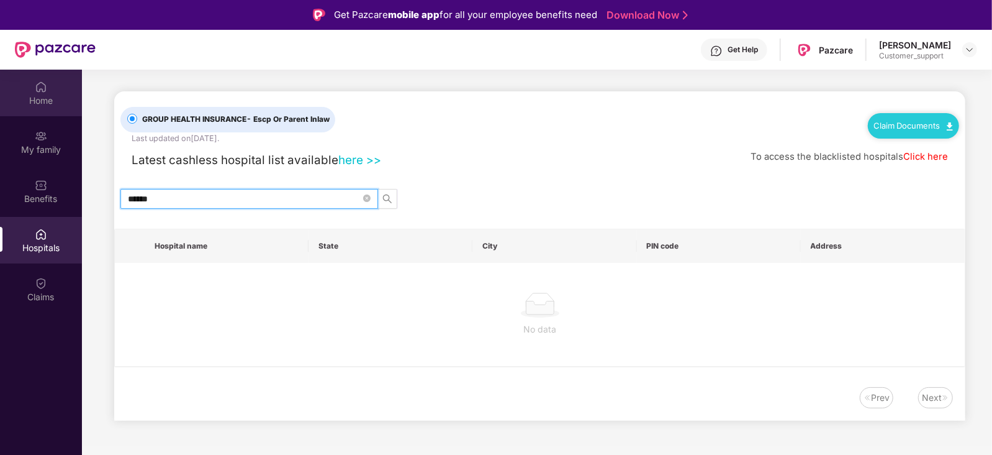
type input "******"
click at [47, 93] on div "Home" at bounding box center [41, 93] width 82 height 47
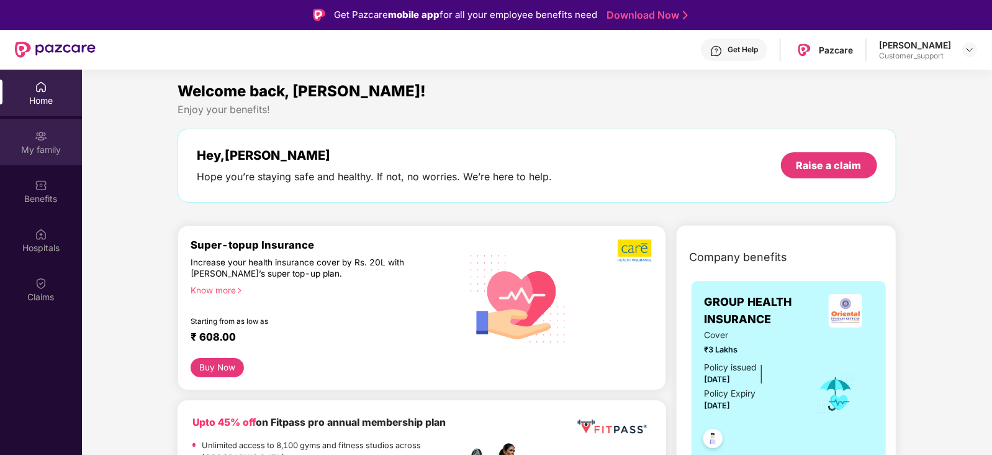
click at [50, 141] on div "My family" at bounding box center [41, 142] width 82 height 47
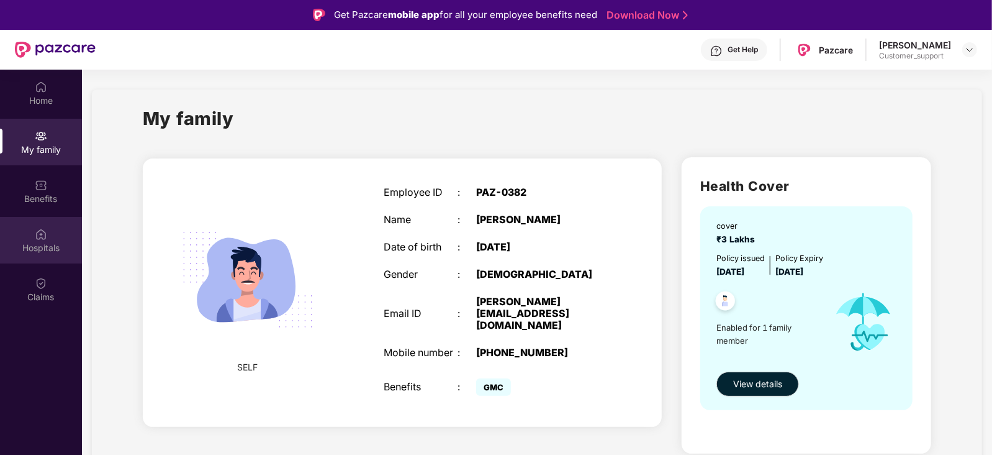
click at [46, 230] on img at bounding box center [41, 234] width 12 height 12
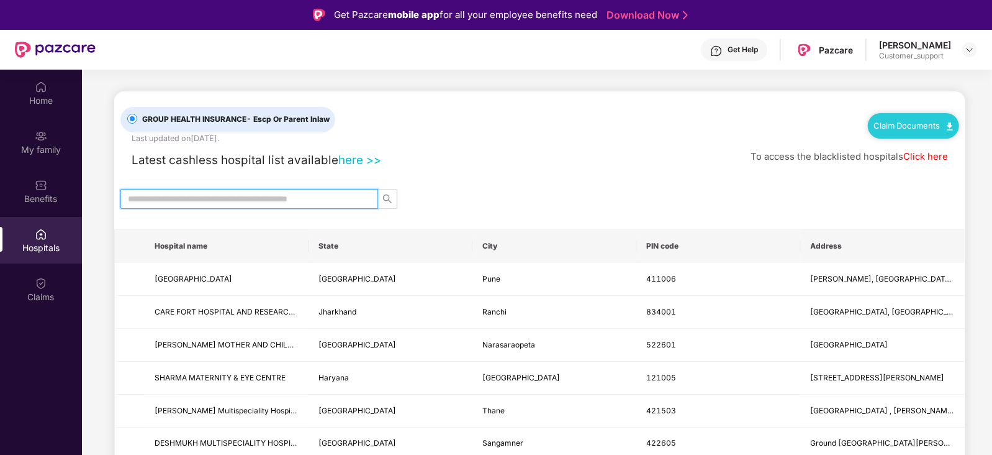
click at [230, 194] on input "text" at bounding box center [244, 199] width 233 height 14
click at [969, 50] on img at bounding box center [970, 50] width 10 height 10
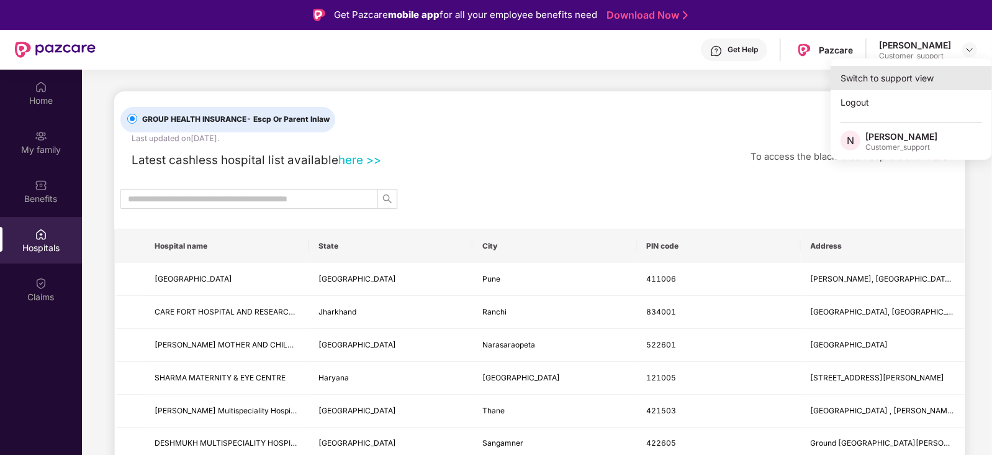
click at [916, 73] on div "Switch to support view" at bounding box center [911, 78] width 161 height 24
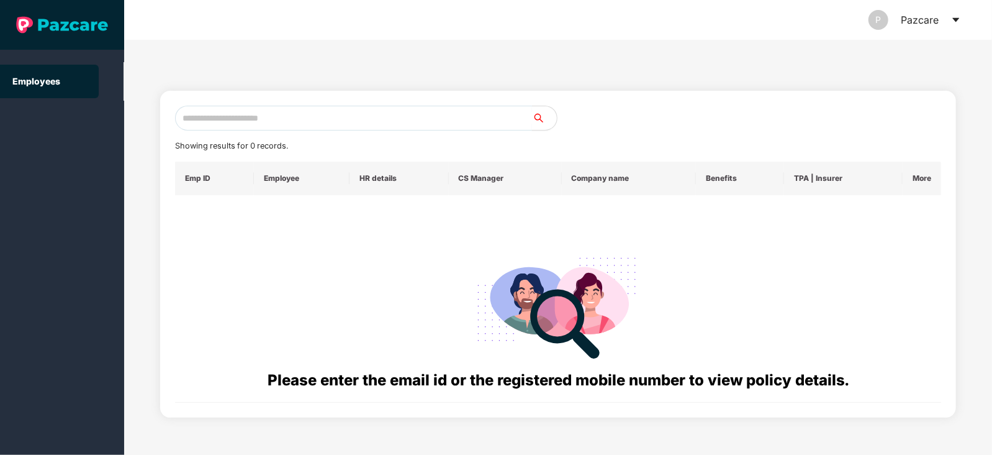
click at [401, 116] on input "text" at bounding box center [353, 118] width 357 height 25
paste input "**********"
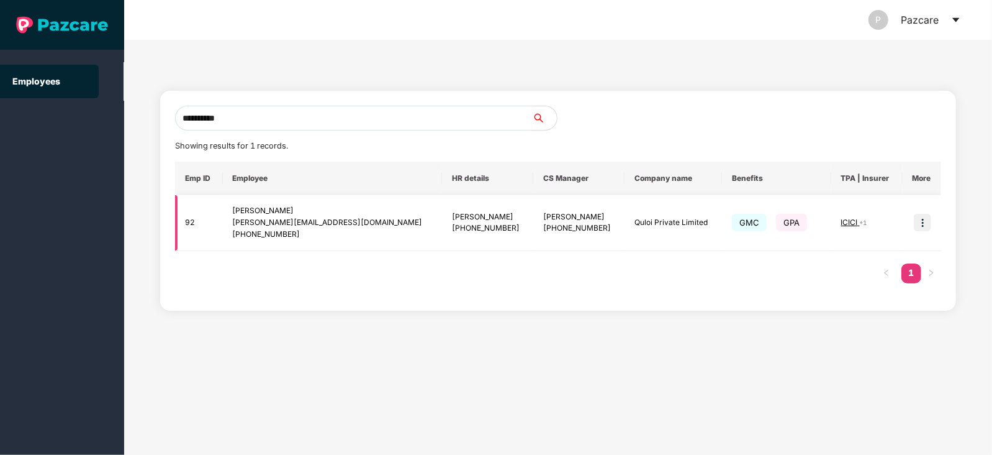
type input "**********"
click at [922, 222] on img at bounding box center [922, 222] width 17 height 17
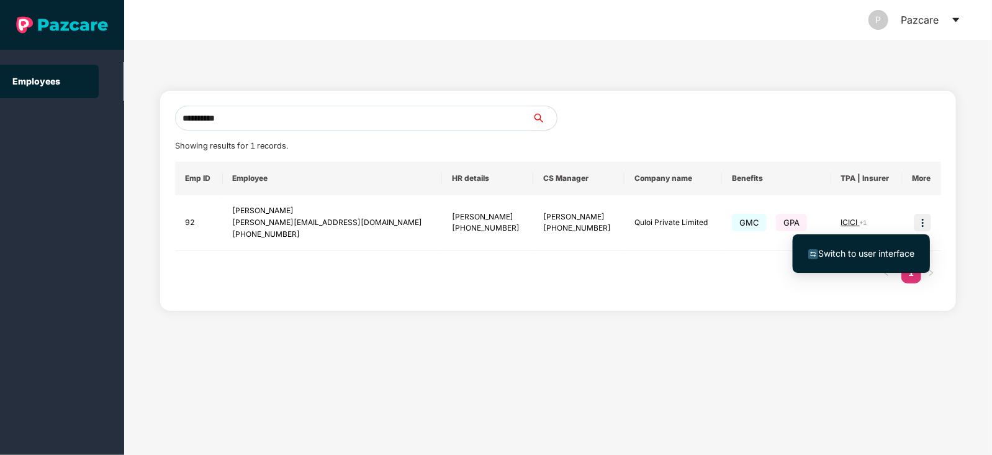
click at [863, 250] on span "Switch to user interface" at bounding box center [866, 253] width 96 height 11
